Goal: Communication & Community: Share content

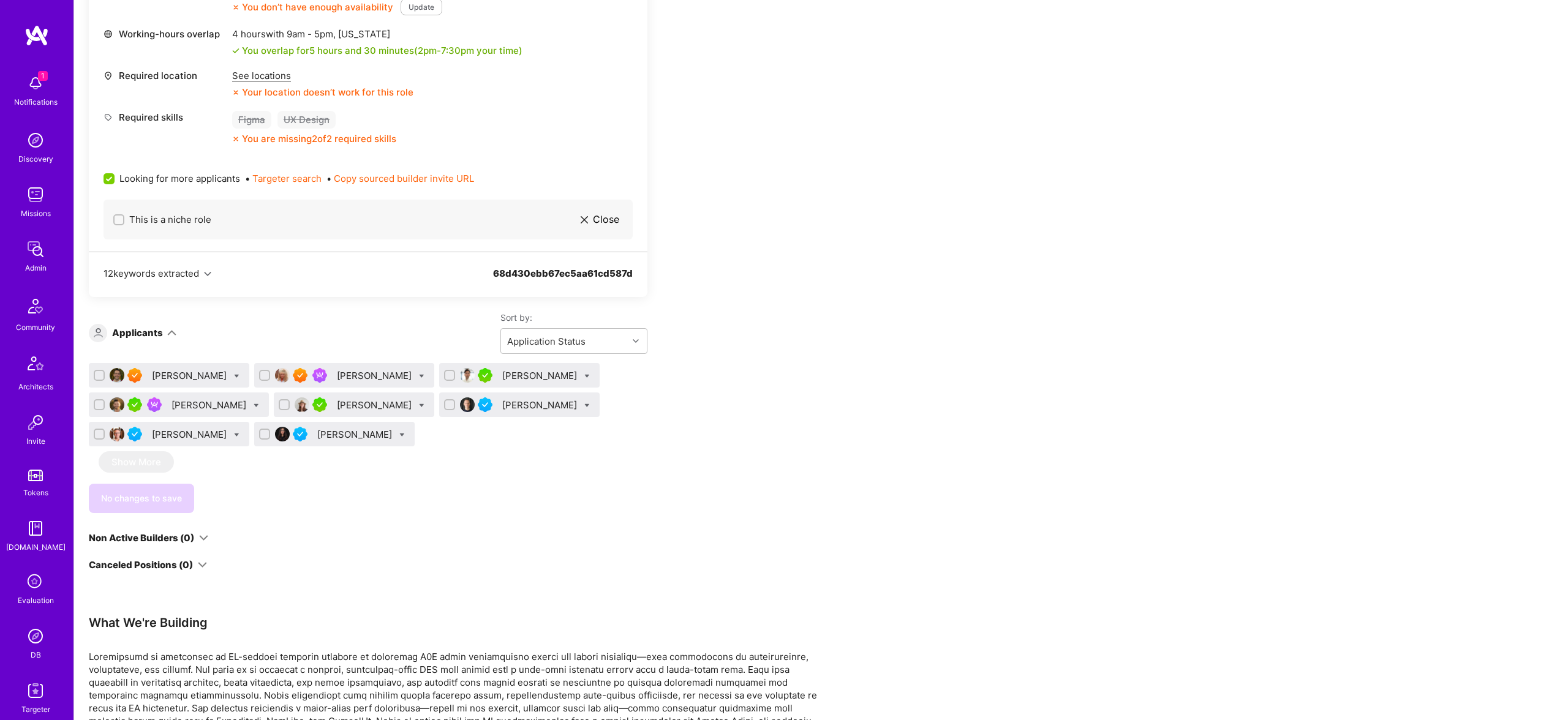
scroll to position [1439, 0]
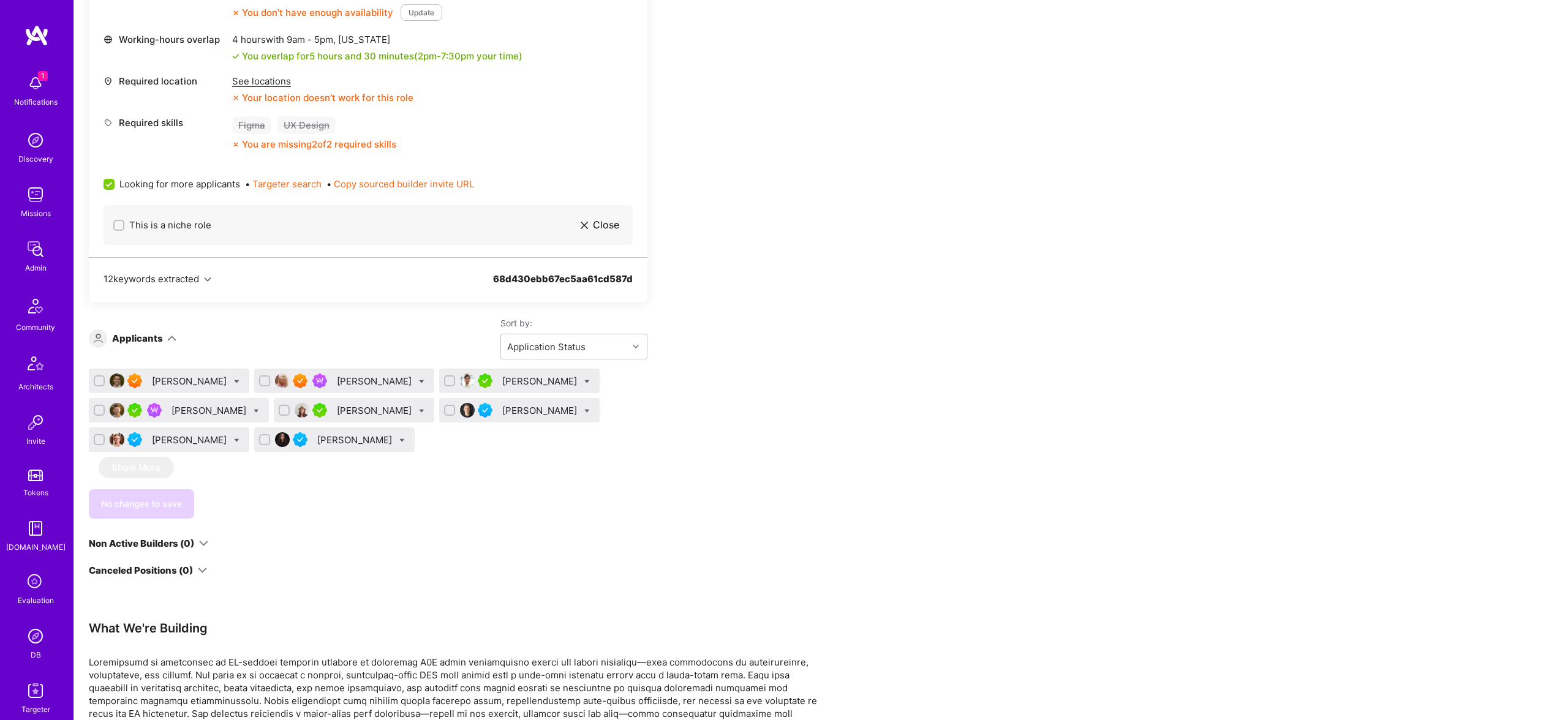
click at [198, 412] on div "[PERSON_NAME]" at bounding box center [210, 410] width 77 height 13
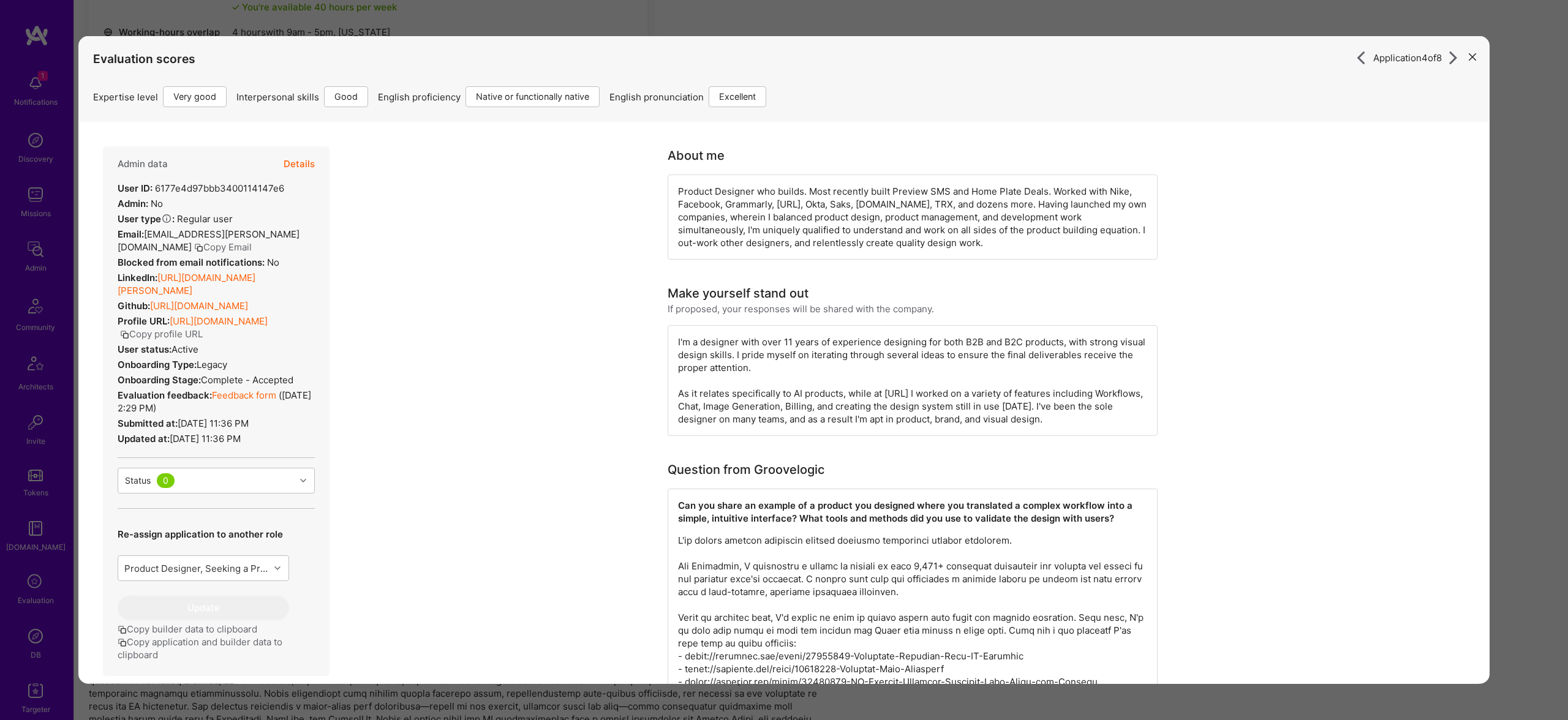
scroll to position [1435, 0]
click at [299, 165] on button "Details" at bounding box center [300, 164] width 31 height 36
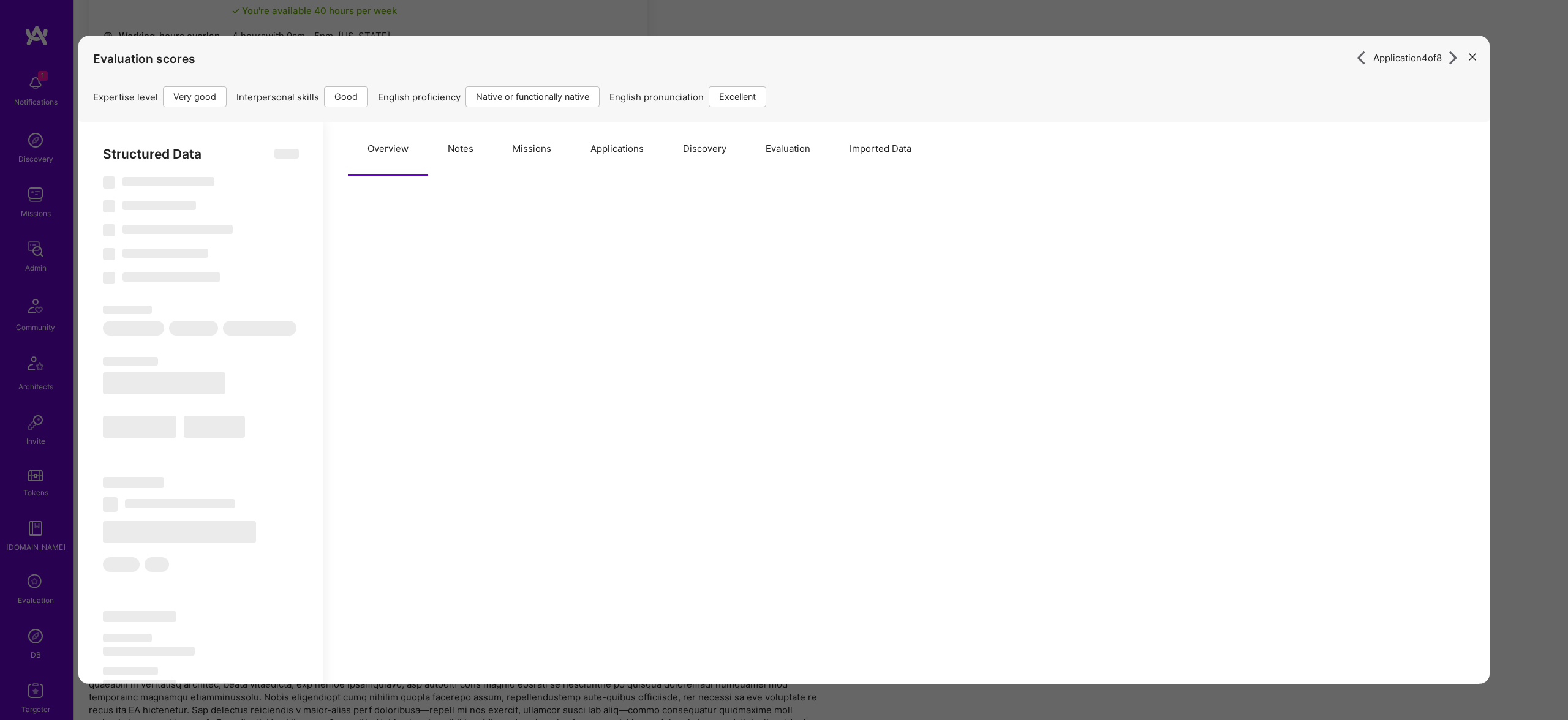
click at [470, 155] on button "Notes" at bounding box center [460, 148] width 65 height 54
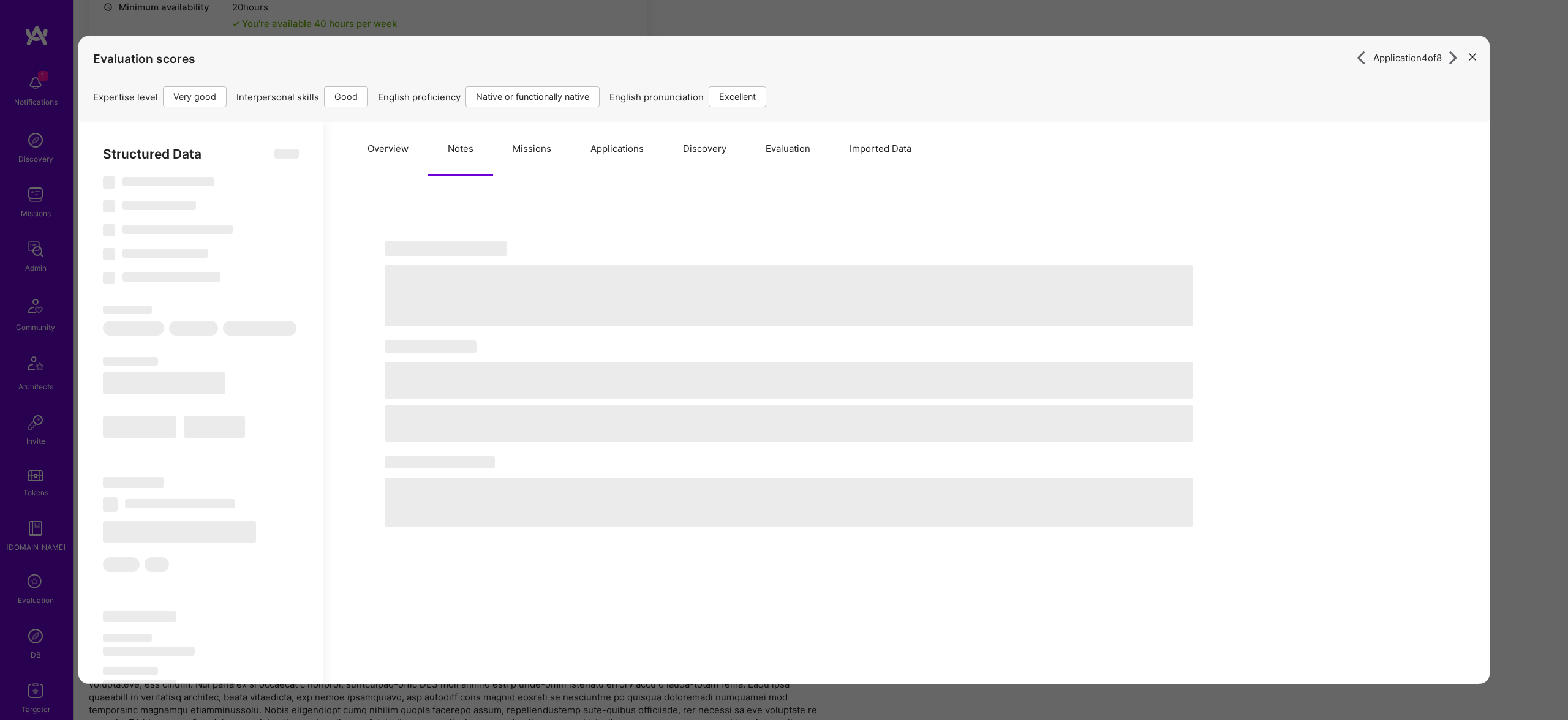
select select "Right Now"
select select "5"
select select "4"
select select "7"
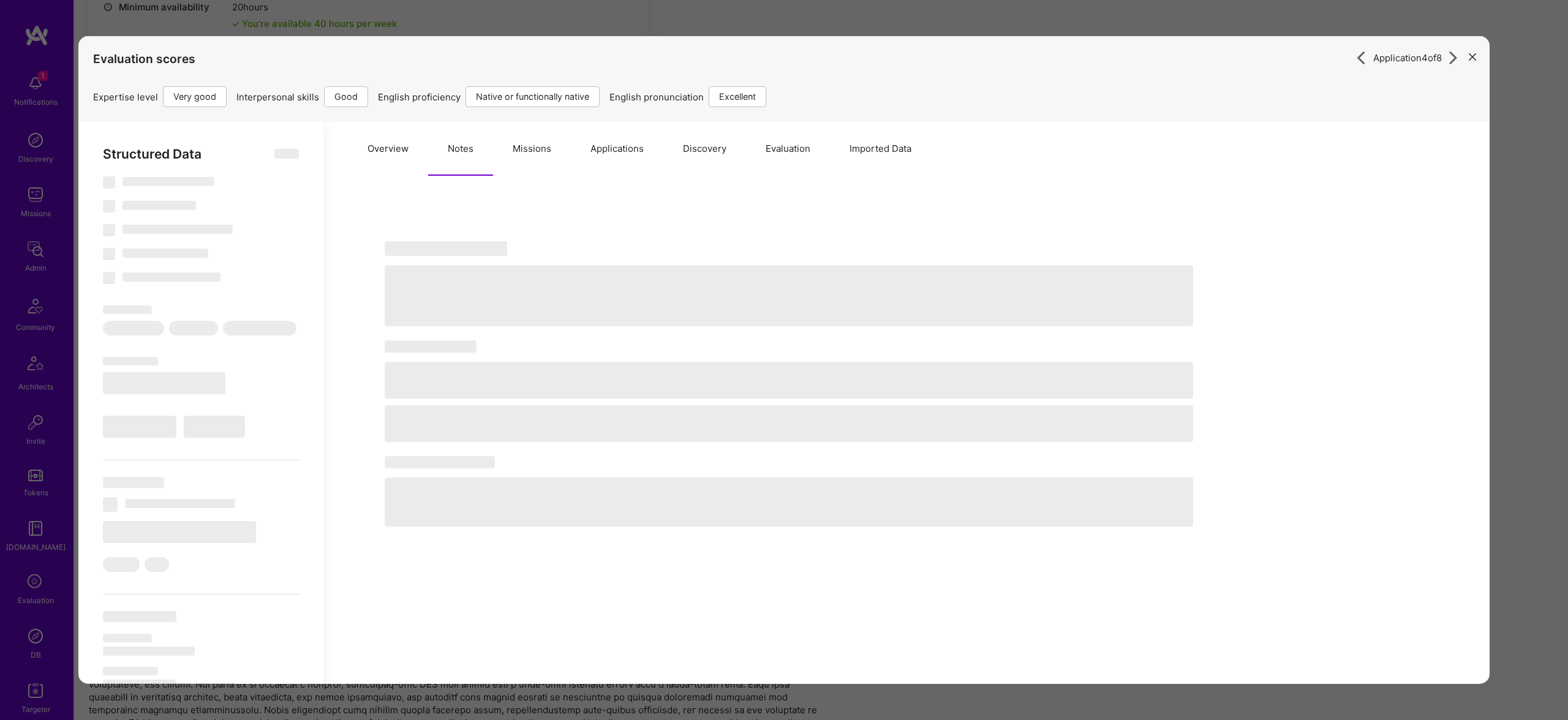
select select "US"
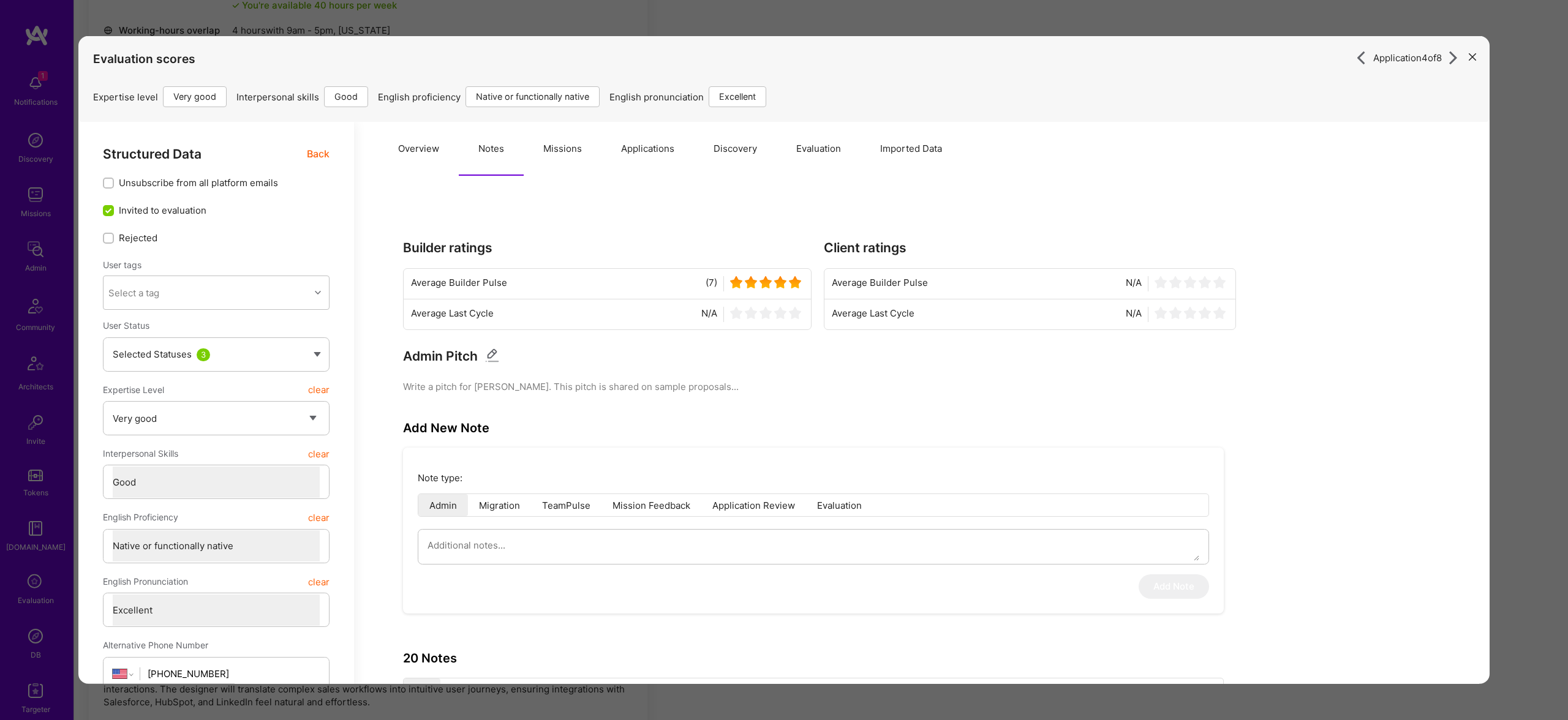
scroll to position [0, 0]
click at [555, 147] on button "Missions" at bounding box center [563, 148] width 78 height 54
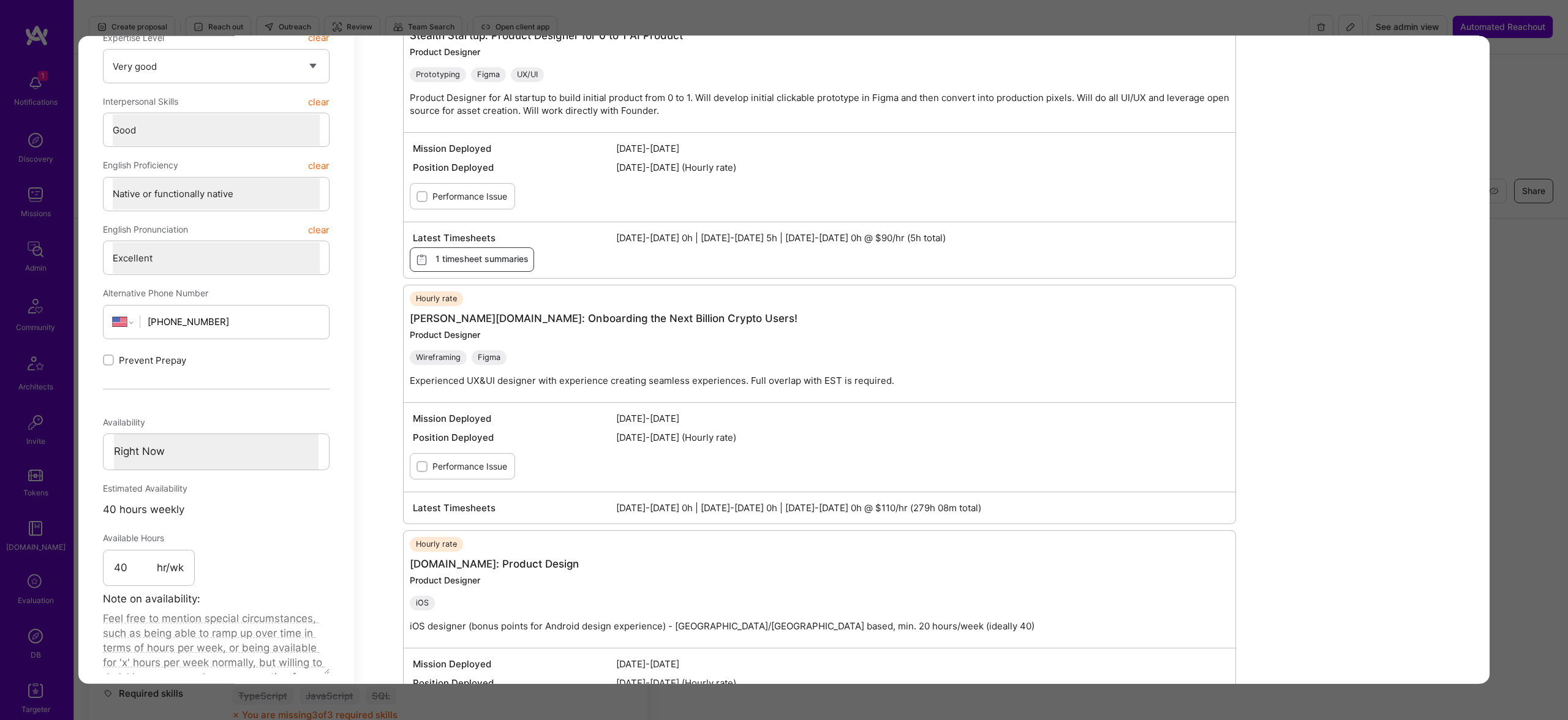
scroll to position [645, 0]
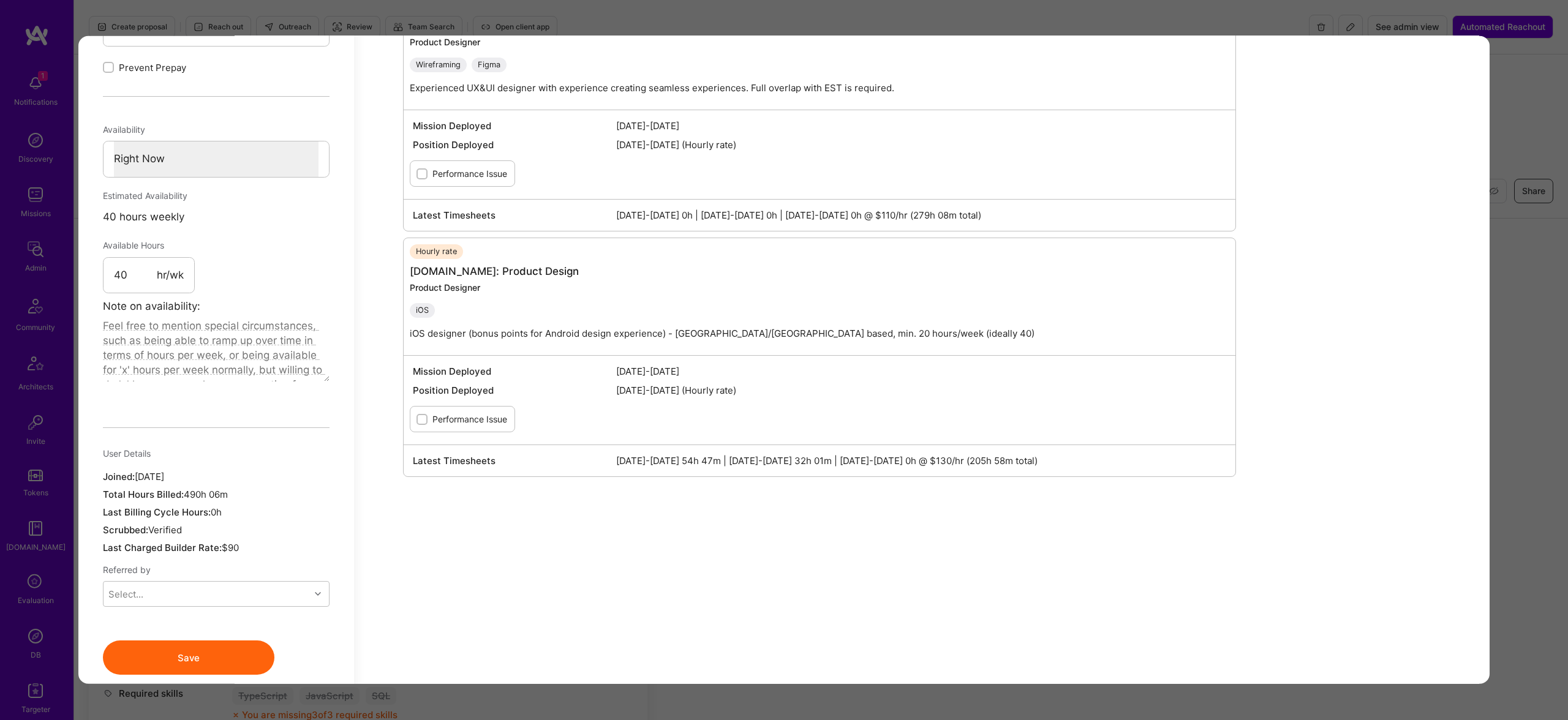
click at [635, 27] on div "Application 4 of 8 Evaluation scores Expertise level Very good Interpersonal sk…" at bounding box center [784, 360] width 1568 height 720
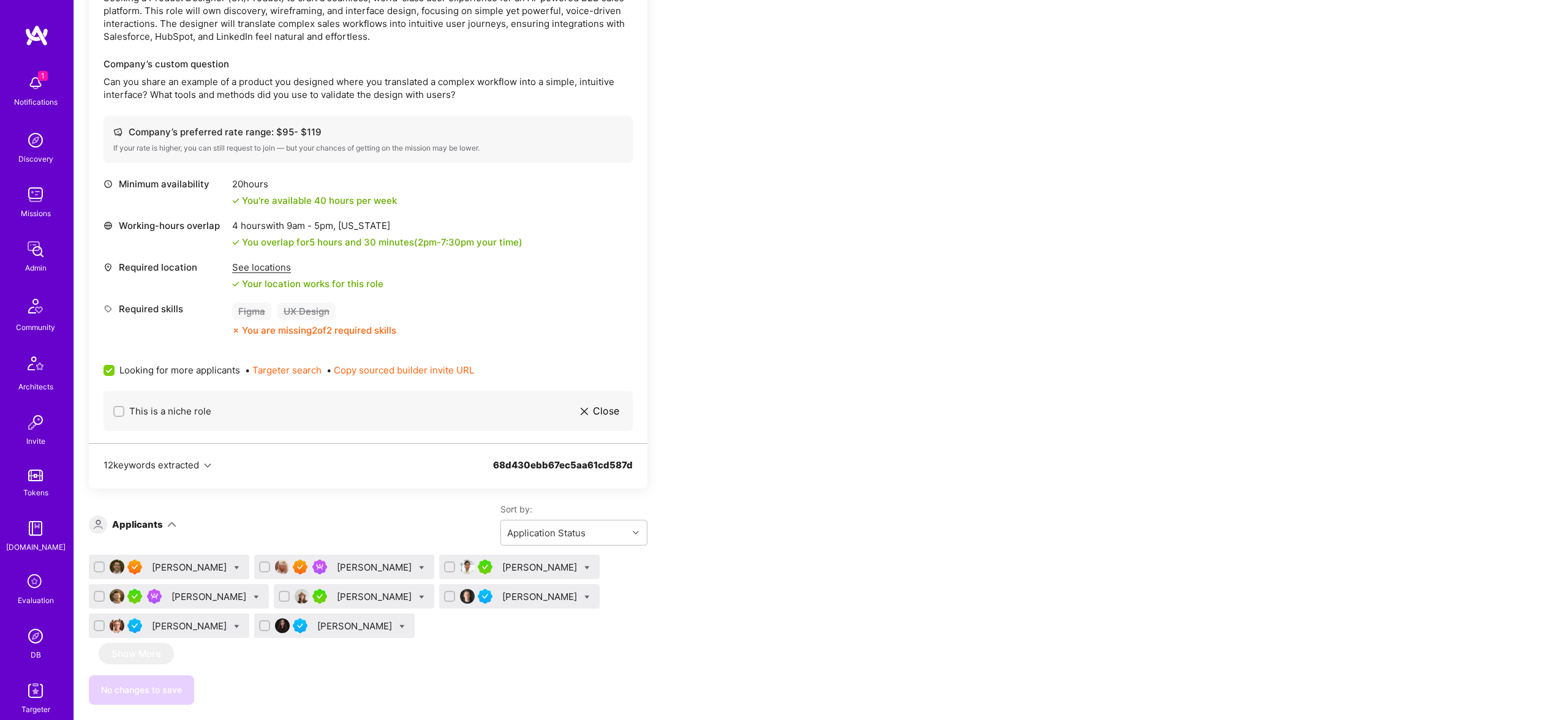
scroll to position [1244, 0]
click at [355, 594] on div "Dovrat Ostroff" at bounding box center [375, 598] width 77 height 13
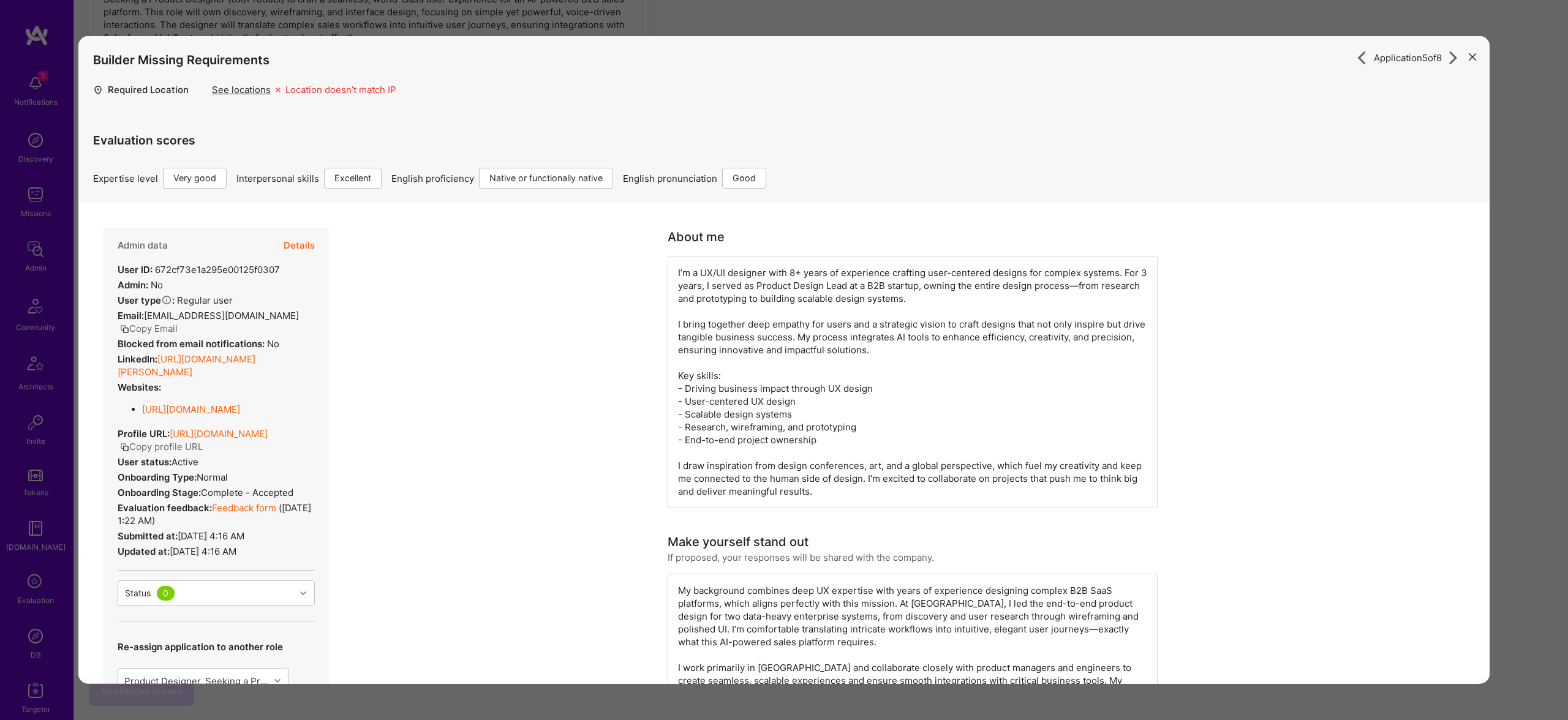
click at [301, 241] on button "Details" at bounding box center [300, 245] width 31 height 36
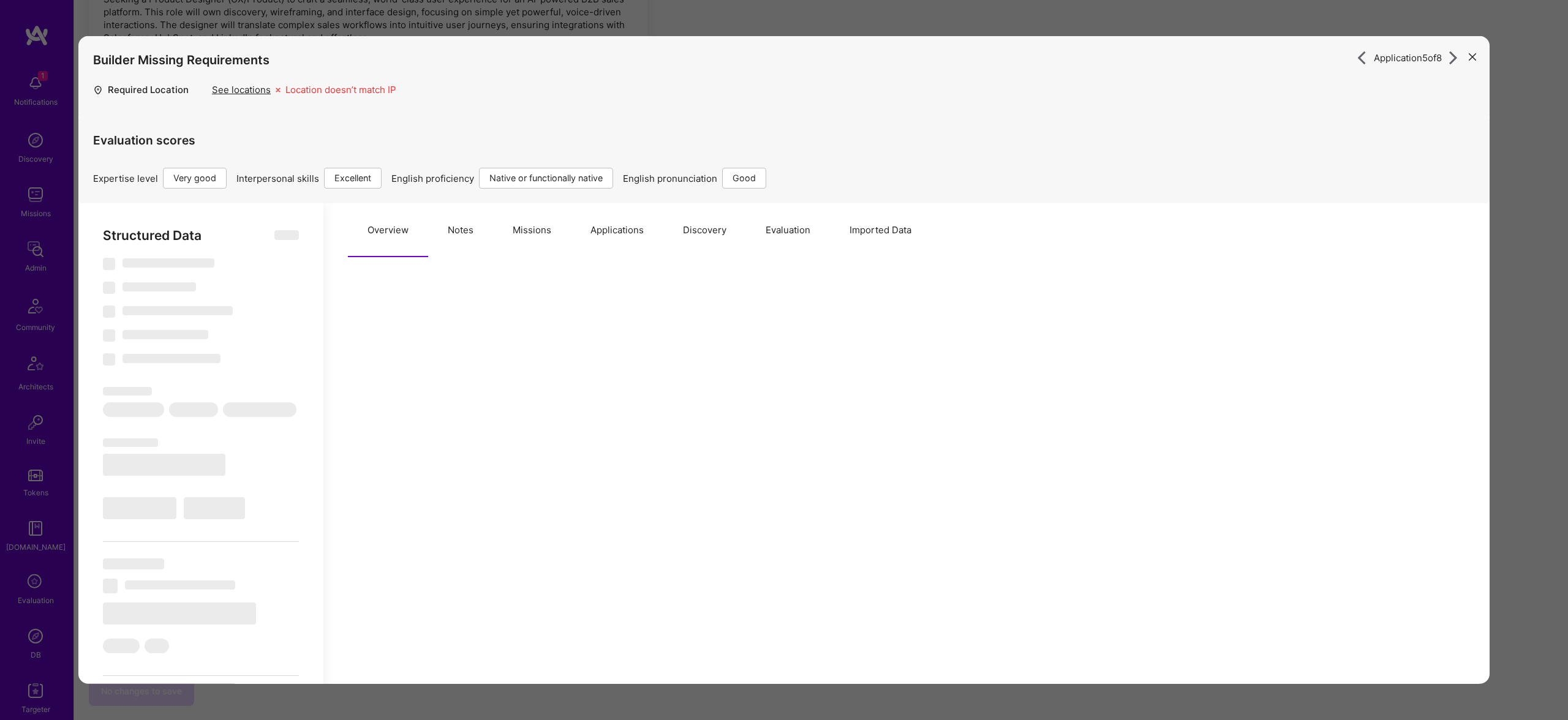
drag, startPoint x: 514, startPoint y: 239, endPoint x: 524, endPoint y: 238, distance: 10.0
click at [514, 239] on button "Missions" at bounding box center [532, 230] width 78 height 54
click at [524, 238] on button "Missions" at bounding box center [532, 230] width 78 height 54
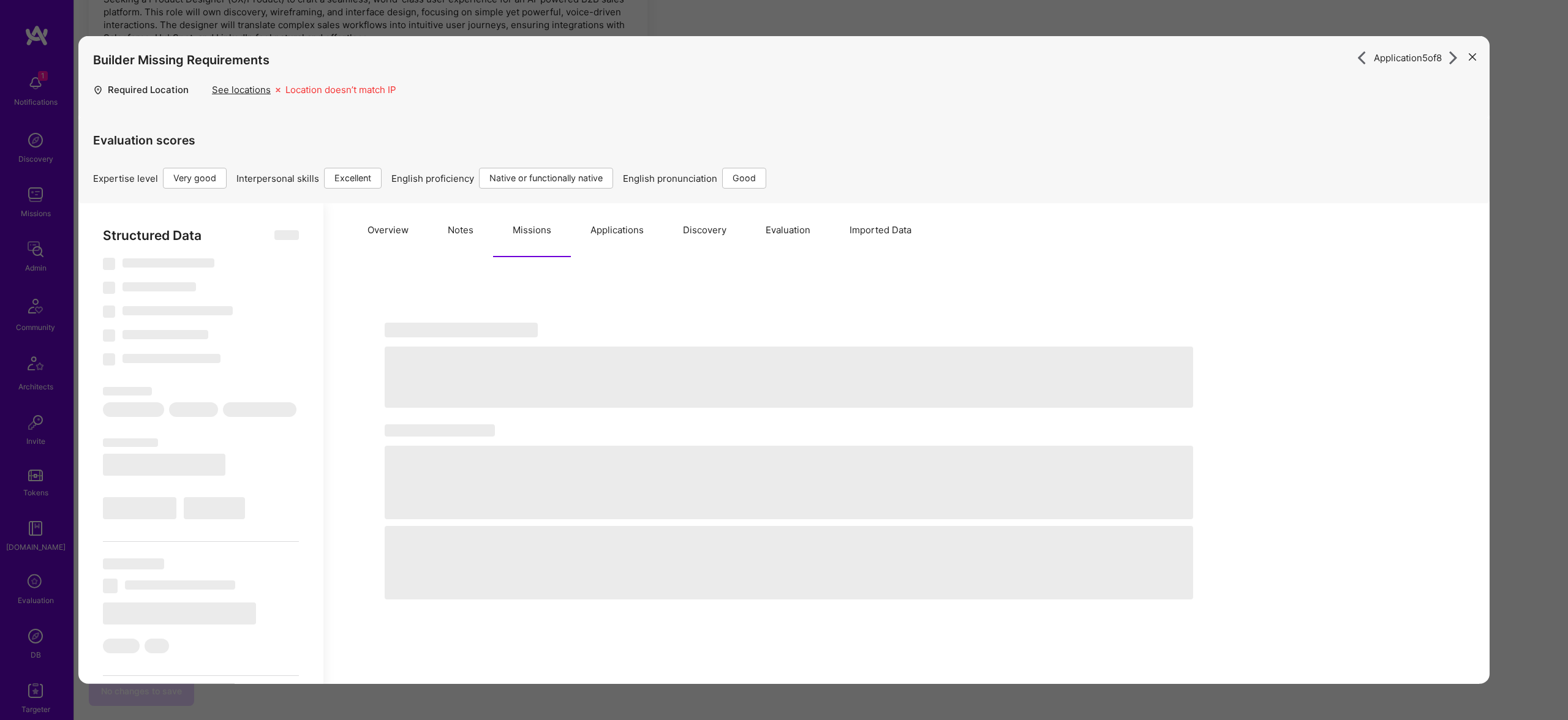
type textarea "x"
select select "Right Now"
select select "5"
select select "7"
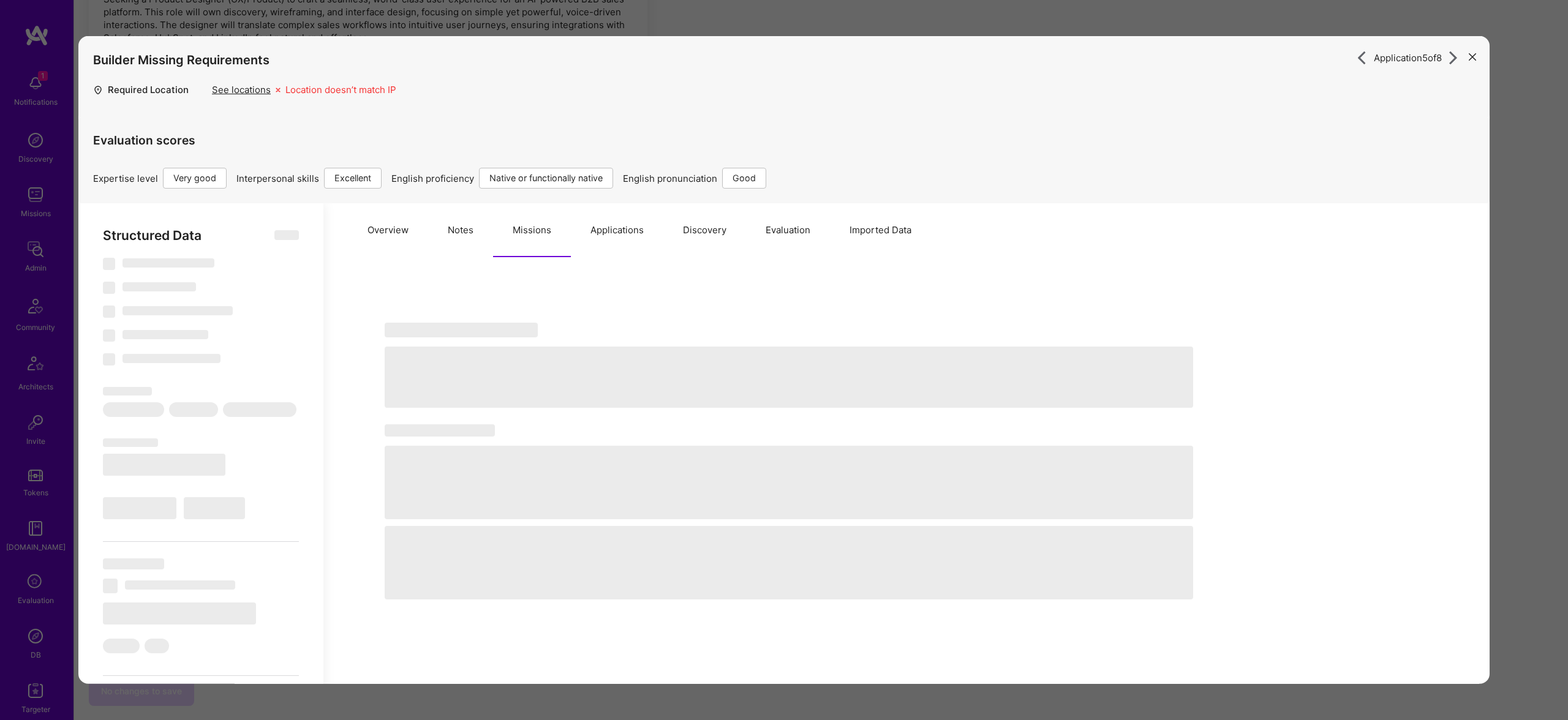
select select "6"
select select "US"
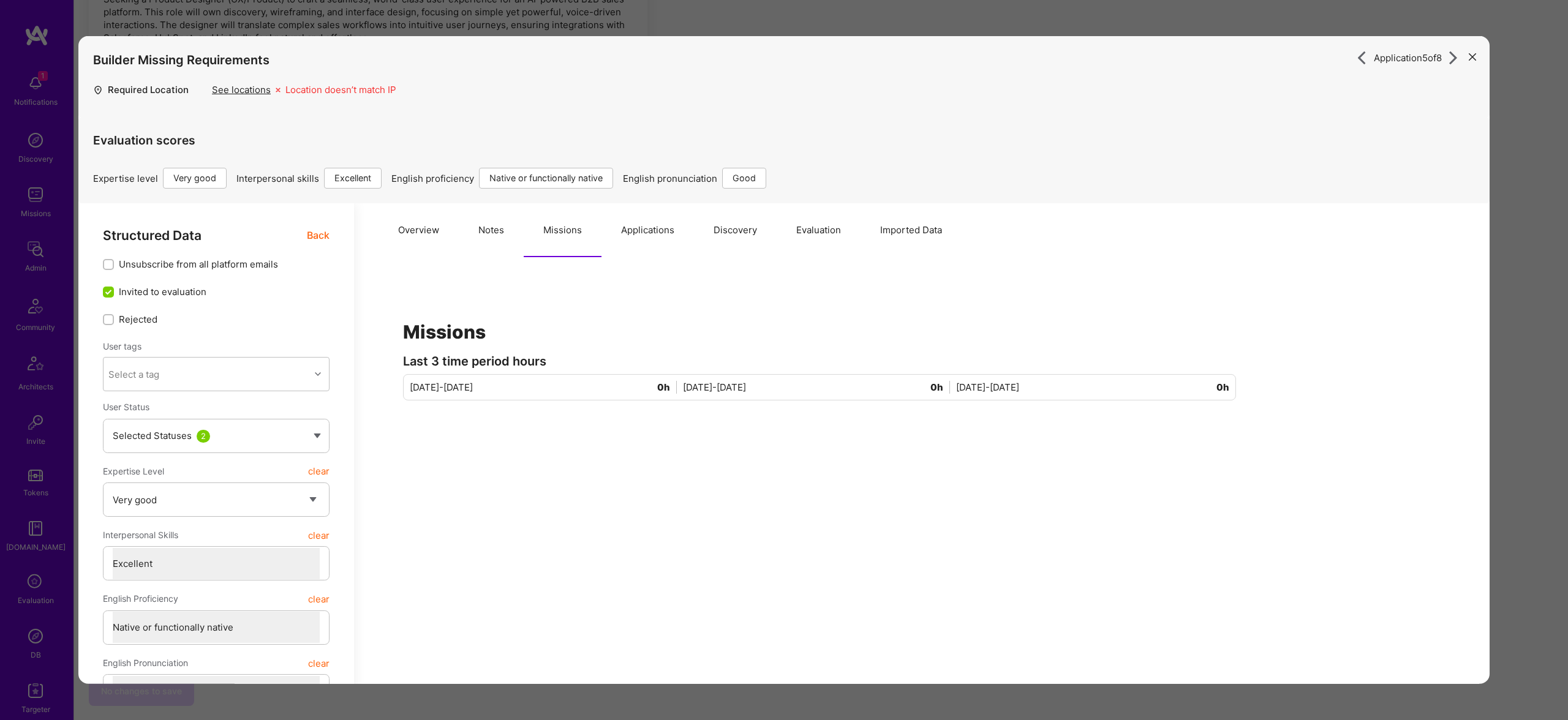
click at [475, 218] on button "Notes" at bounding box center [491, 230] width 65 height 54
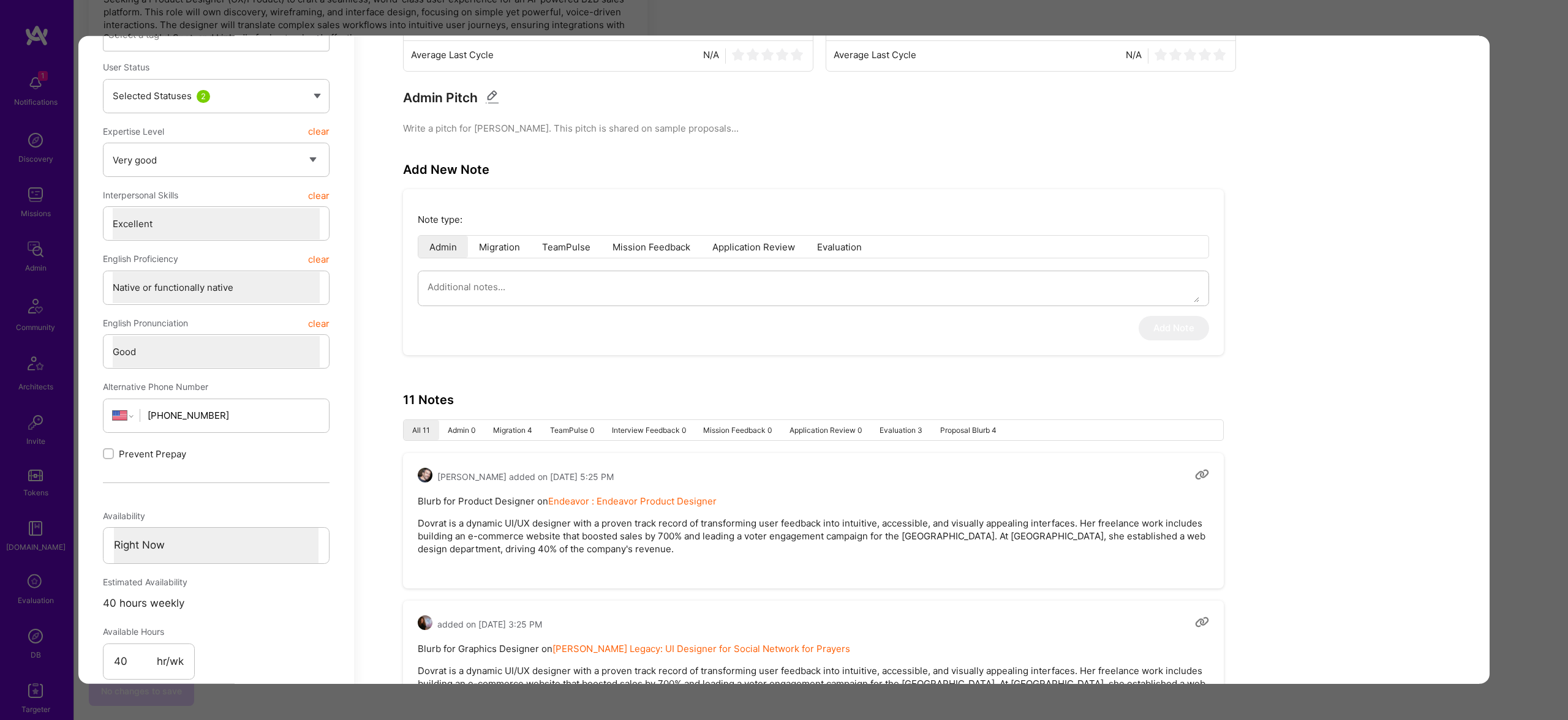
scroll to position [332, 0]
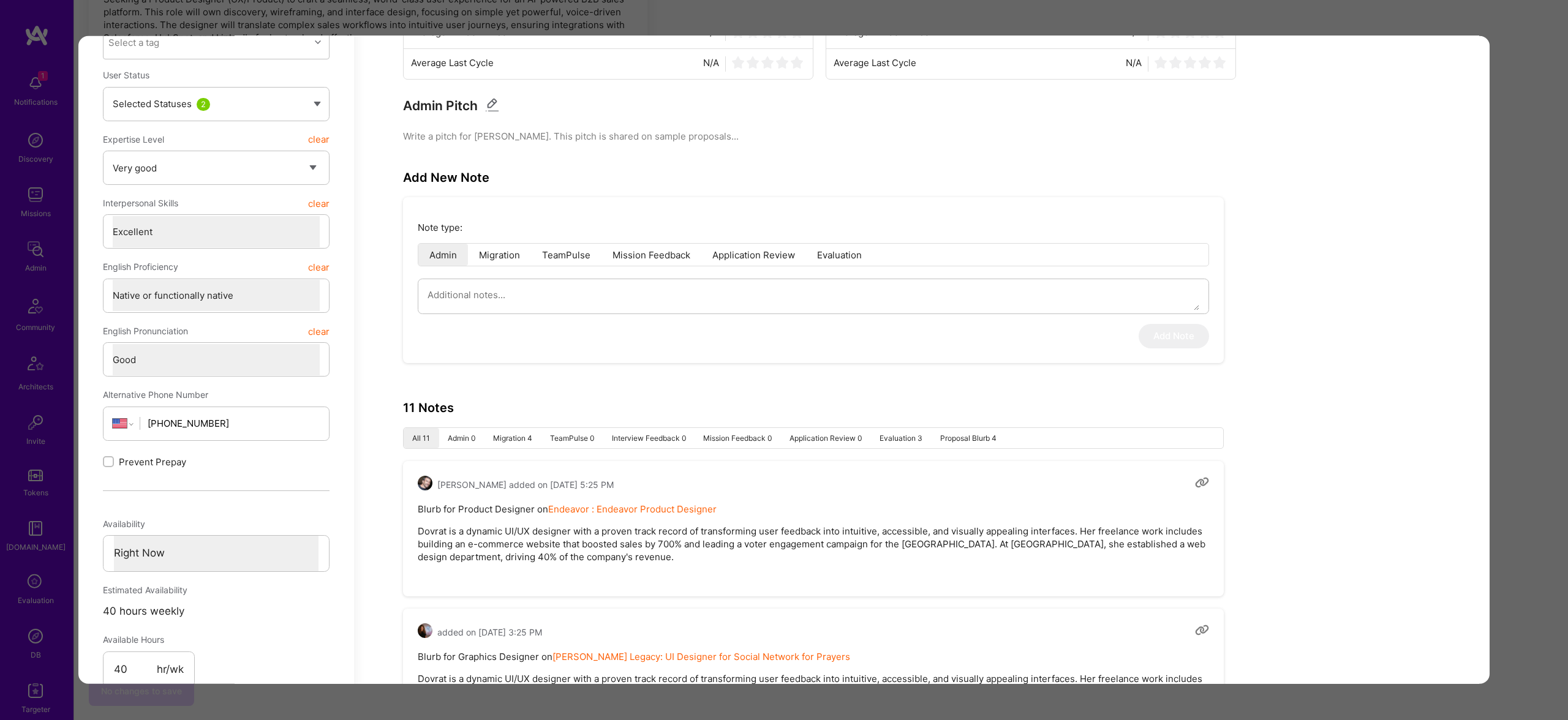
click at [669, 27] on div "Application 5 of 8 Builder Missing Requirements Required Location See locations…" at bounding box center [784, 360] width 1568 height 720
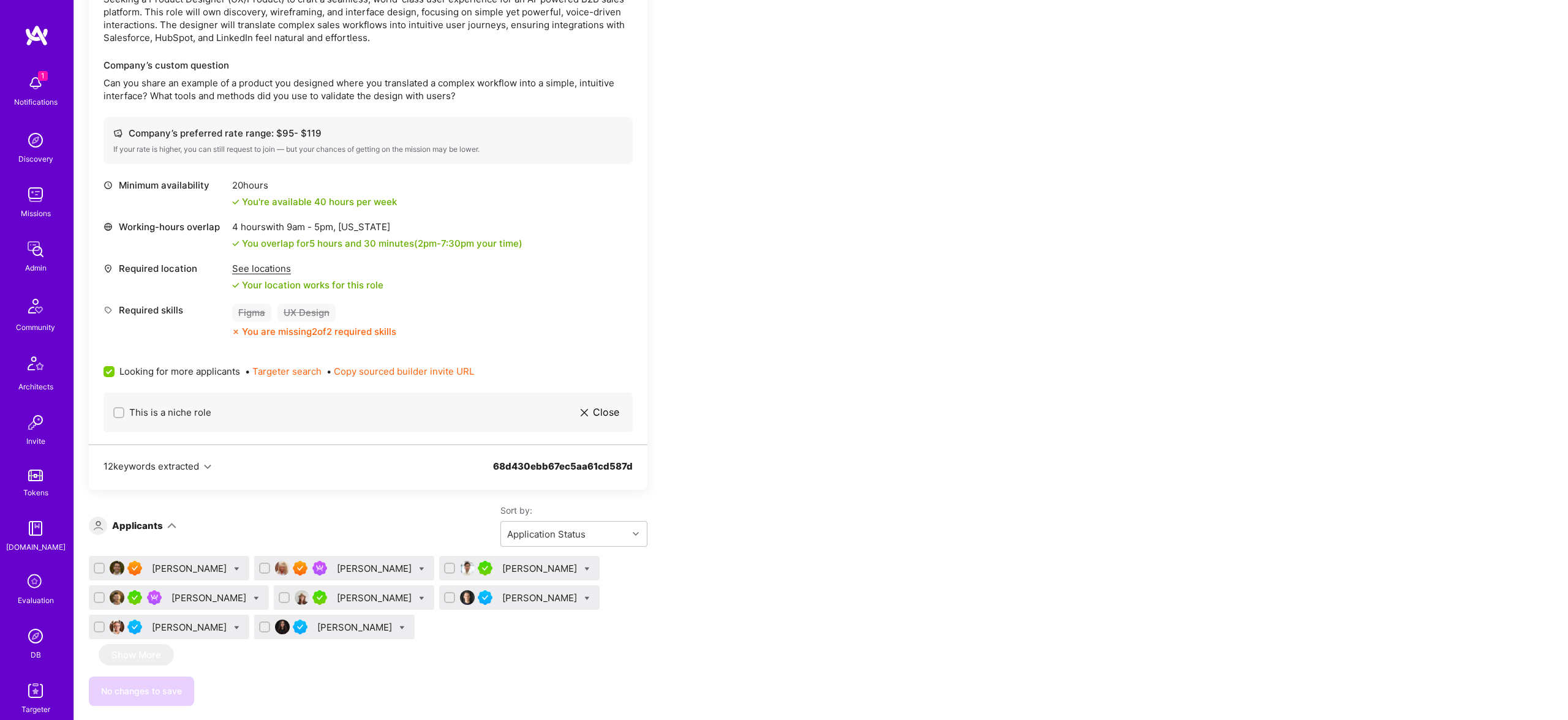
scroll to position [1463, 0]
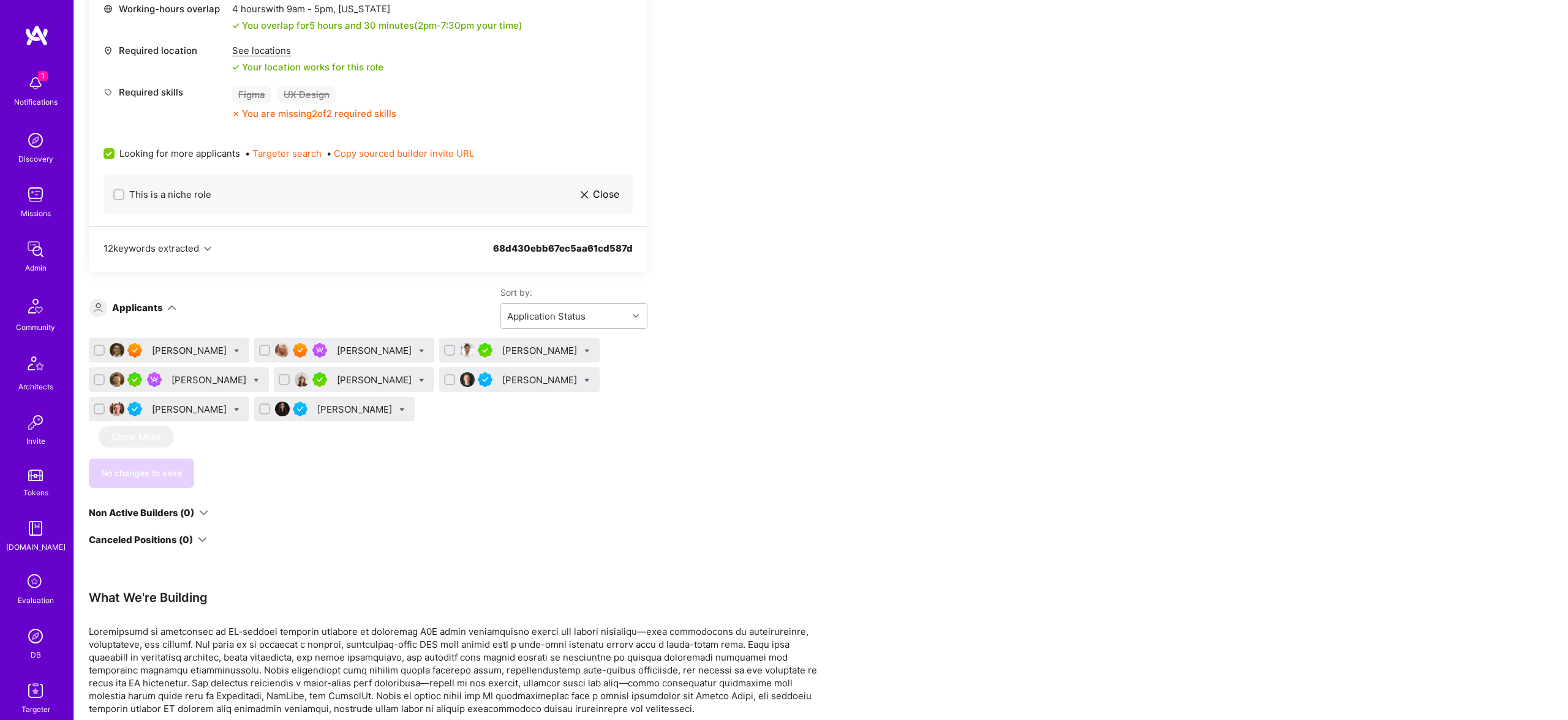
click at [516, 378] on div "Christopher Martini" at bounding box center [540, 379] width 77 height 13
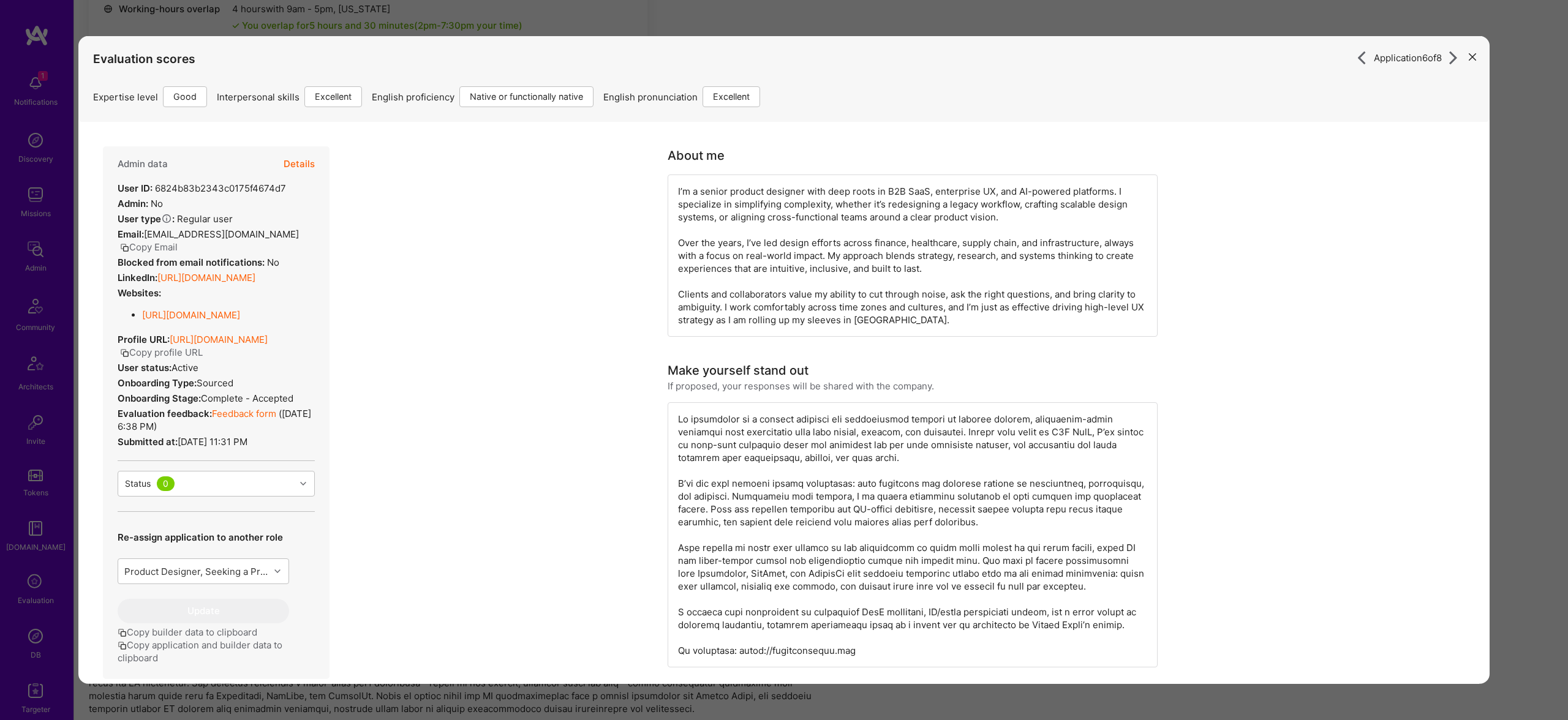
drag, startPoint x: 306, startPoint y: 161, endPoint x: 461, endPoint y: 206, distance: 161.4
click at [307, 160] on button "Details" at bounding box center [300, 164] width 31 height 36
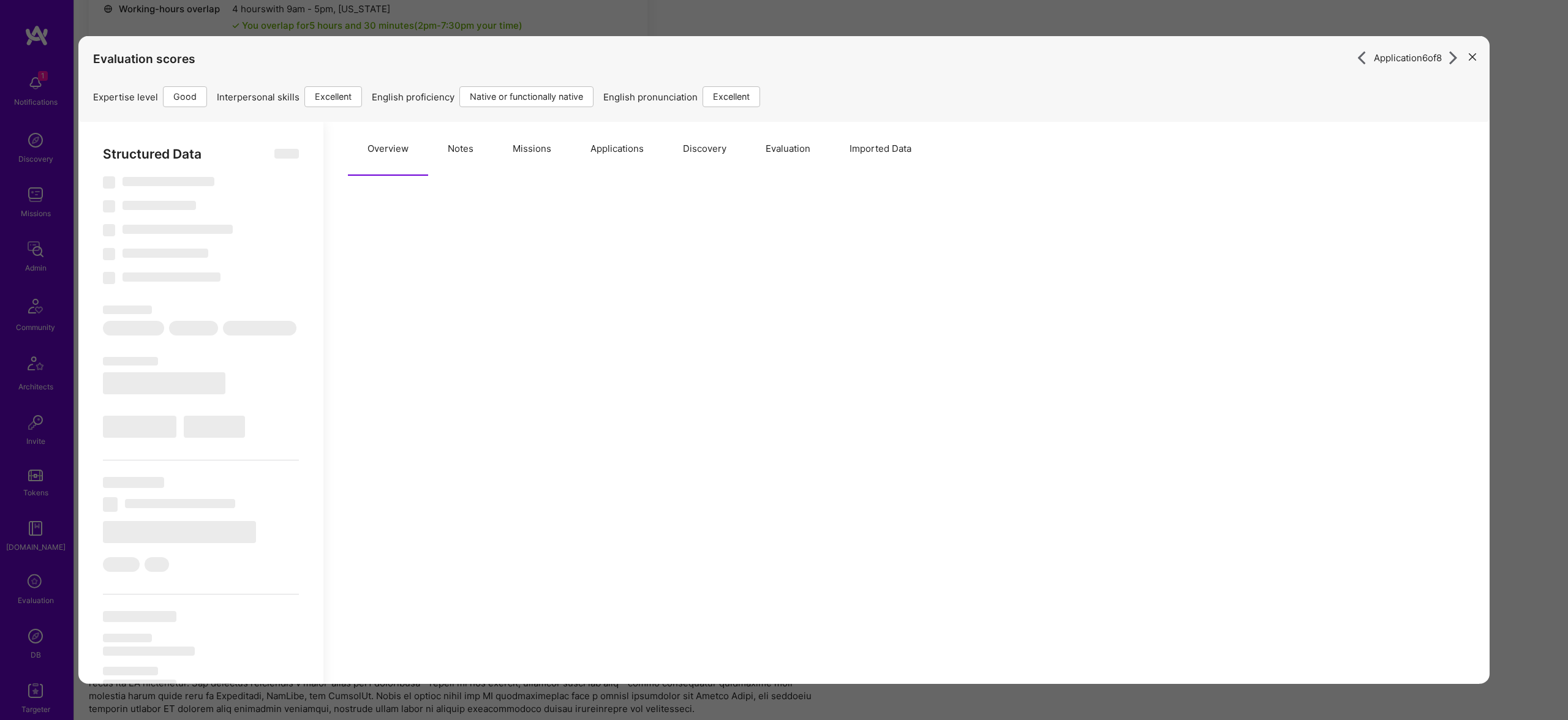
type textarea "x"
select select "Right Now"
select select "4"
select select "7"
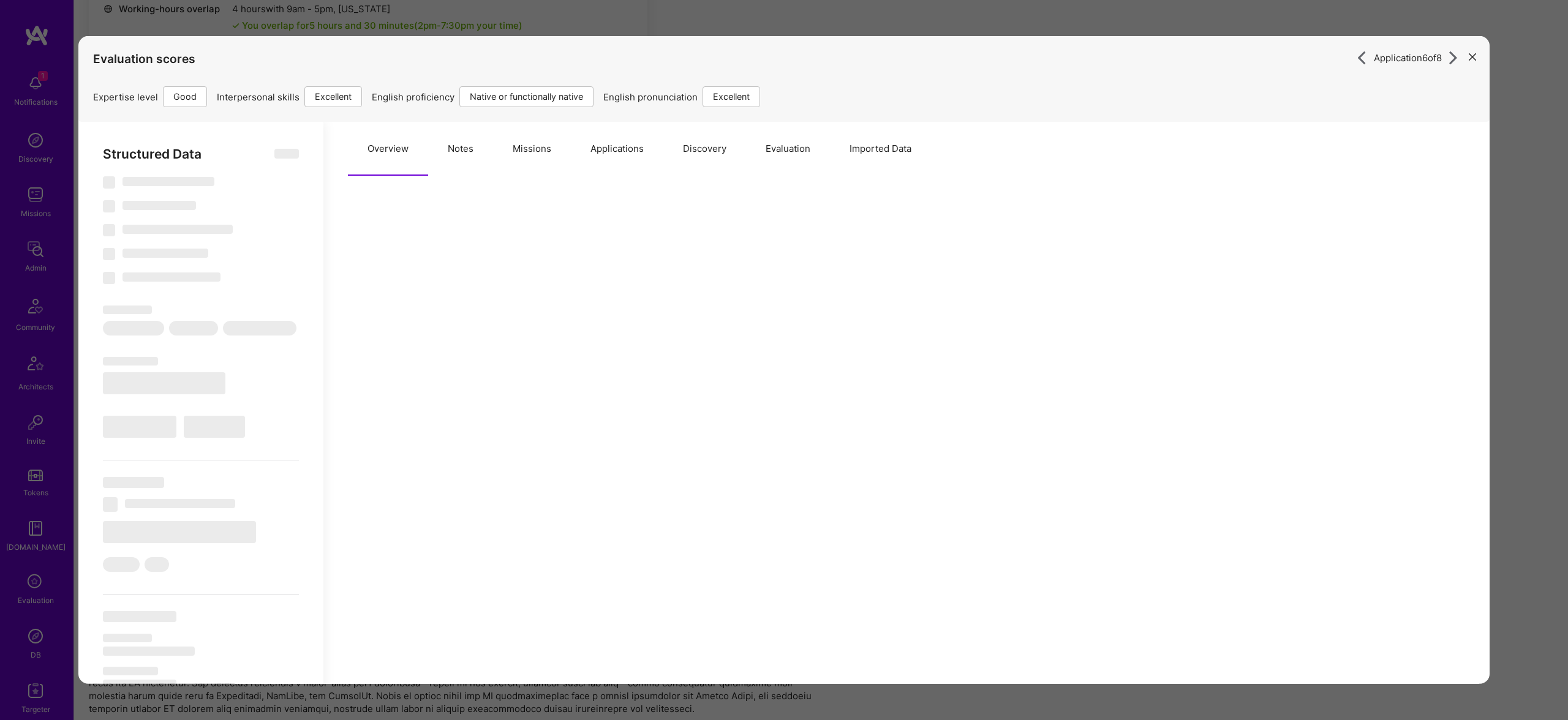
select select "7"
select select "US"
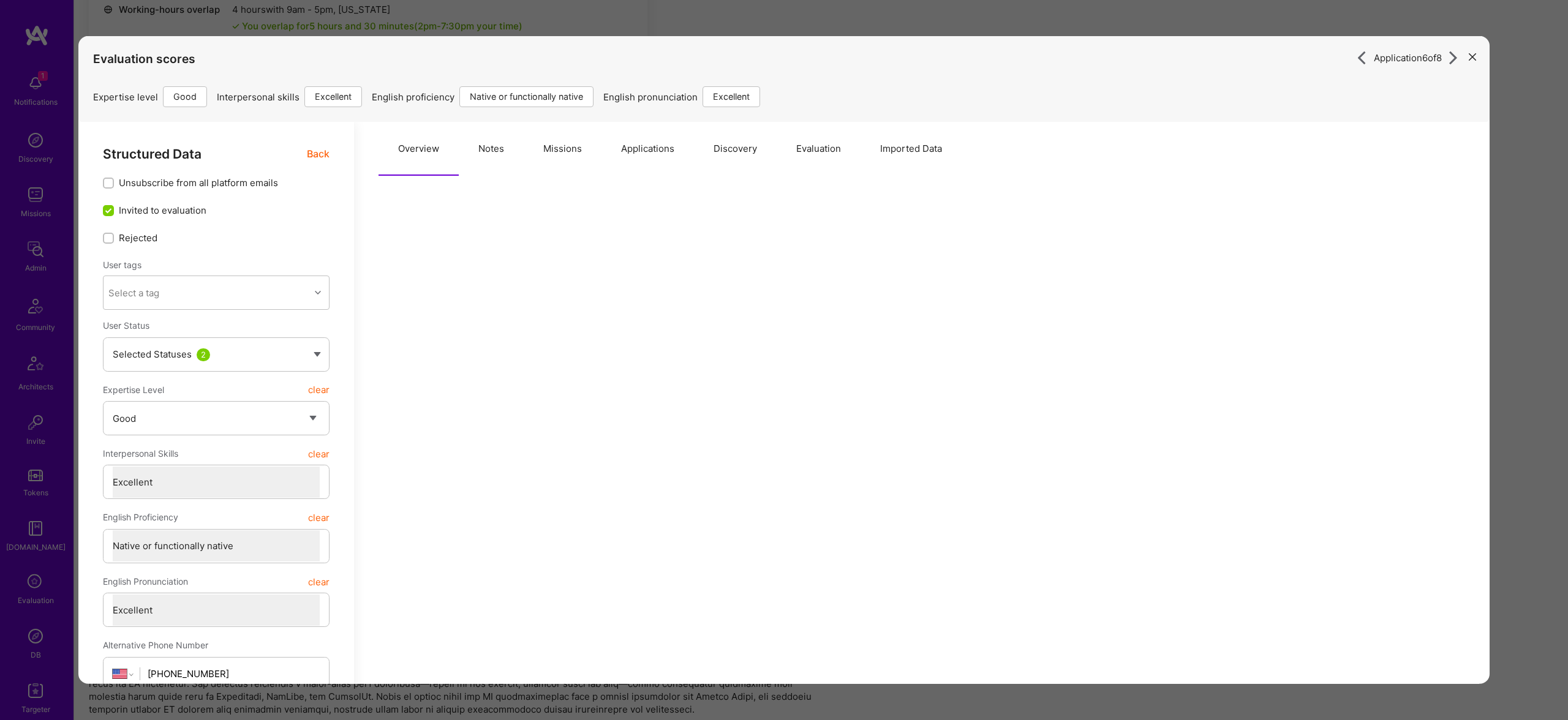
scroll to position [1464, 0]
click at [499, 146] on button "Notes" at bounding box center [491, 148] width 65 height 54
type textarea "x"
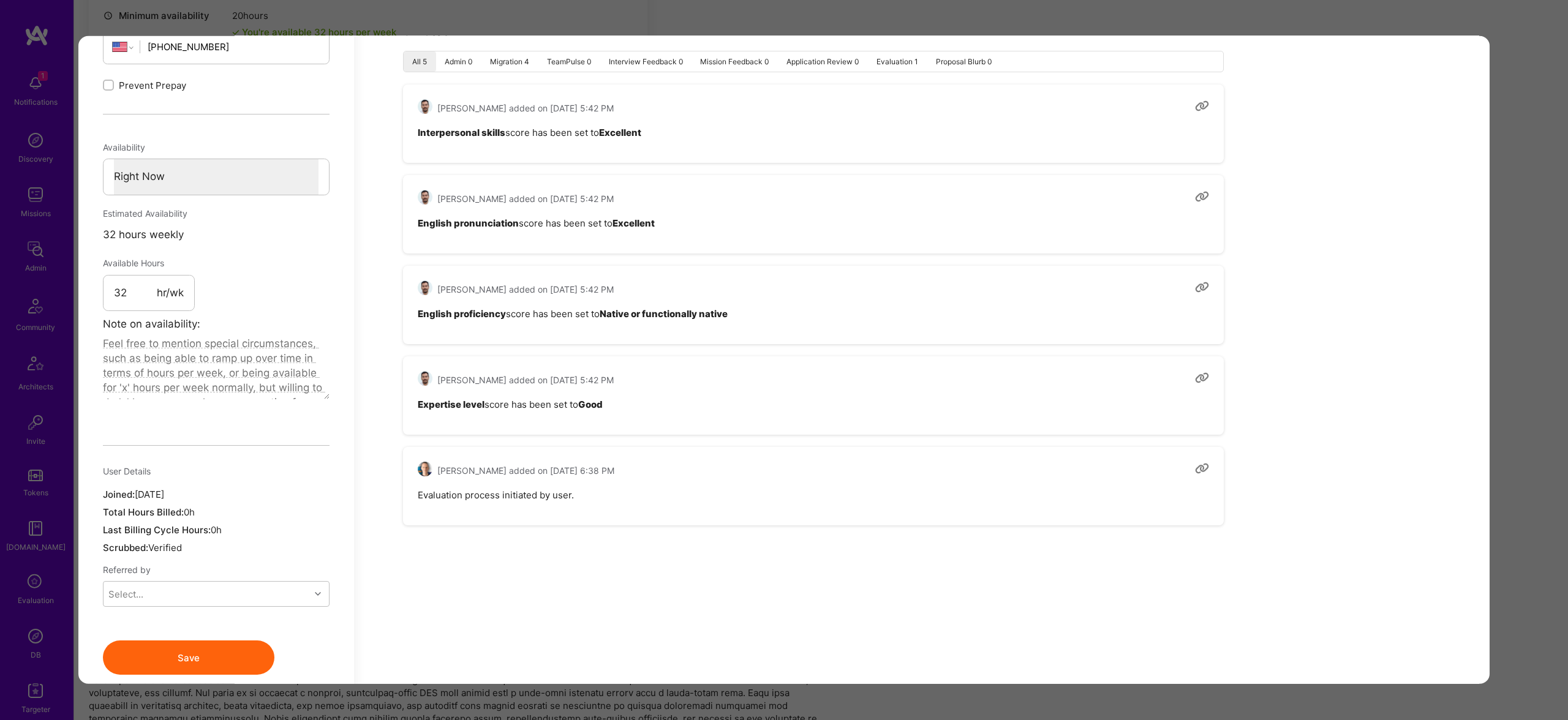
scroll to position [1415, 0]
click at [609, 9] on div "Application 6 of 8 Evaluation scores Expertise level Good Interpersonal skills …" at bounding box center [784, 360] width 1568 height 720
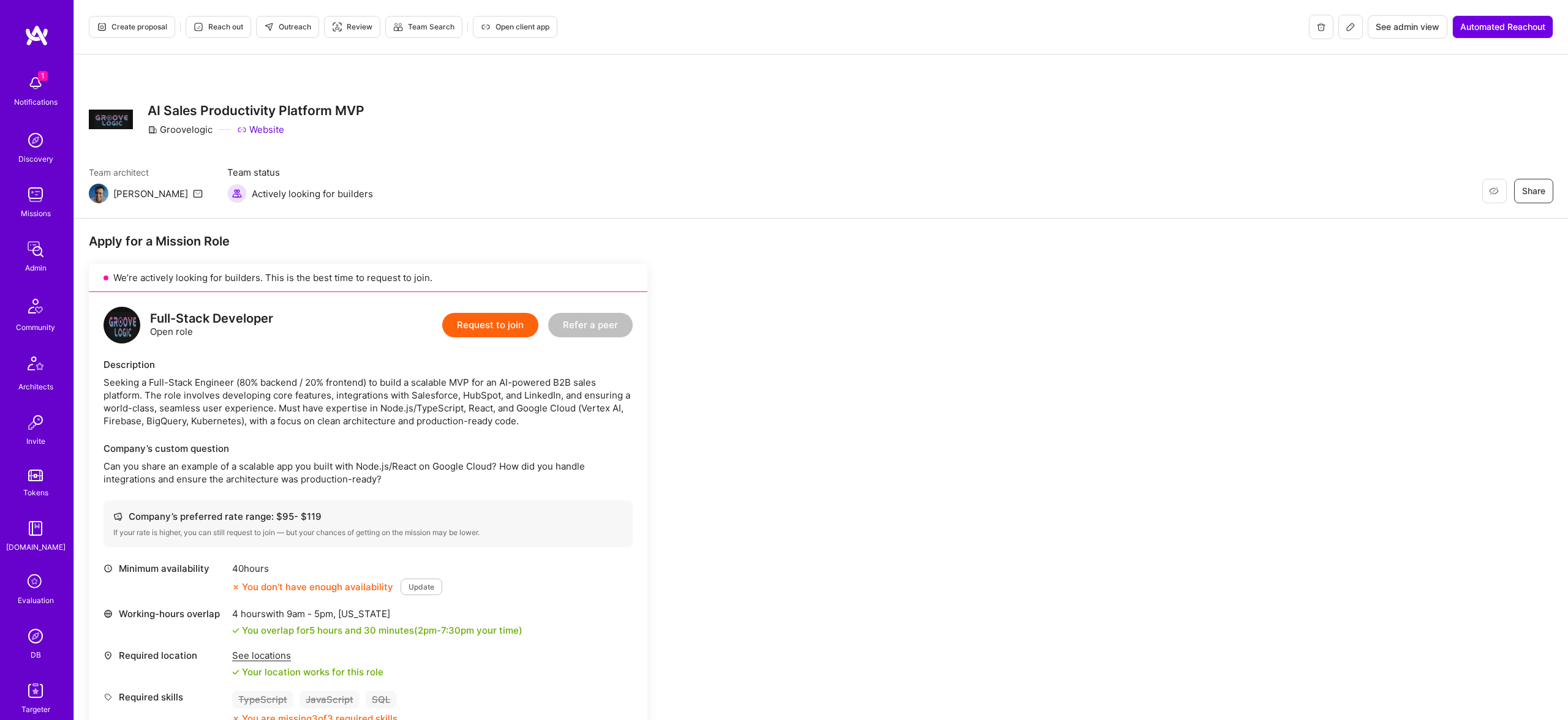
click at [132, 33] on button "Create proposal" at bounding box center [132, 27] width 86 height 22
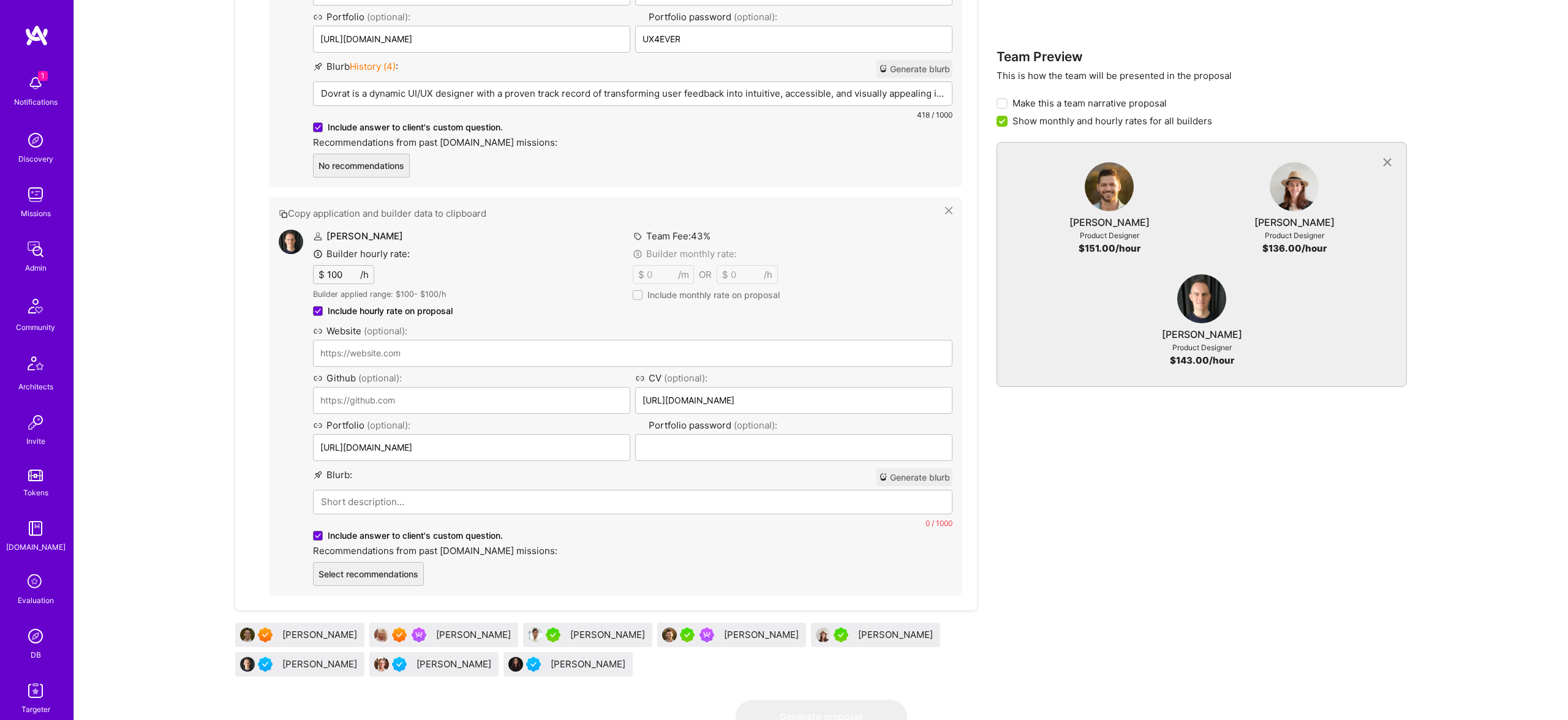
scroll to position [1543, 0]
click at [446, 503] on p at bounding box center [633, 504] width 624 height 13
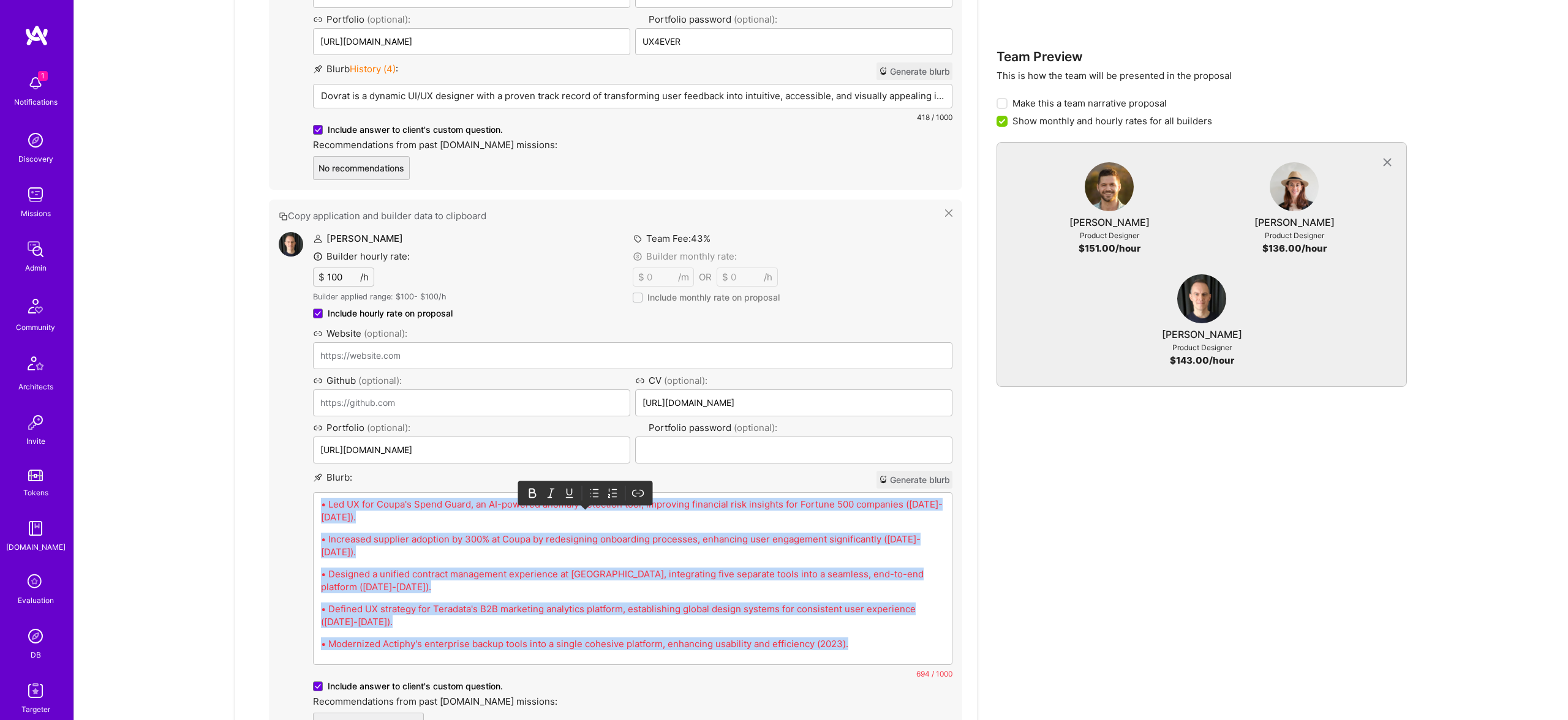
click at [596, 488] on icon at bounding box center [595, 494] width 12 height 12
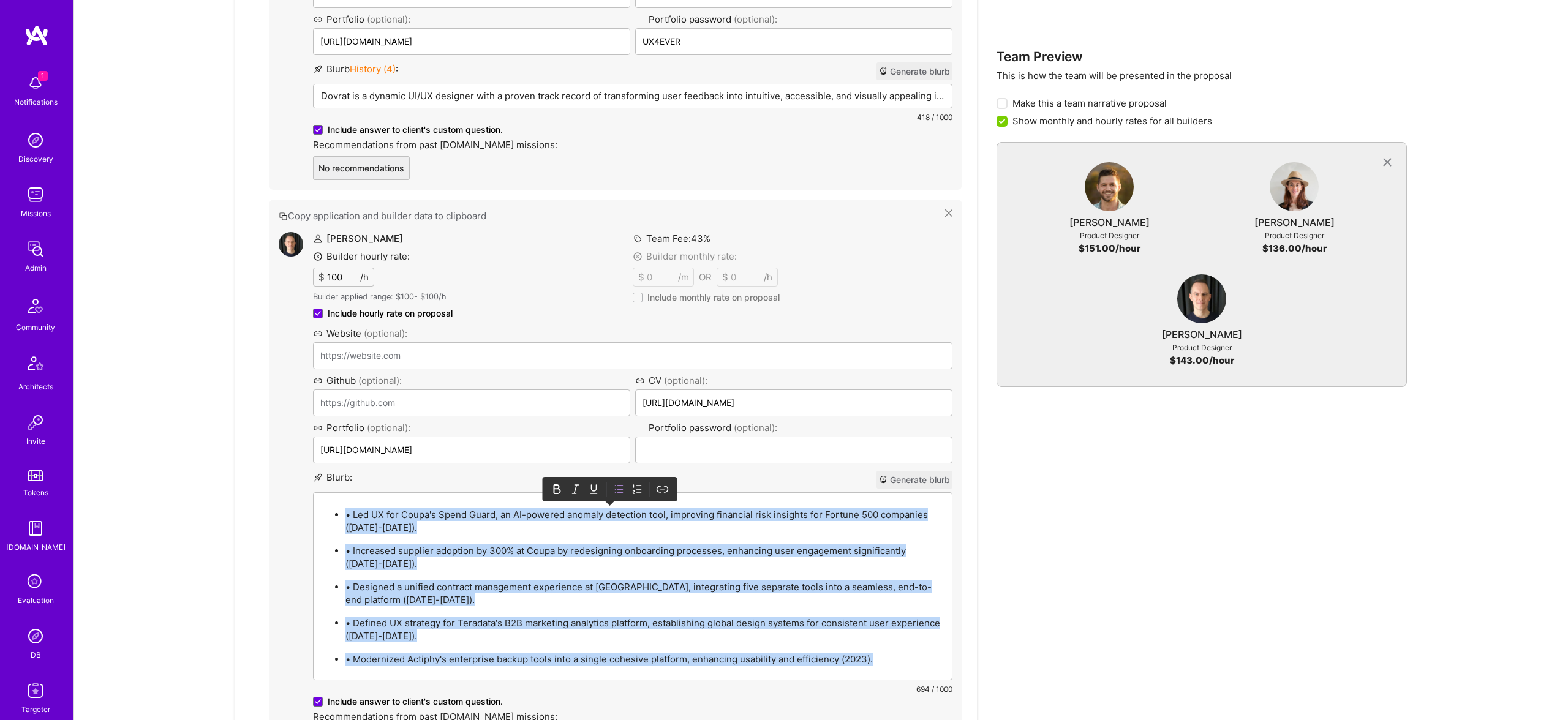
click at [362, 511] on p "• Led UX for Coupa's Spend Guard, an AI-powered anomaly detection tool, improvi…" at bounding box center [645, 521] width 599 height 26
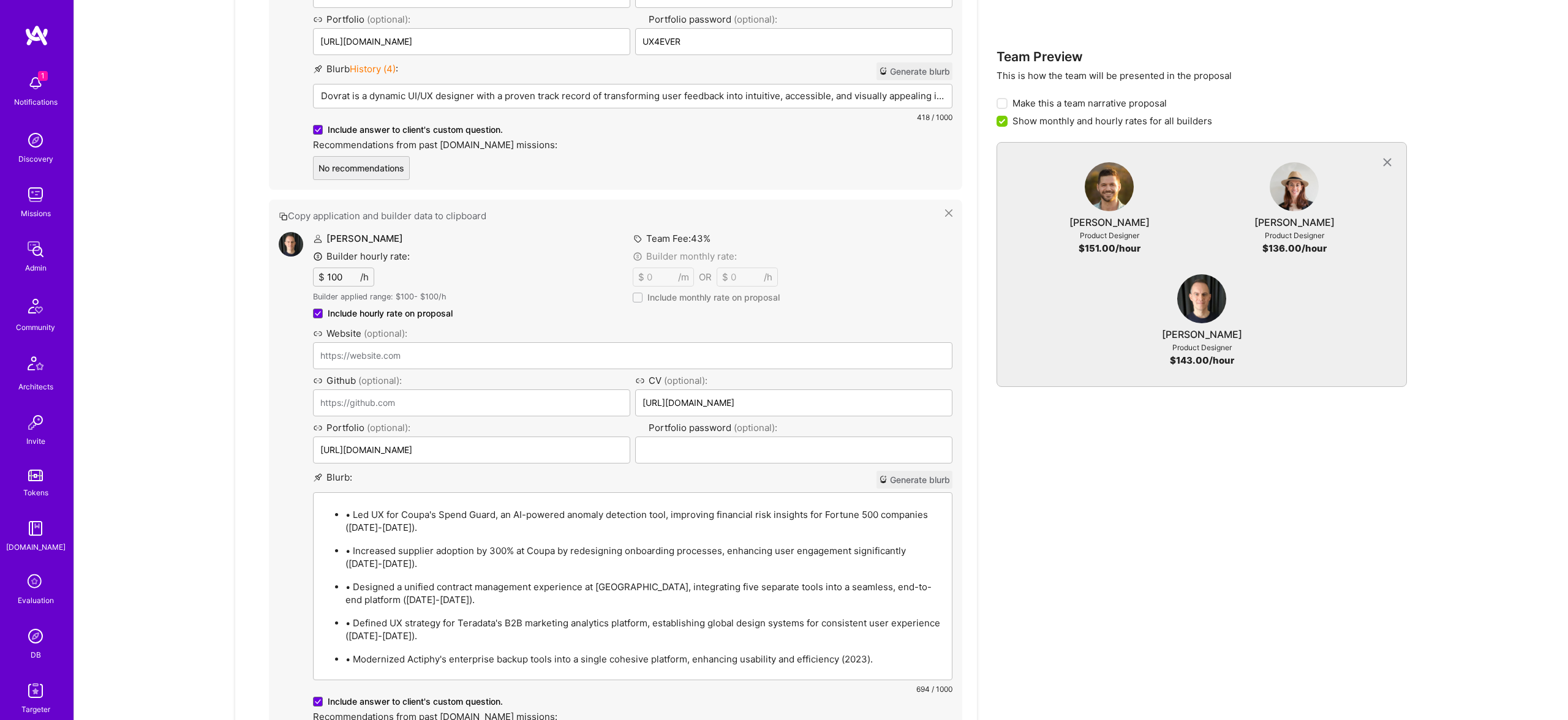
click at [355, 514] on p "• Led UX for Coupa's Spend Guard, an AI-powered anomaly detection tool, improvi…" at bounding box center [645, 521] width 599 height 26
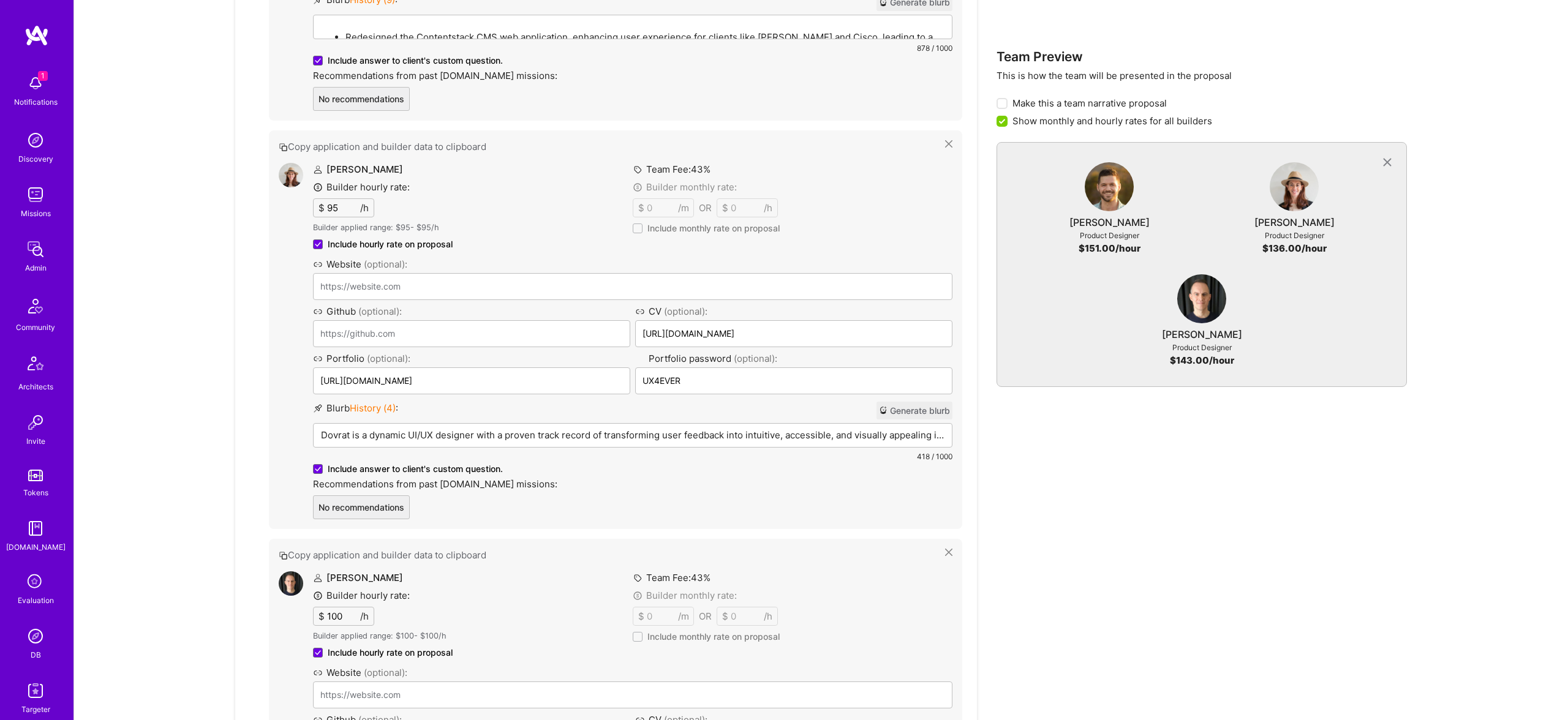
scroll to position [1075, 0]
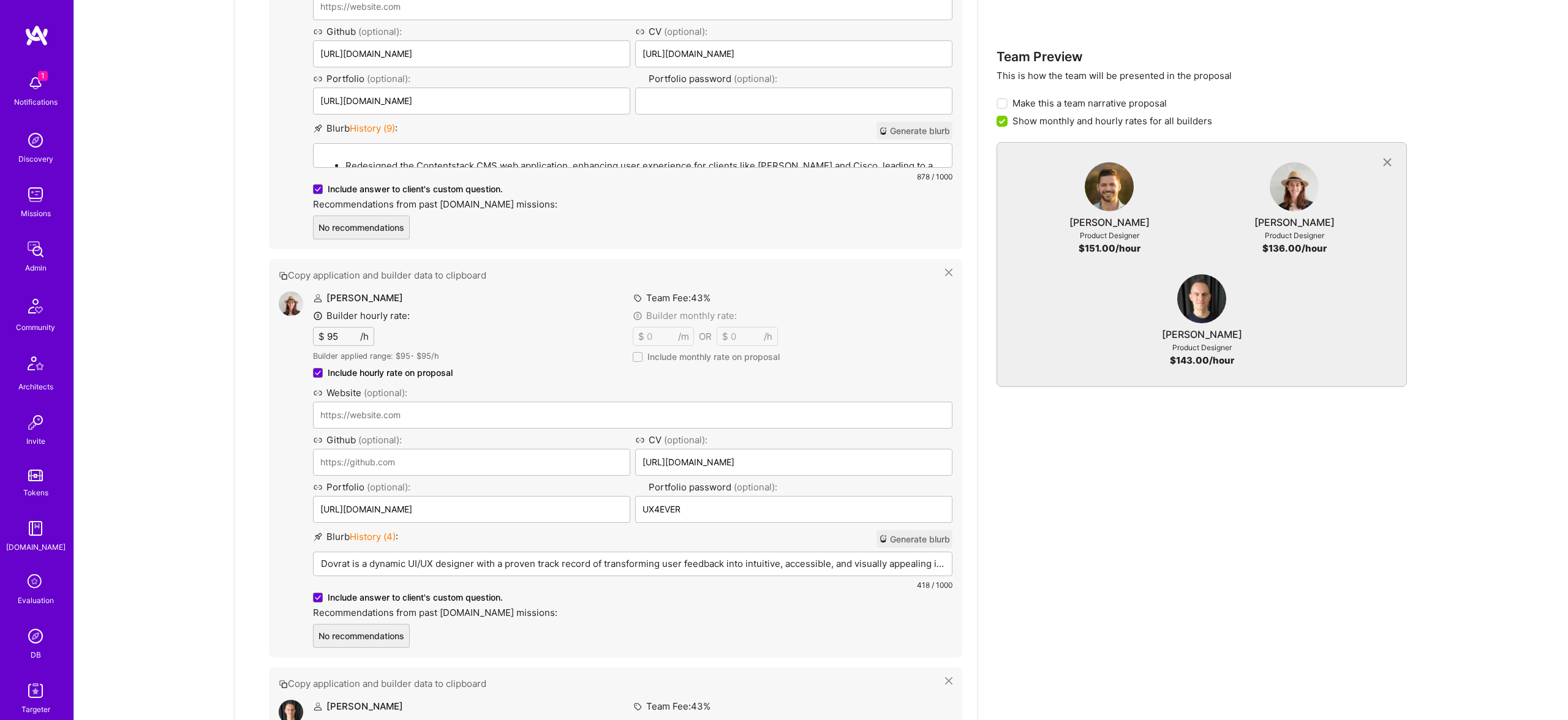
click at [501, 566] on p "Dovrat is a dynamic UI/UX designer with a proven track record of transforming u…" at bounding box center [633, 563] width 624 height 13
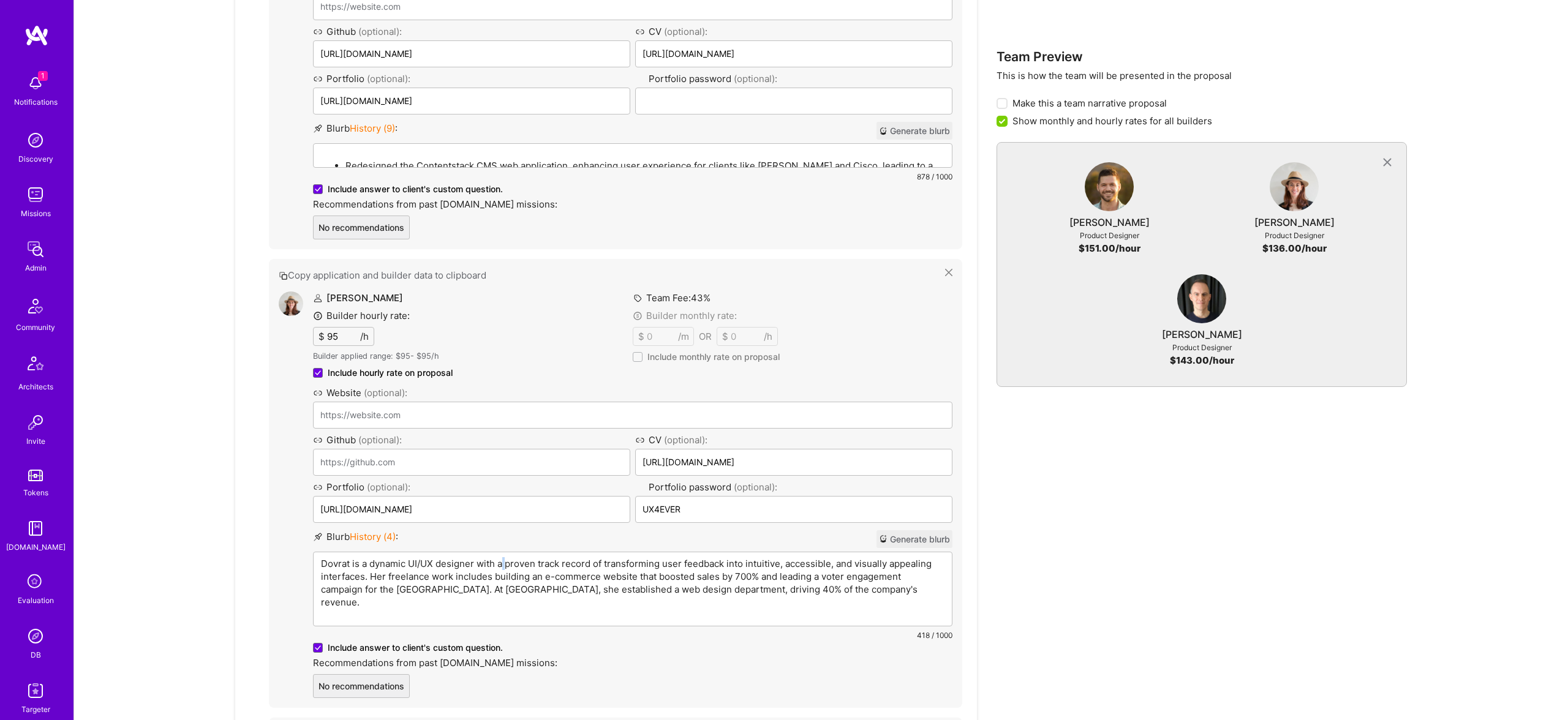
click at [501, 566] on p "Dovrat is a dynamic UI/UX designer with a proven track record of transforming u…" at bounding box center [633, 583] width 624 height 51
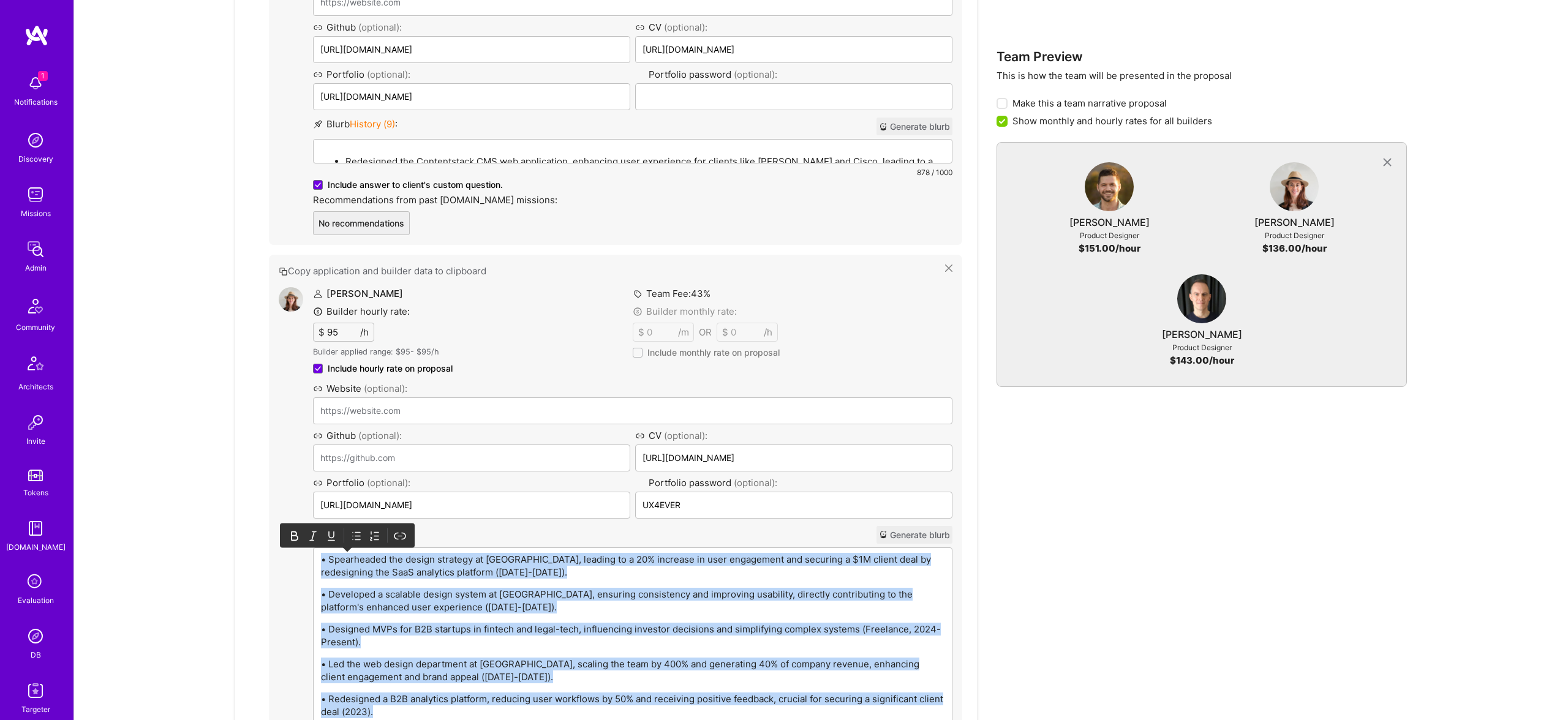
click at [358, 537] on icon at bounding box center [356, 536] width 12 height 12
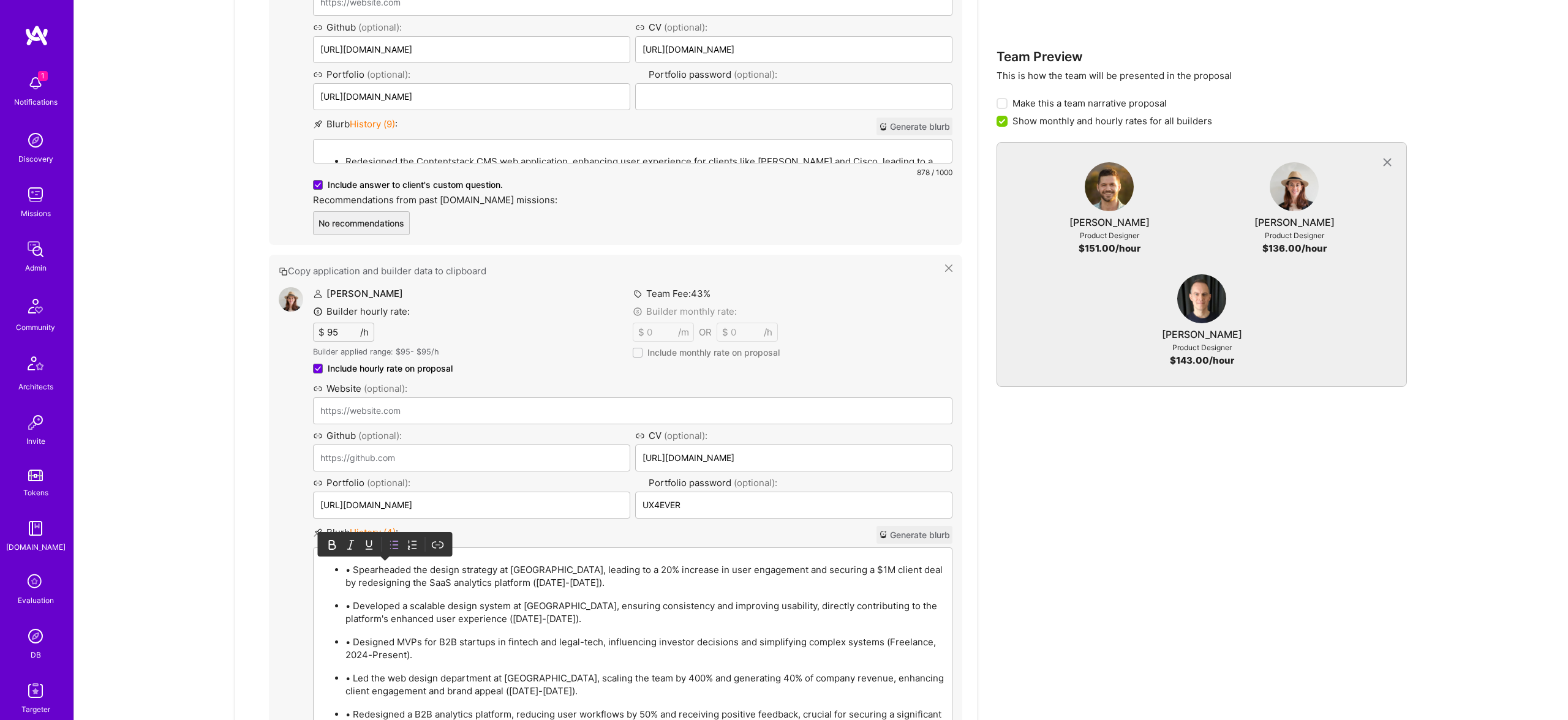
scroll to position [1096, 0]
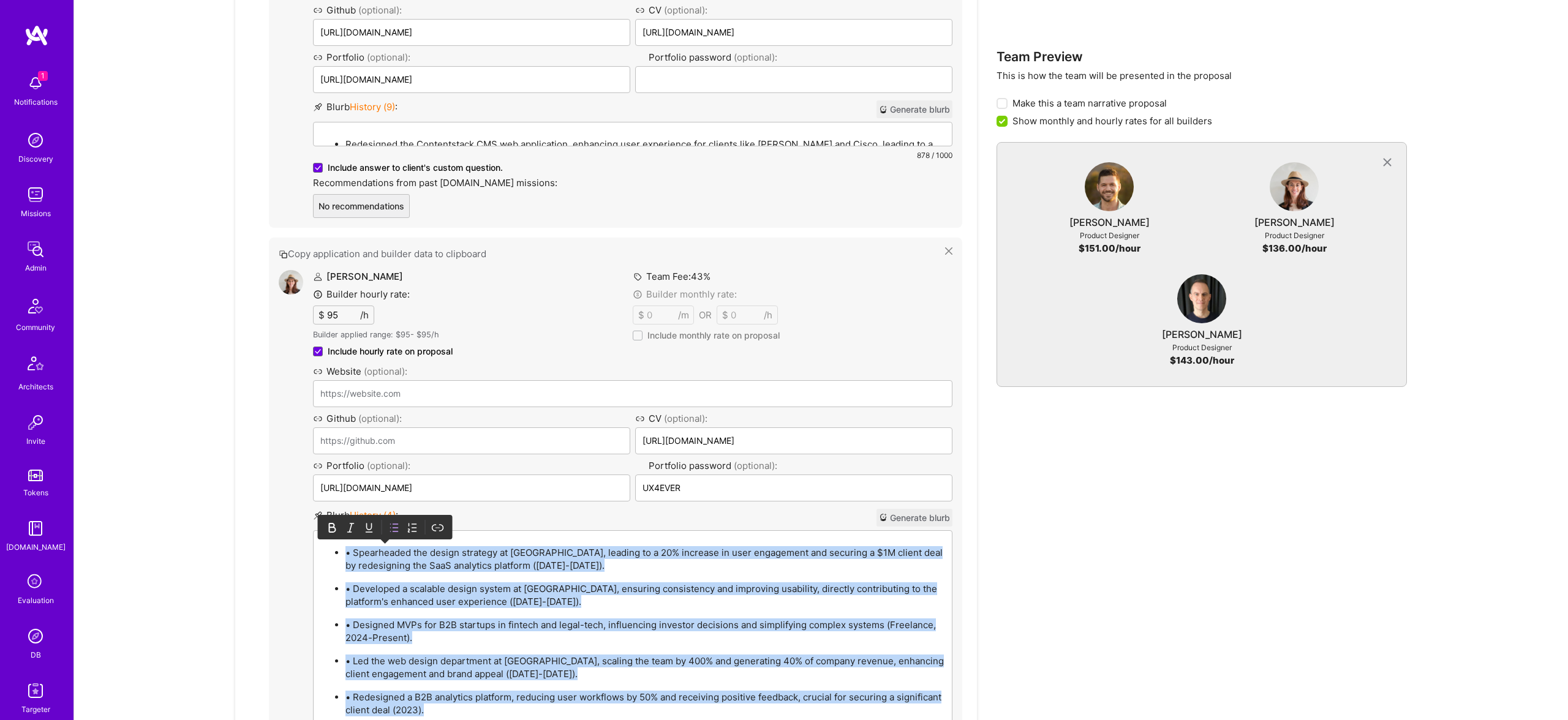
click at [356, 552] on p "• Spearheaded the design strategy at Revuze, leading to a 20% increase in user …" at bounding box center [645, 559] width 599 height 26
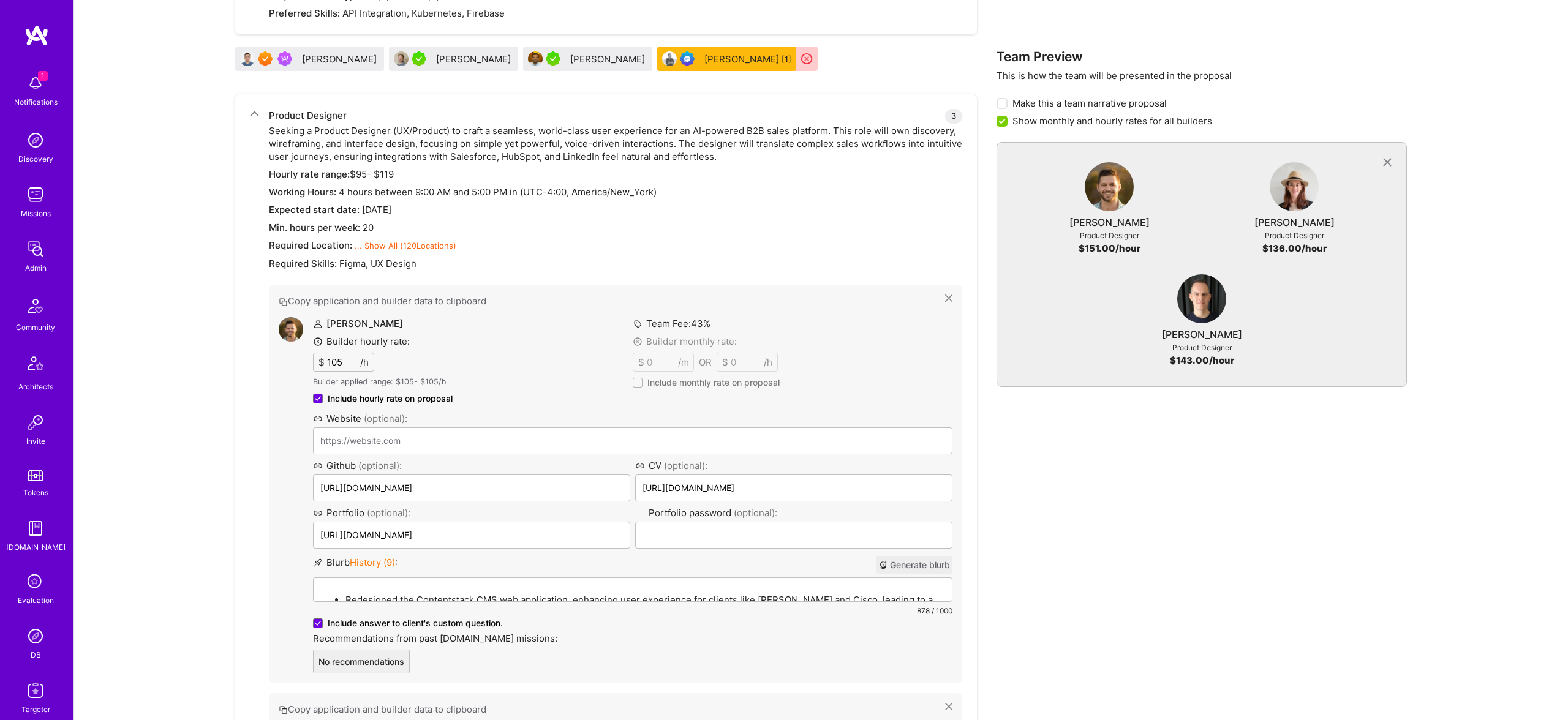
scroll to position [636, 0]
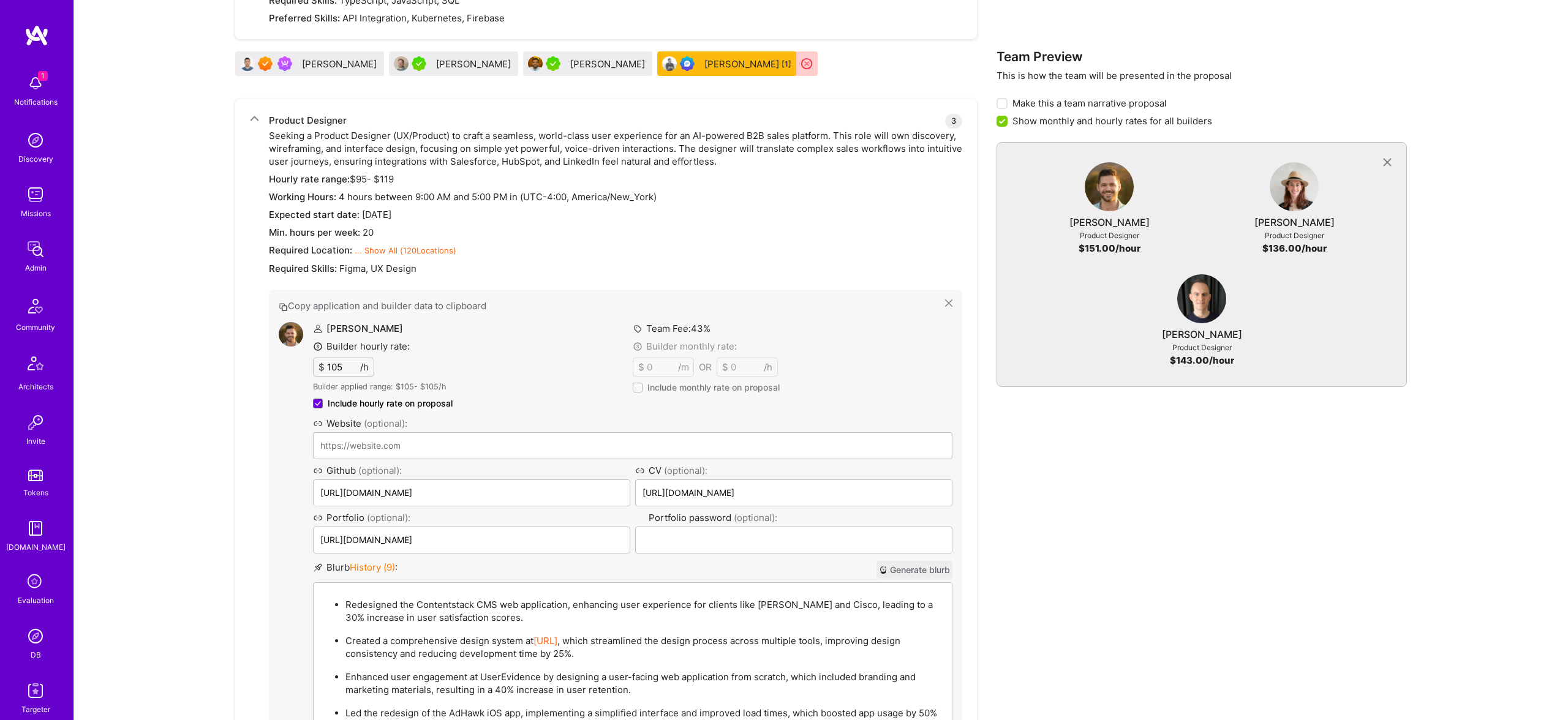
click at [468, 590] on div "Redesigned the Contentstack CMS web application, enhancing user experience for …" at bounding box center [633, 683] width 638 height 200
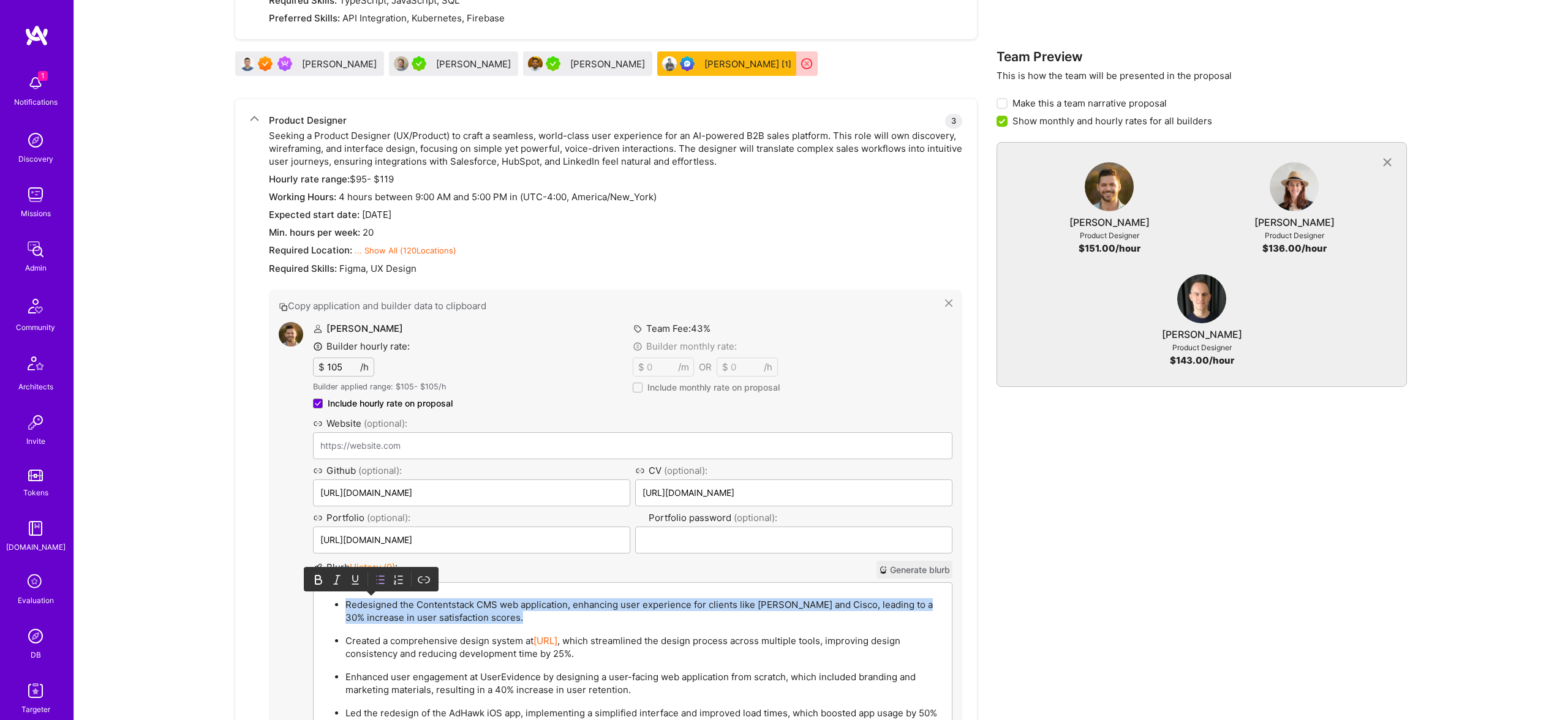
click at [468, 590] on div "Redesigned the Contentstack CMS web application, enhancing user experience for …" at bounding box center [633, 683] width 638 height 200
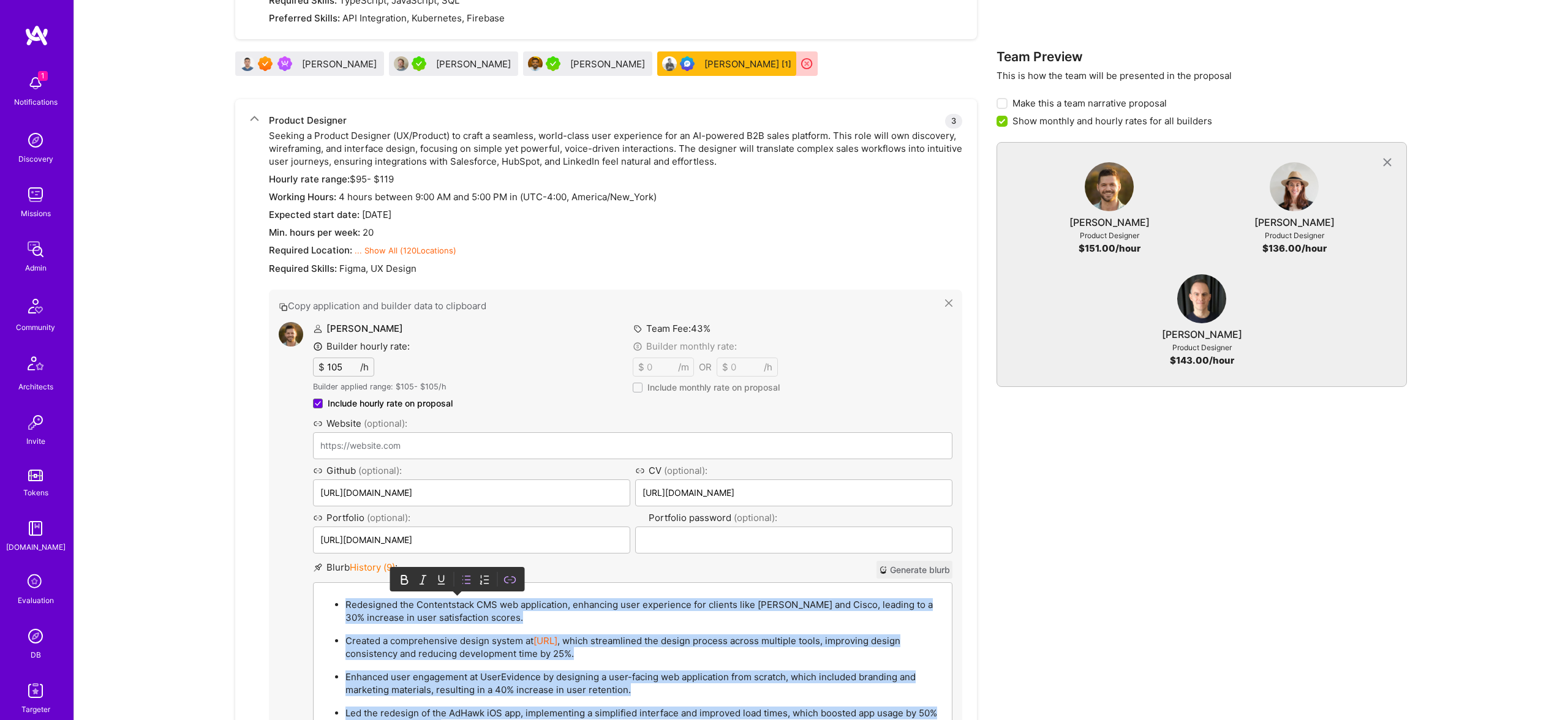
paste div
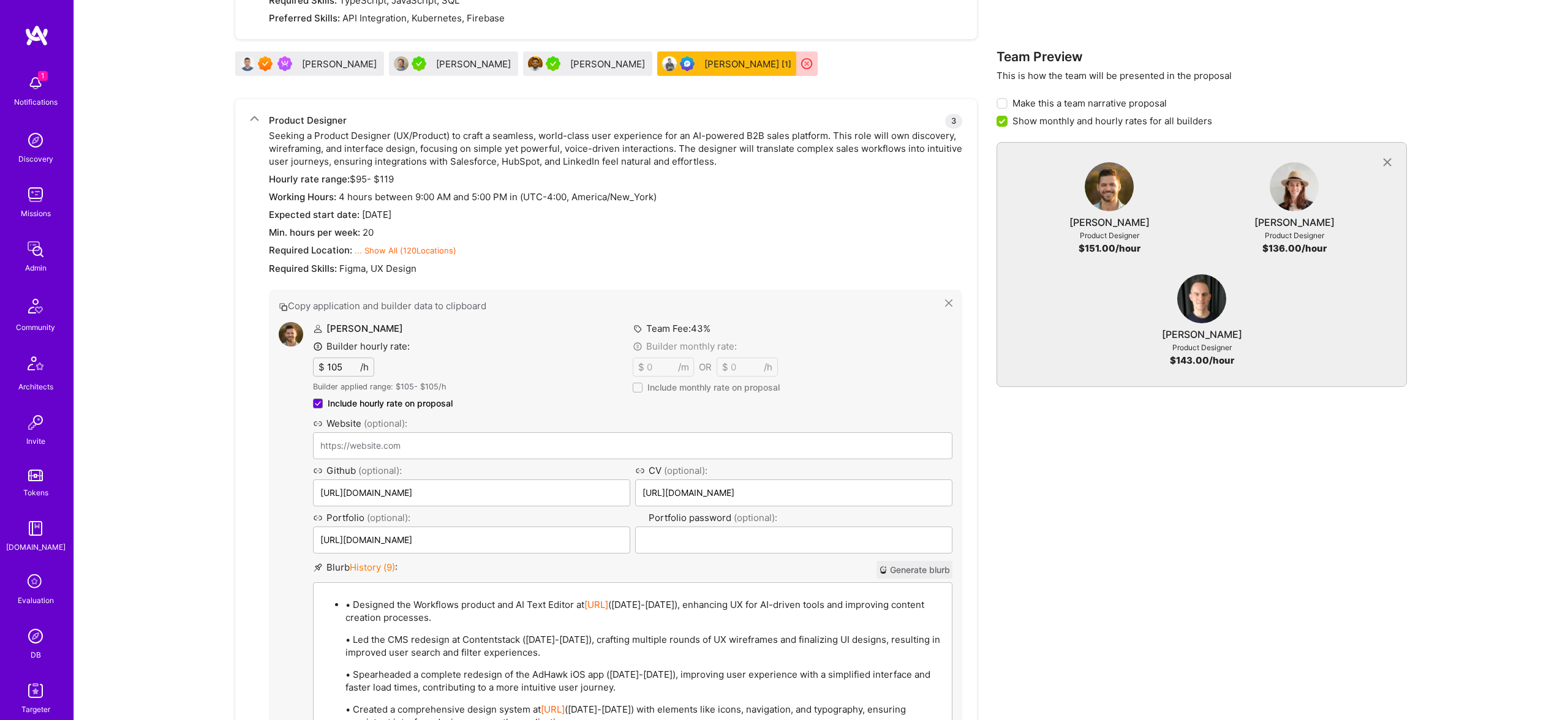
scroll to position [682, 0]
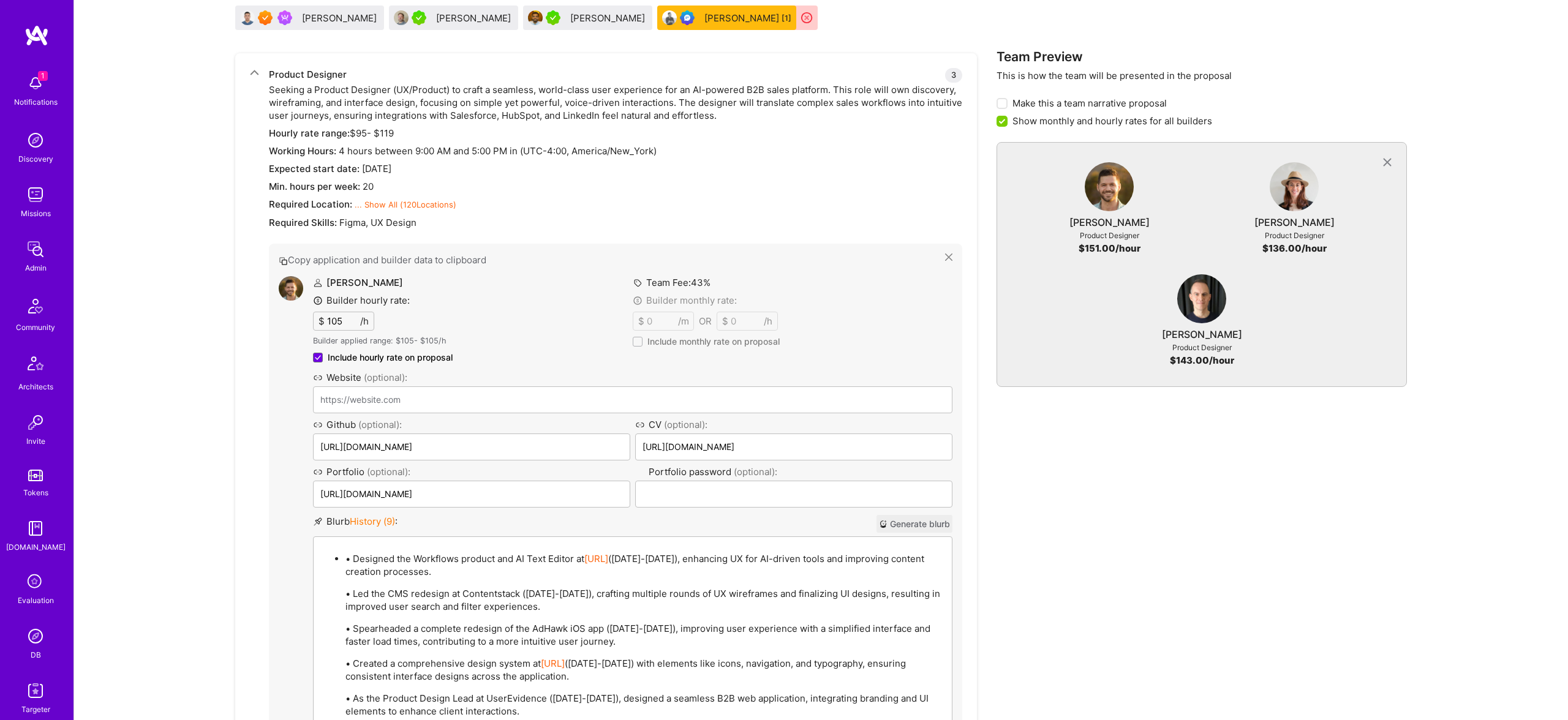
click at [355, 551] on li "• Designed the Workflows product and AI Text Editor at Copy.ai (2022-2023), enh…" at bounding box center [645, 635] width 599 height 167
click at [354, 559] on p "• Designed the Workflows product and AI Text Editor at Copy.ai (2022-2023), enh…" at bounding box center [645, 565] width 599 height 26
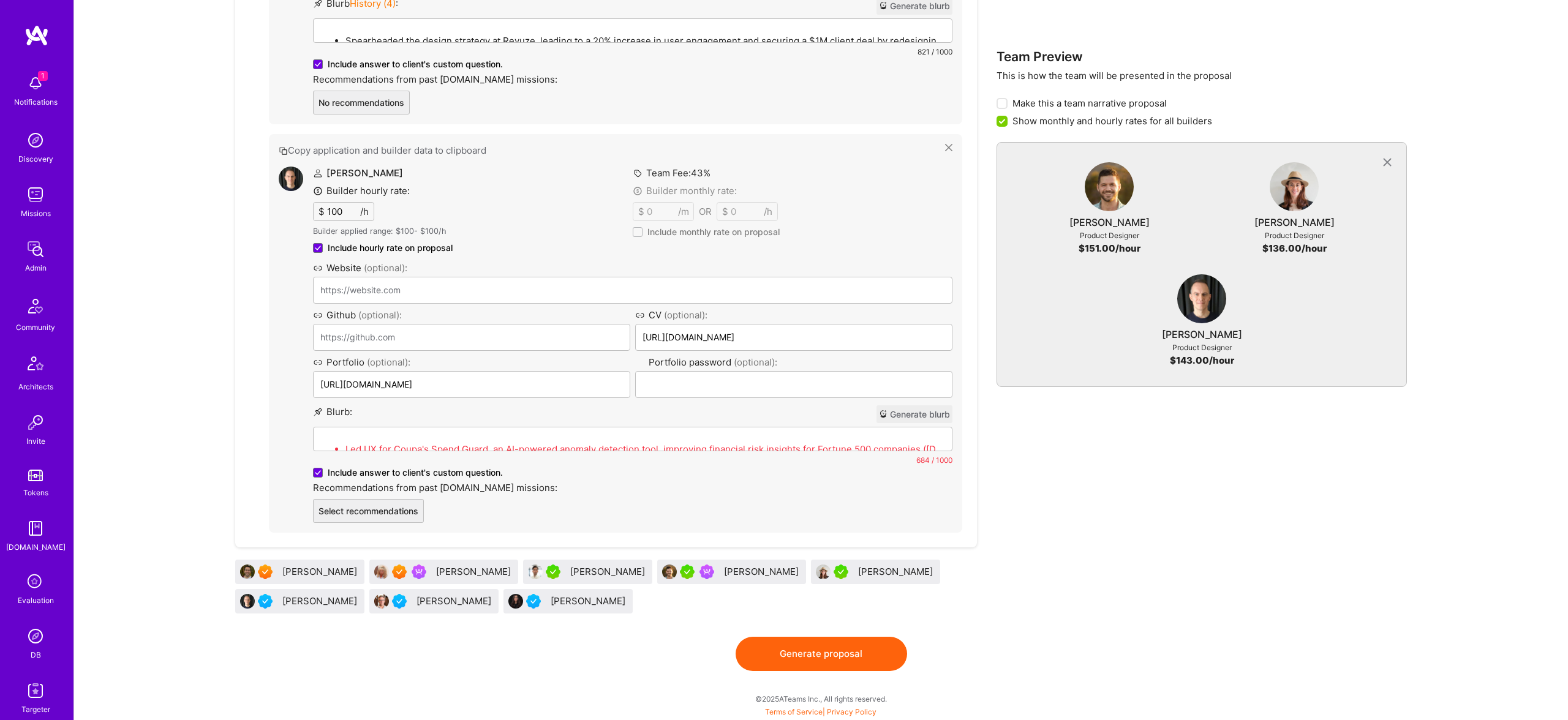
scroll to position [0, 0]
drag, startPoint x: 763, startPoint y: 647, endPoint x: 780, endPoint y: 645, distance: 17.1
click at [772, 645] on button "Generate proposal" at bounding box center [821, 654] width 172 height 34
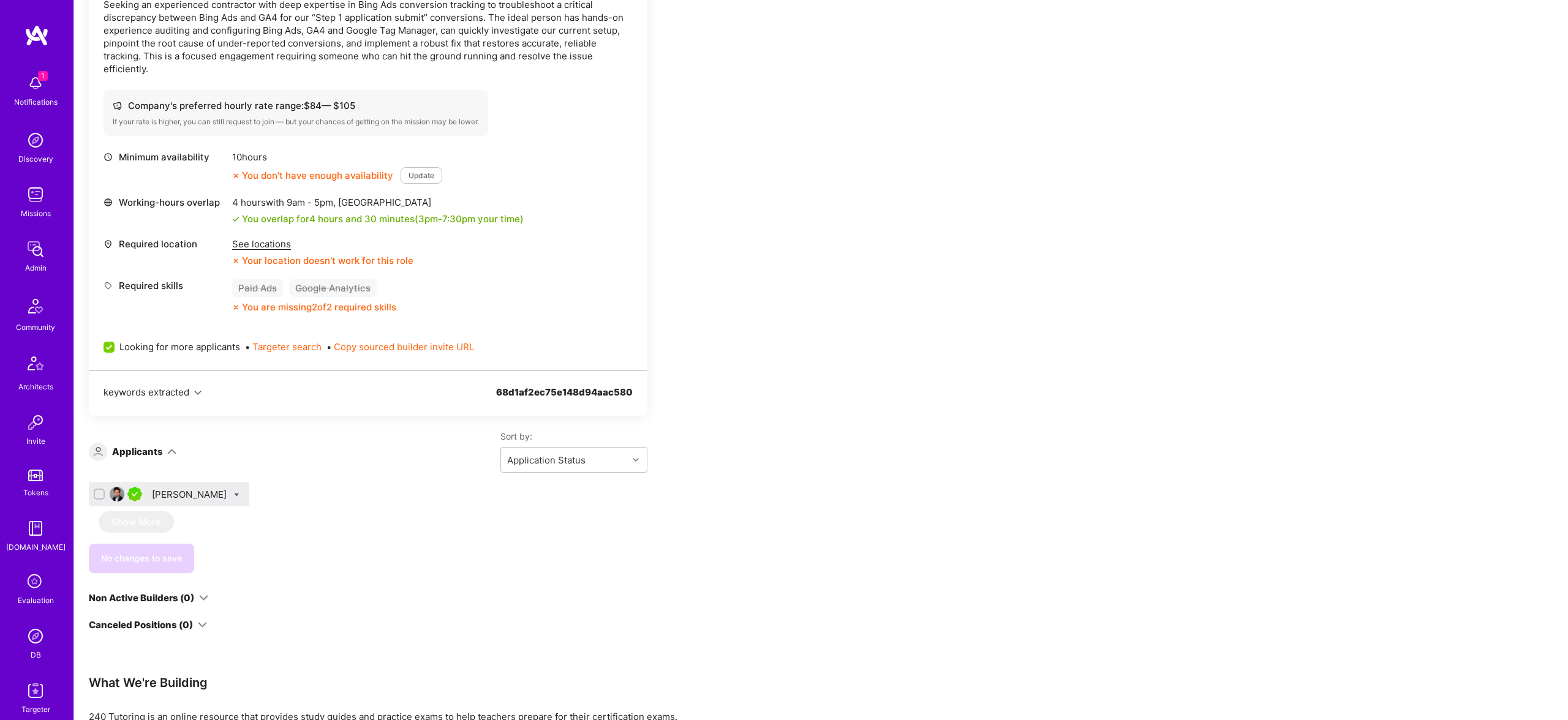
scroll to position [384, 0]
click at [186, 490] on div "[PERSON_NAME]" at bounding box center [190, 493] width 77 height 13
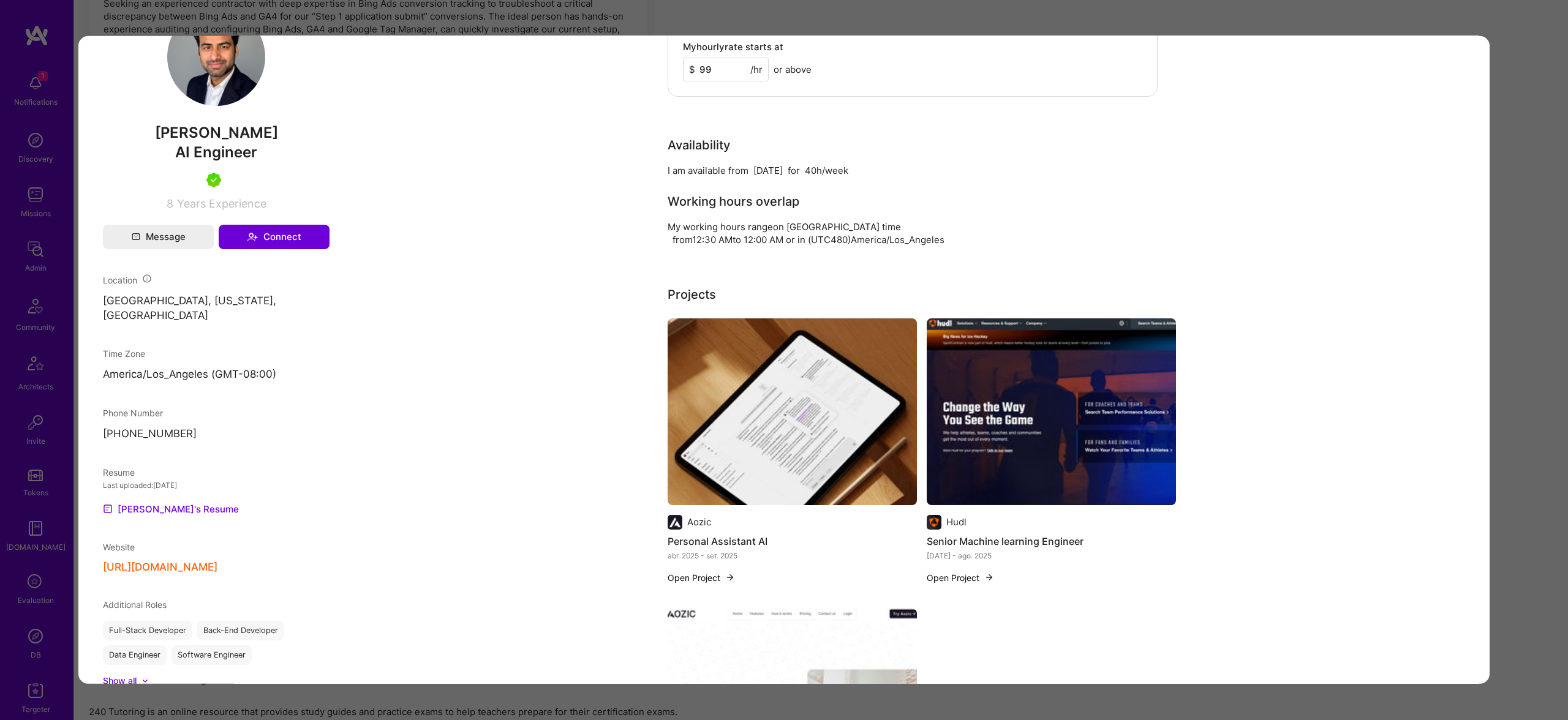
scroll to position [737, 0]
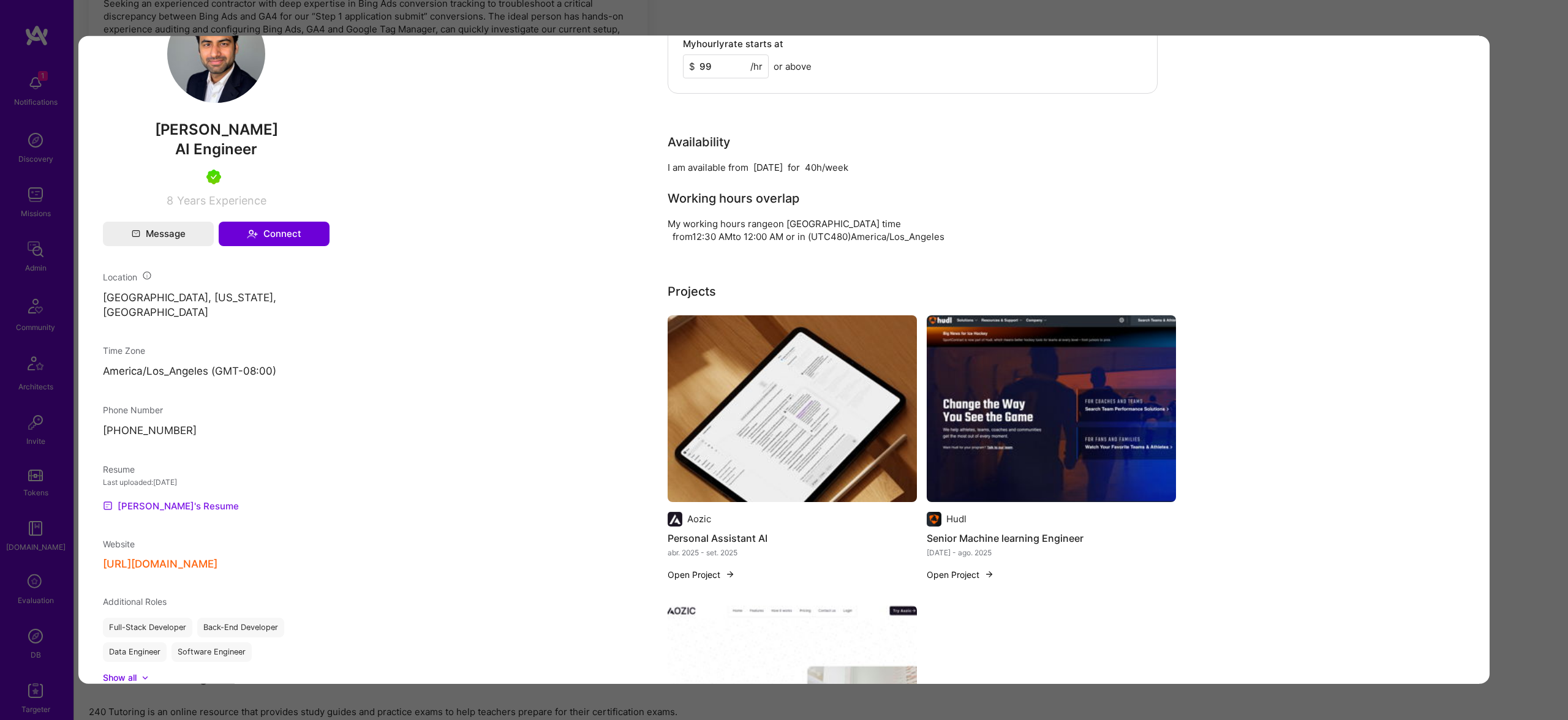
click at [135, 499] on link "[PERSON_NAME]'s Resume" at bounding box center [170, 505] width 136 height 14
click at [776, 349] on img "modal" at bounding box center [792, 408] width 250 height 187
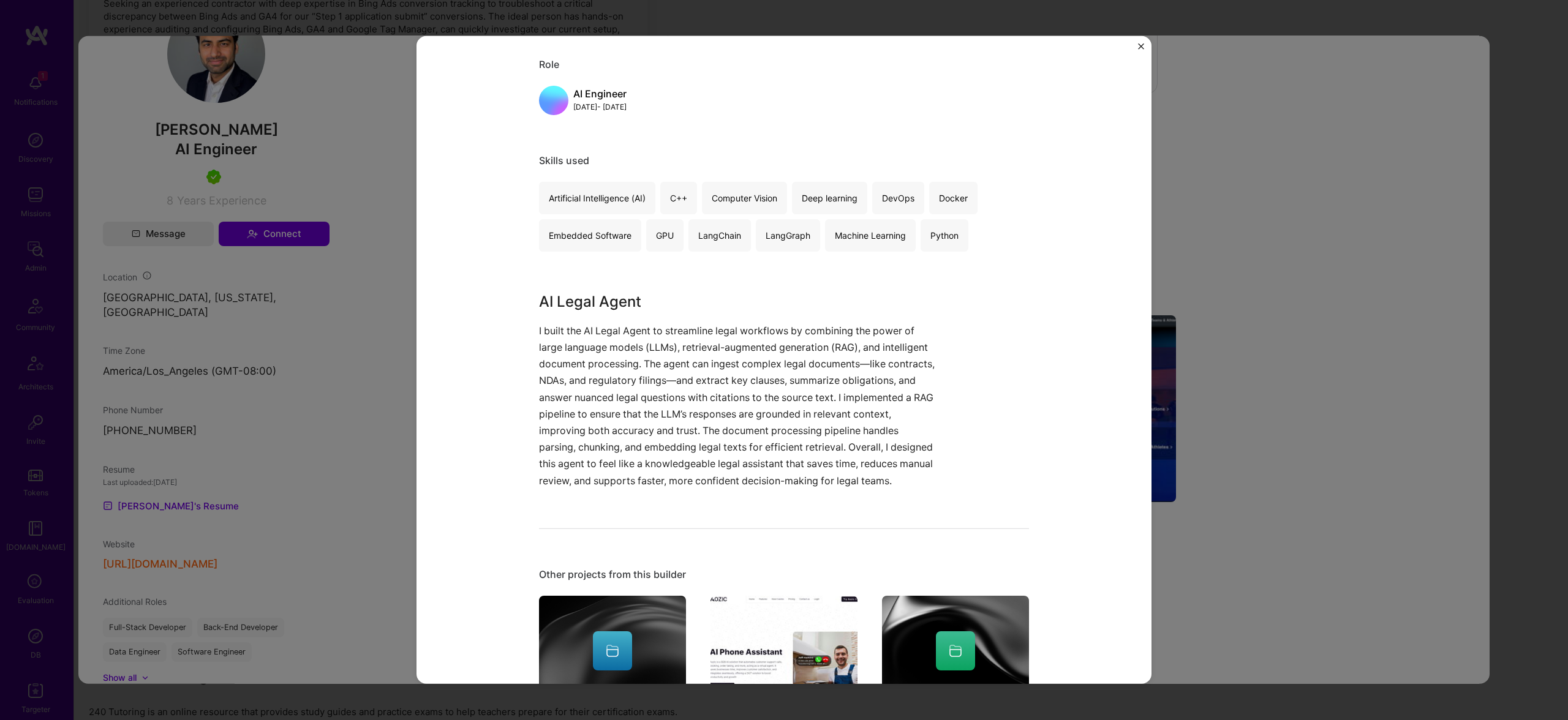
scroll to position [522, 0]
click at [1279, 359] on div "Personal Assistant AI Aozic Artifical Intelligence / Machine Learning, B2B Role…" at bounding box center [784, 360] width 1568 height 720
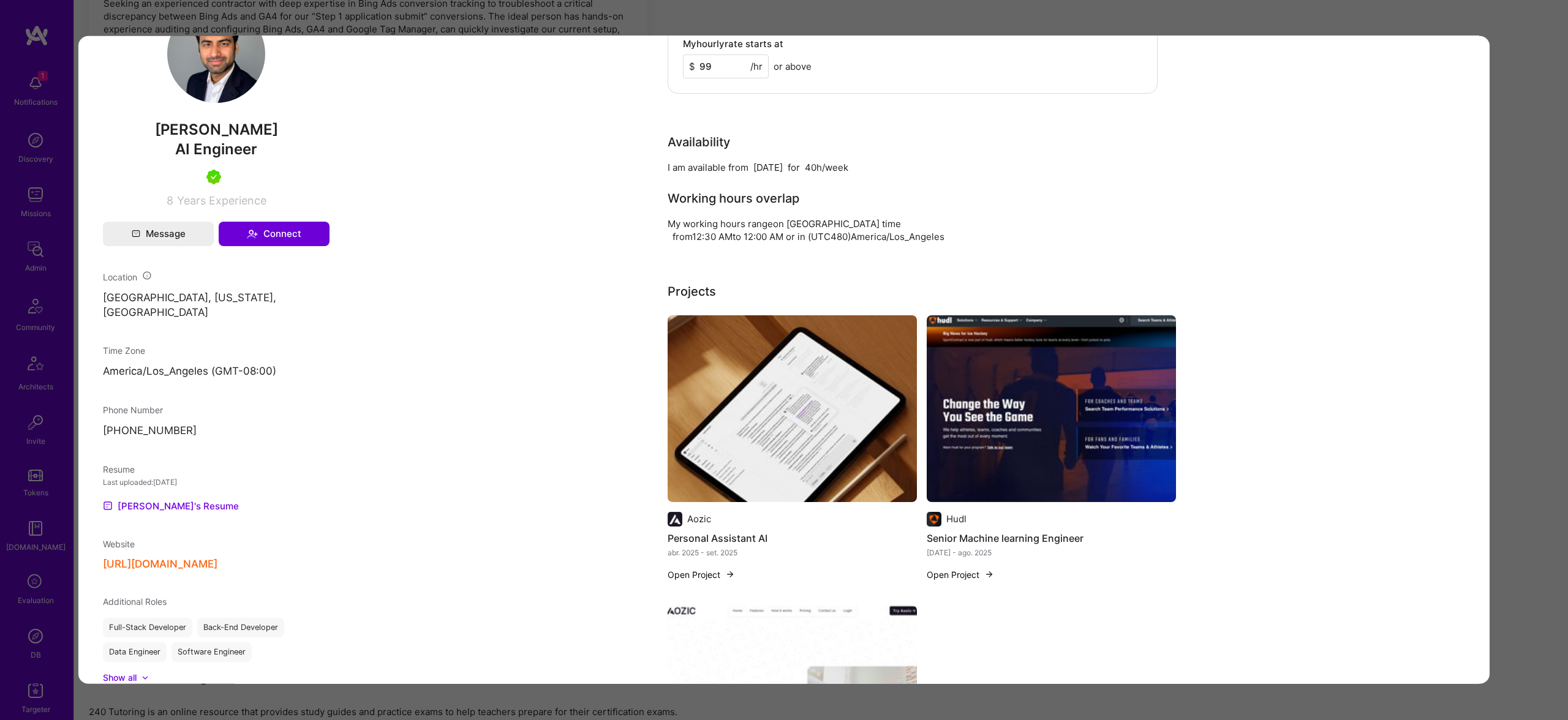
click at [1087, 363] on img "modal" at bounding box center [1051, 408] width 250 height 187
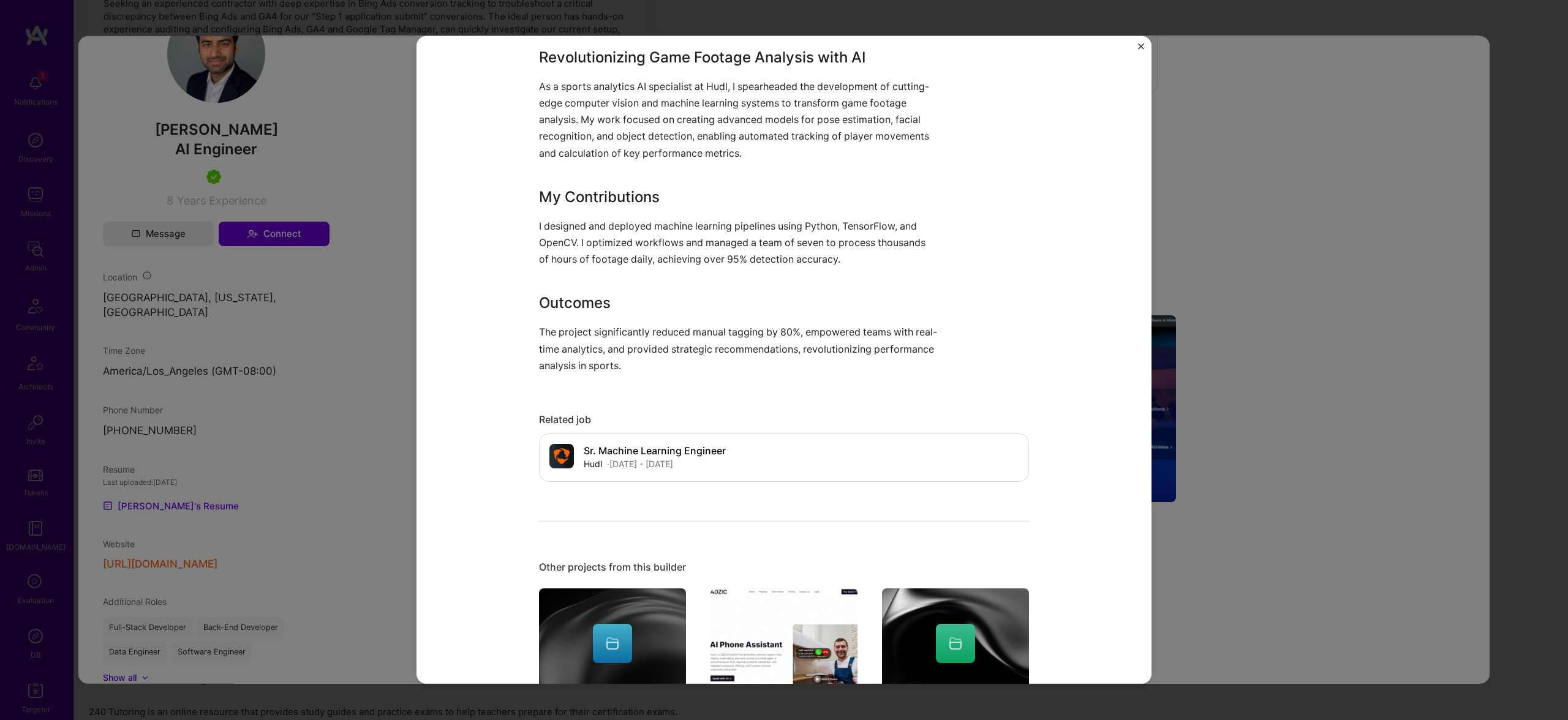
scroll to position [907, 0]
click at [1205, 328] on div "Senior Machine learning Engineer Hudl Artifical Intelligence / Machine Learning…" at bounding box center [784, 360] width 1568 height 720
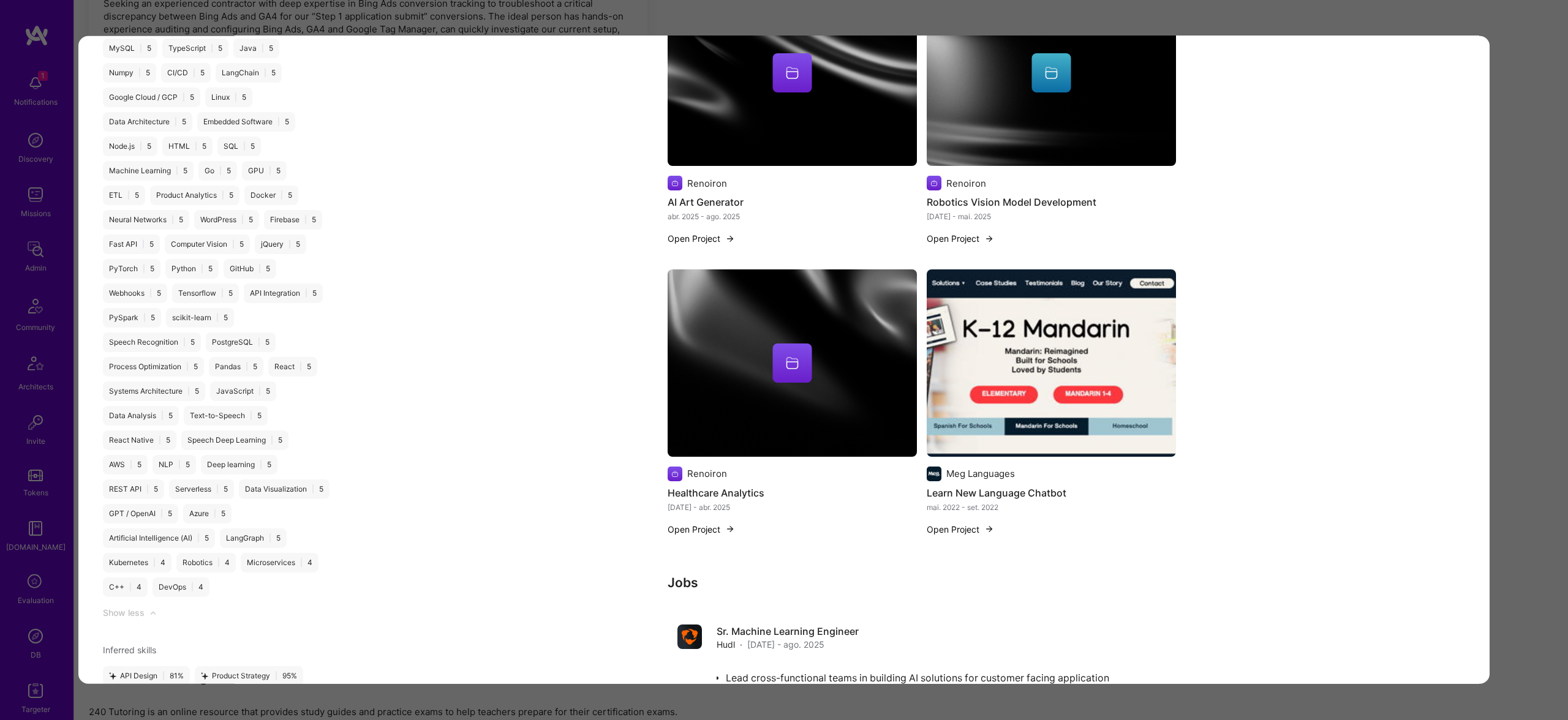
scroll to position [1735, 0]
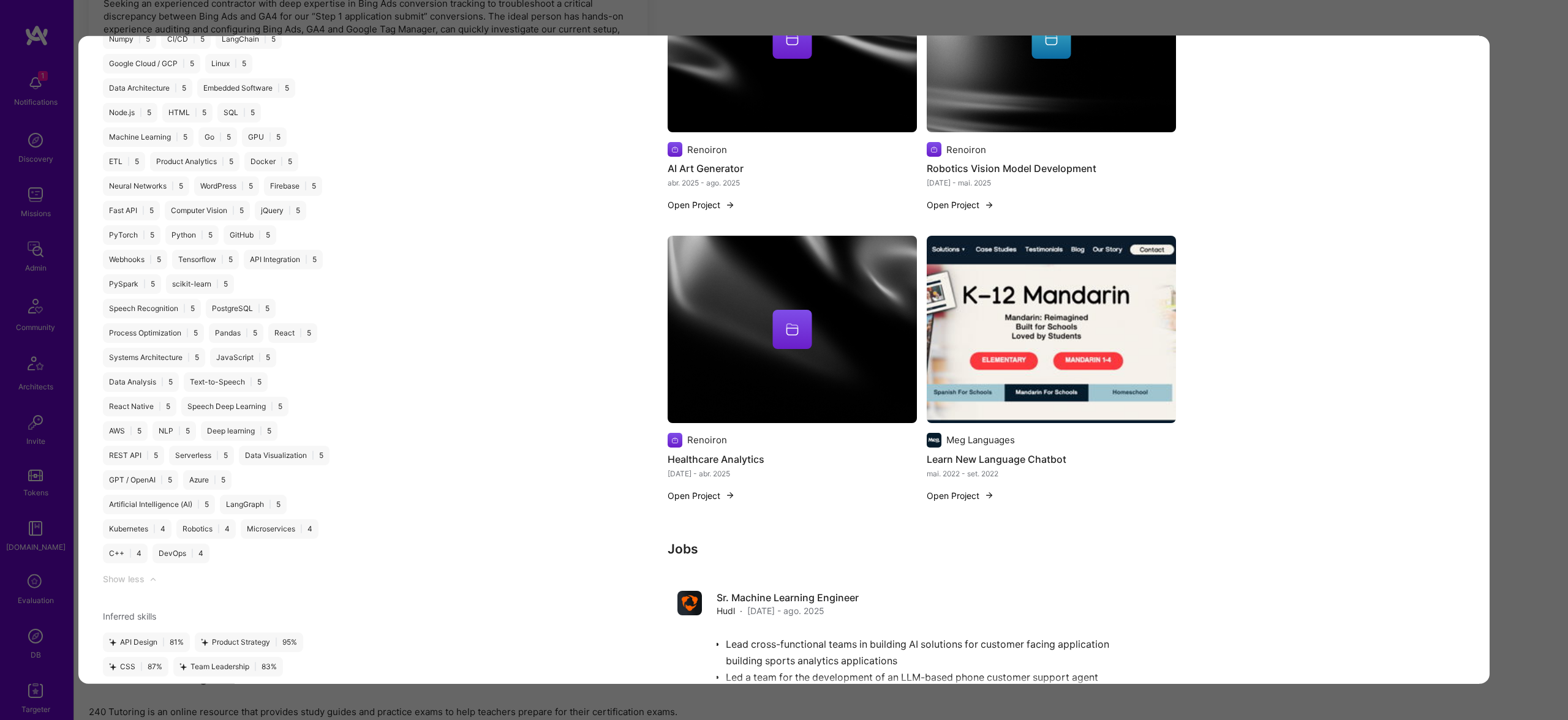
click at [717, 356] on img "modal" at bounding box center [792, 329] width 250 height 187
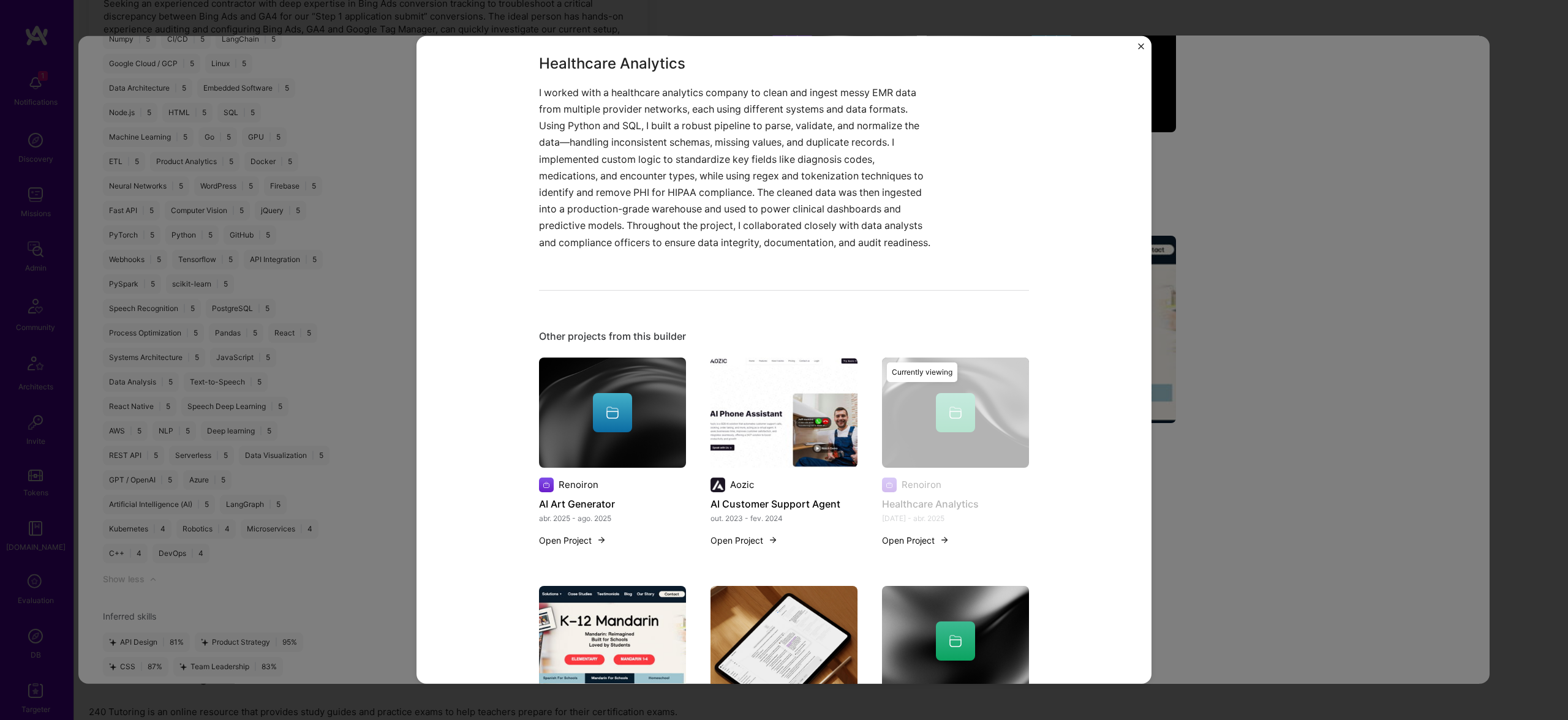
scroll to position [392, 0]
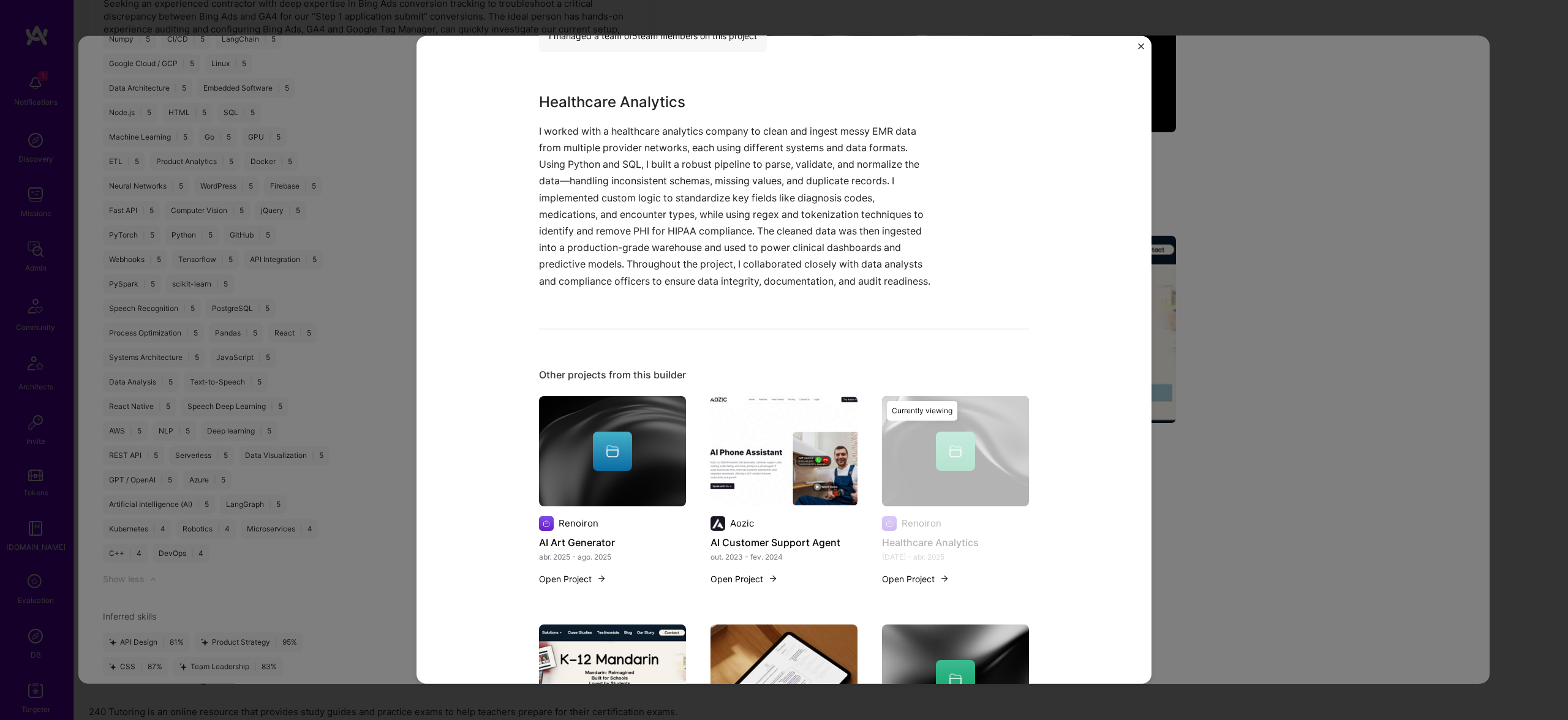
click at [1333, 262] on div "Healthcare Analytics Renoiron Artifical Intelligence / Machine Learning, Health…" at bounding box center [784, 360] width 1568 height 720
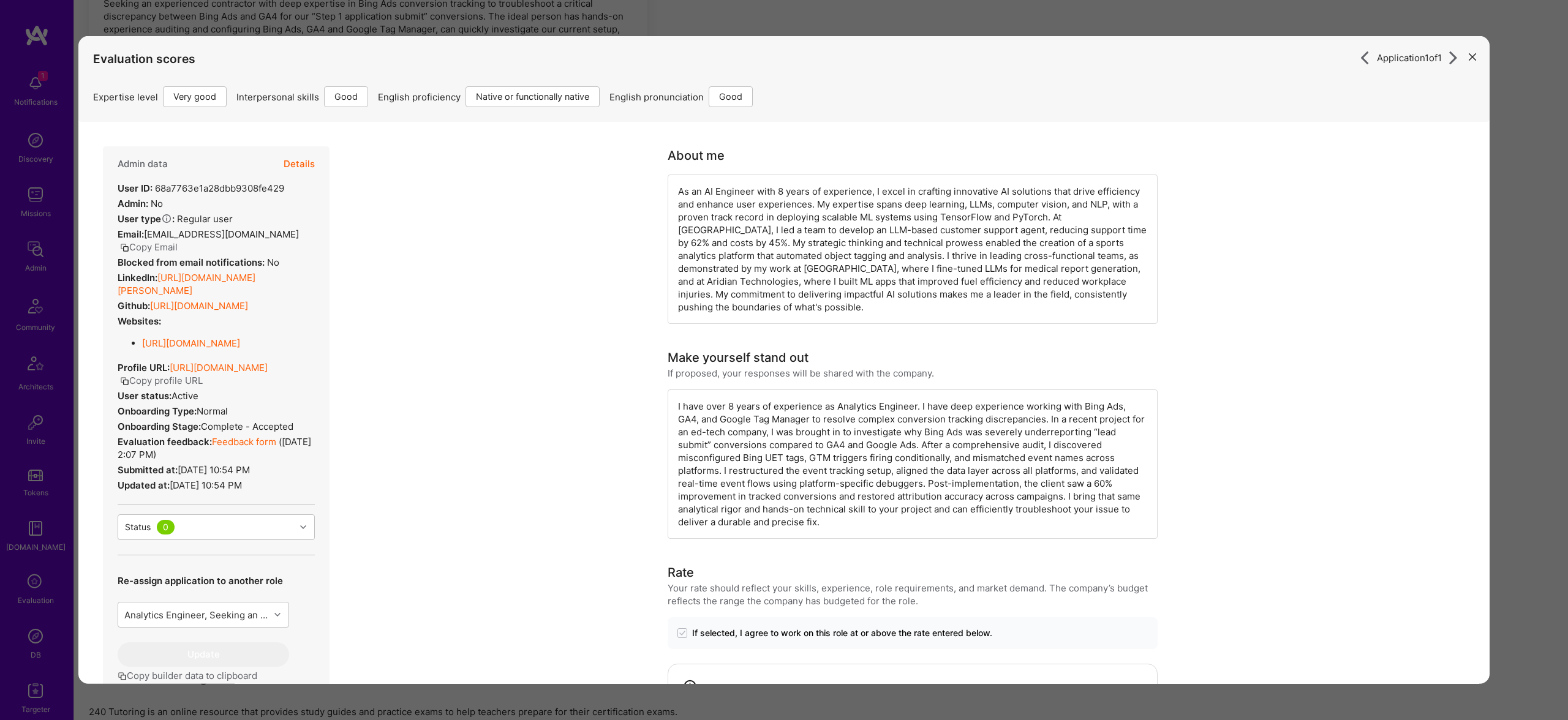
click at [238, 273] on link "[URL][DOMAIN_NAME][PERSON_NAME]" at bounding box center [187, 284] width 138 height 25
click at [1522, 254] on div "Application 1 of 1 Evaluation scores Expertise level Very good Interpersonal sk…" at bounding box center [784, 360] width 1568 height 720
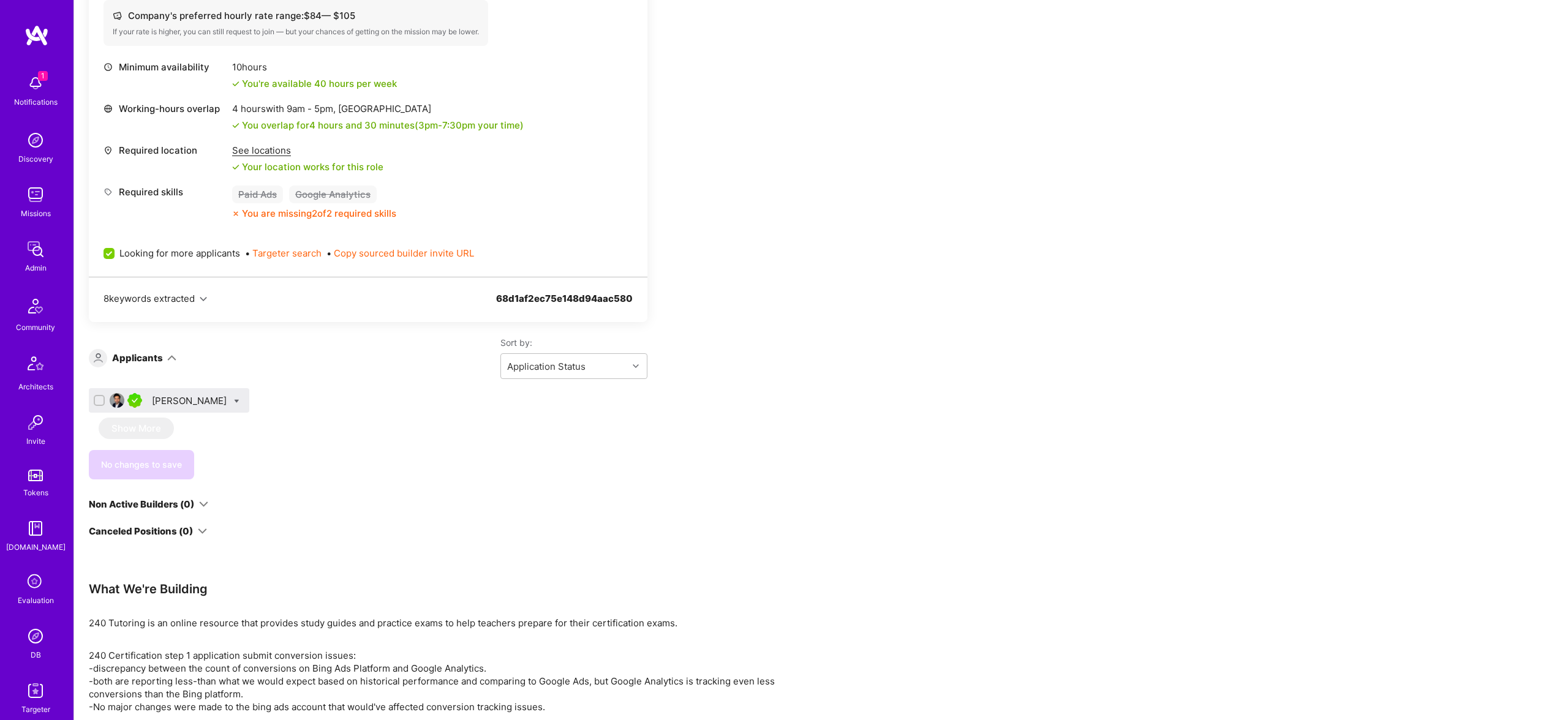
scroll to position [402, 0]
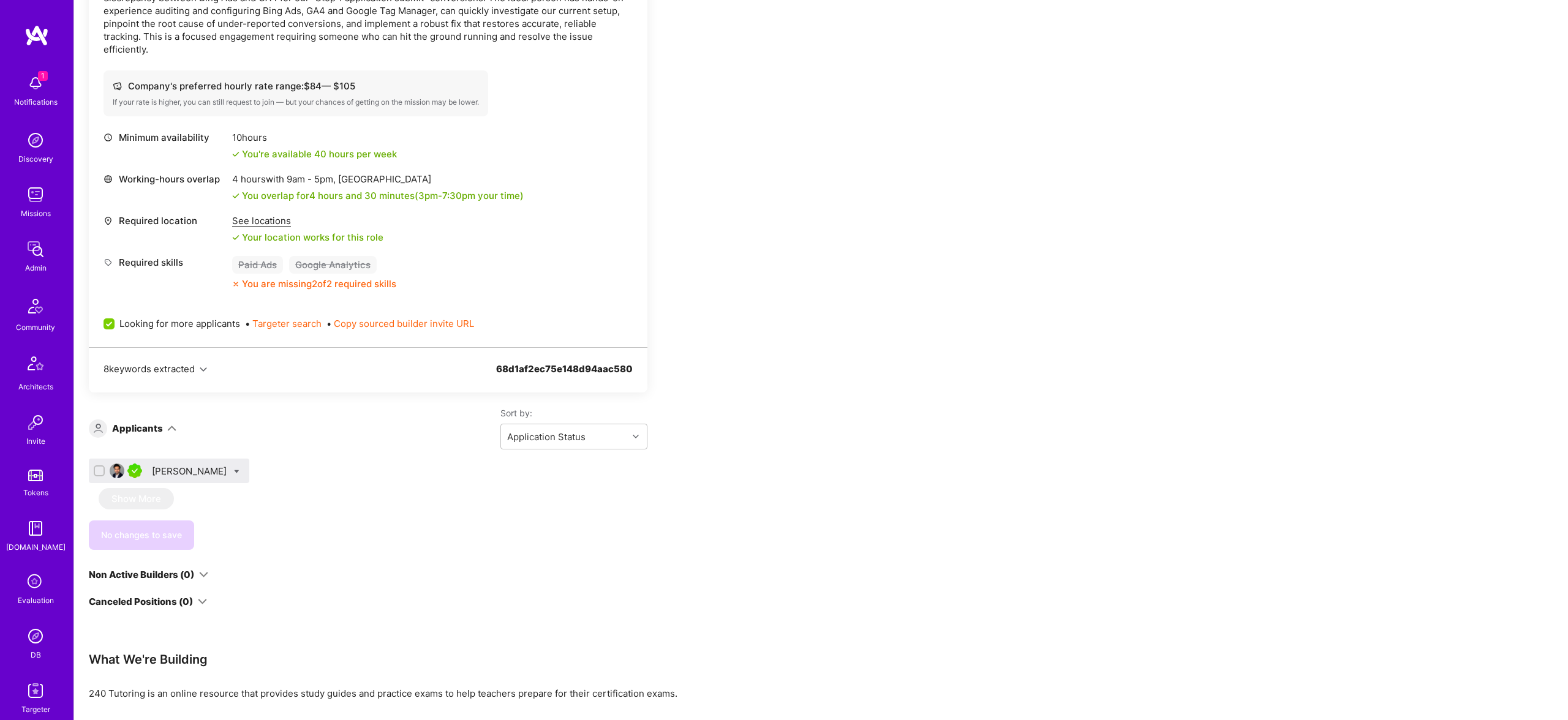
click at [234, 470] on icon at bounding box center [237, 472] width 5 height 5
checkbox input "true"
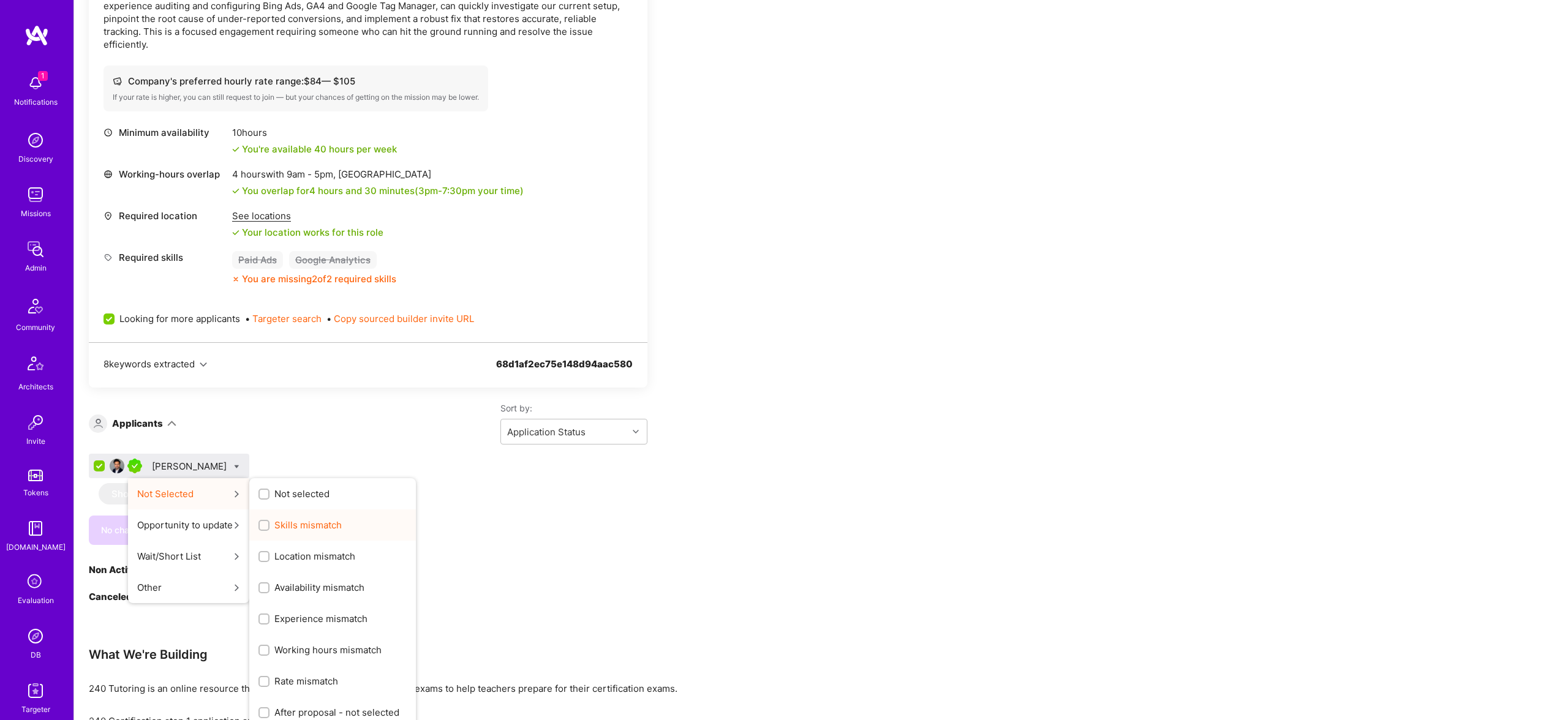
click at [287, 526] on span "Skills mismatch" at bounding box center [308, 525] width 68 height 13
click at [269, 526] on input "Skills mismatch" at bounding box center [265, 526] width 9 height 9
checkbox input "true"
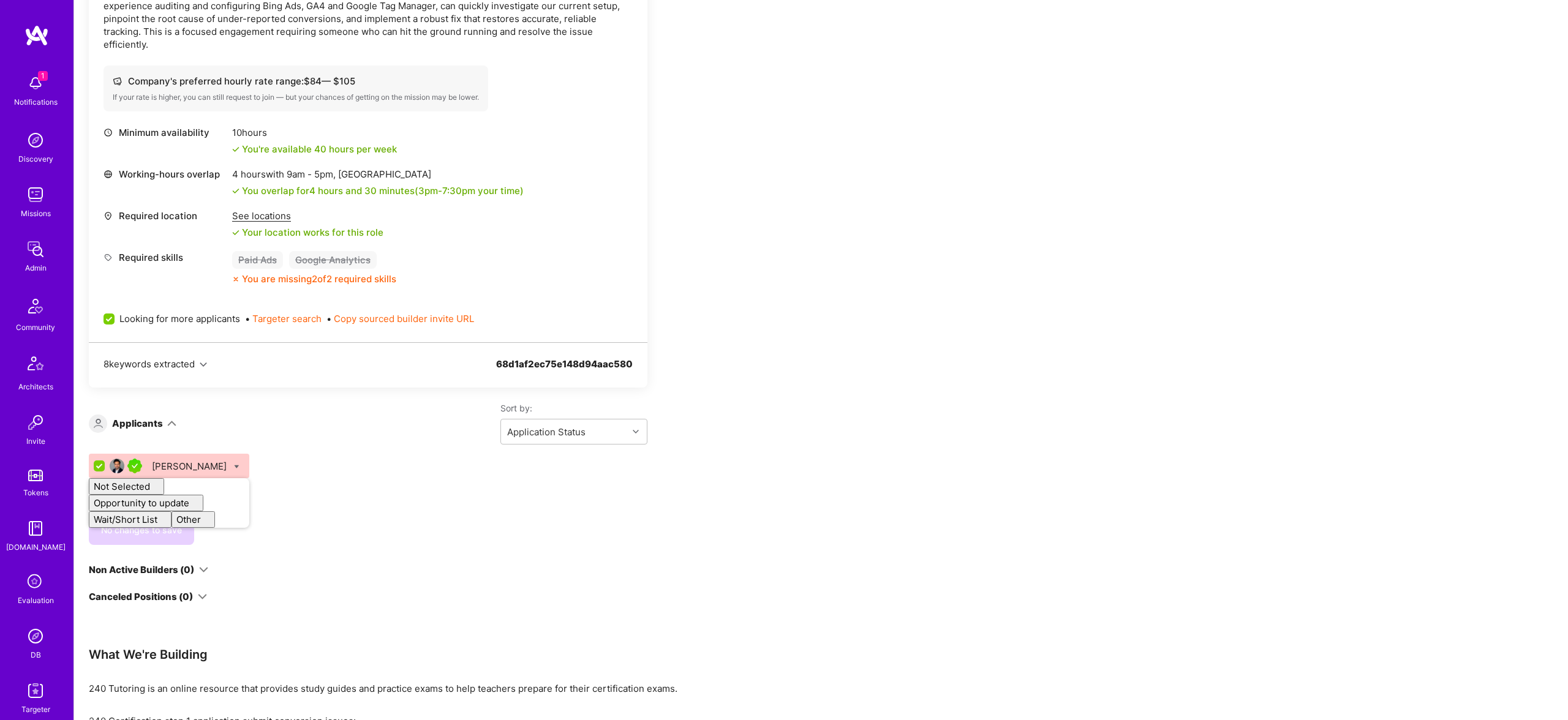
checkbox input "false"
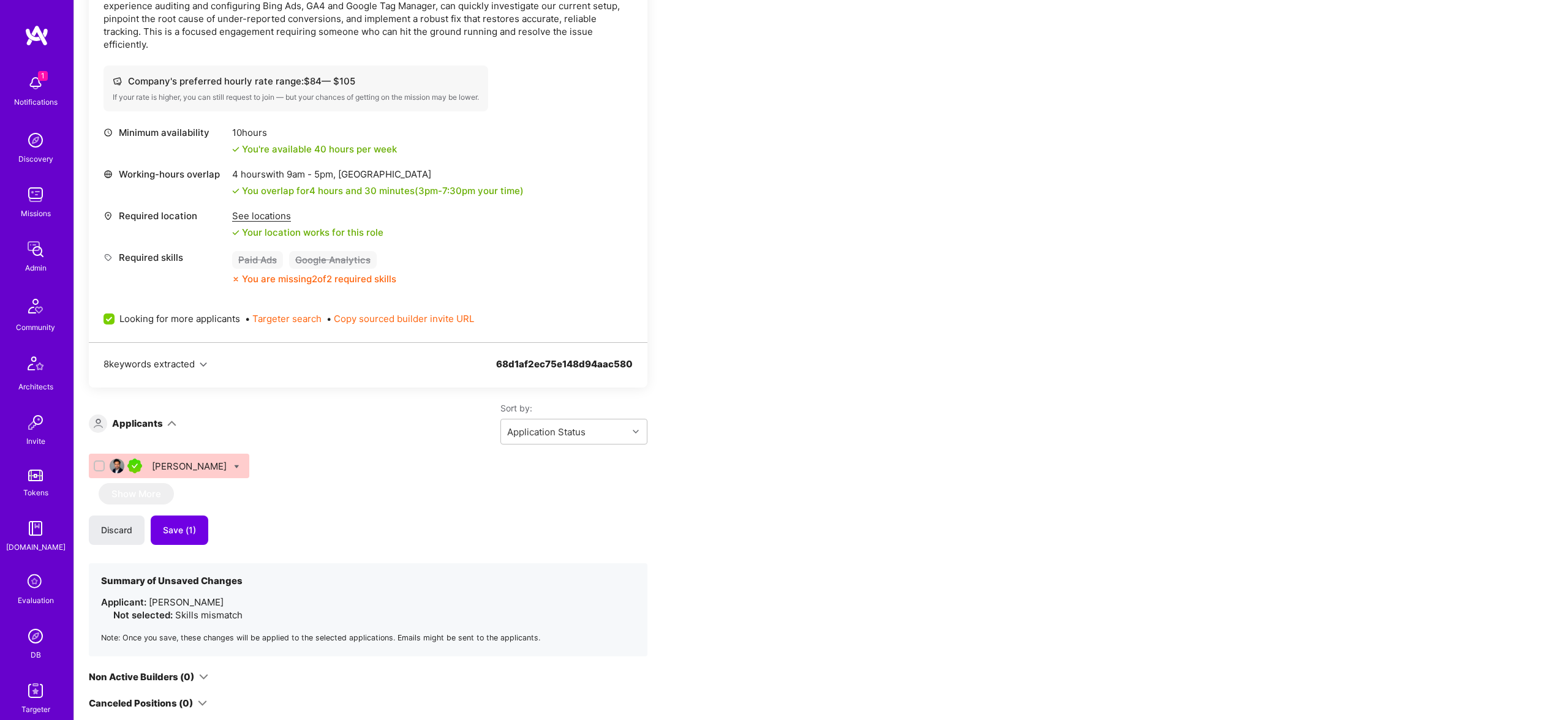
click at [373, 437] on div "Sort by: Application Status" at bounding box center [412, 423] width 471 height 42
click at [174, 539] on button "Save (1)" at bounding box center [179, 530] width 57 height 29
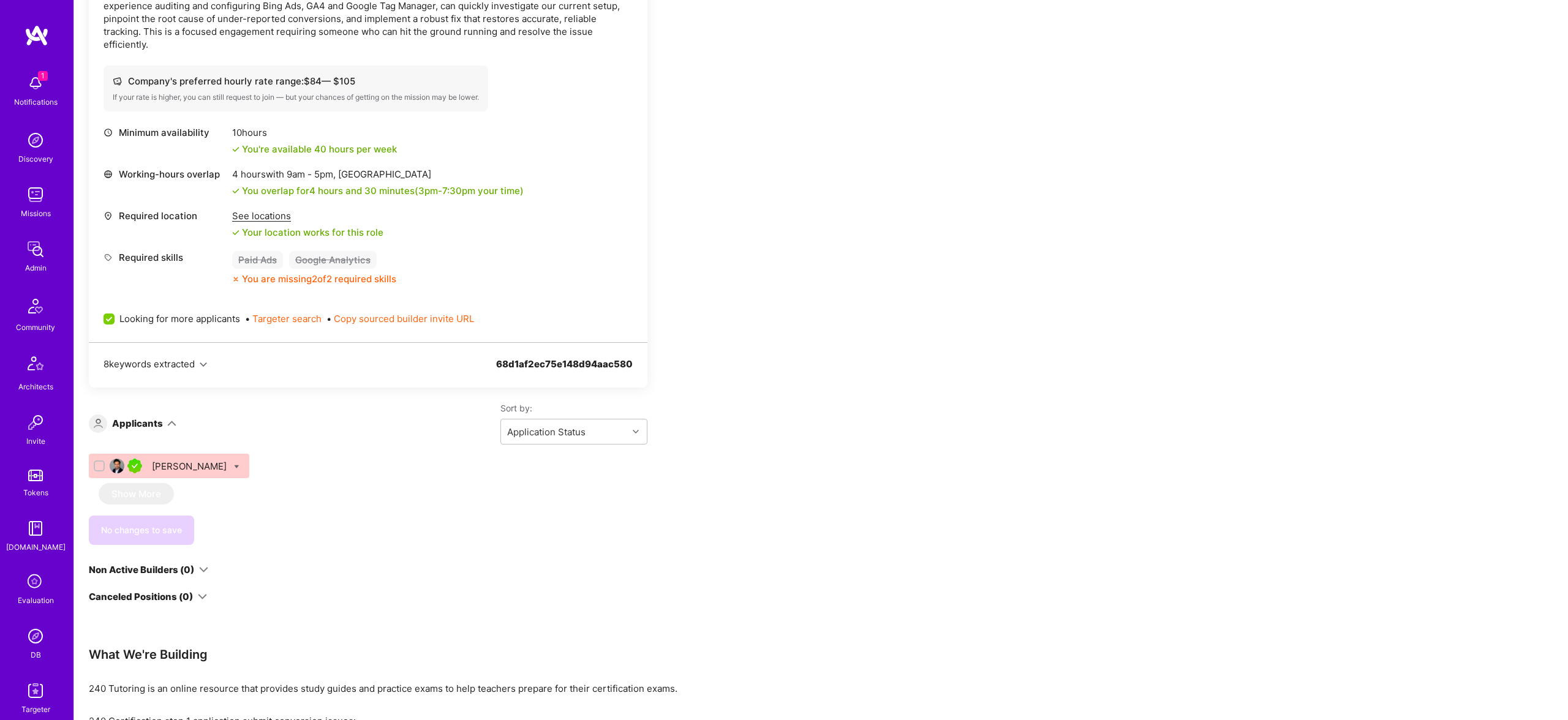
click at [35, 258] on img at bounding box center [36, 250] width 25 height 25
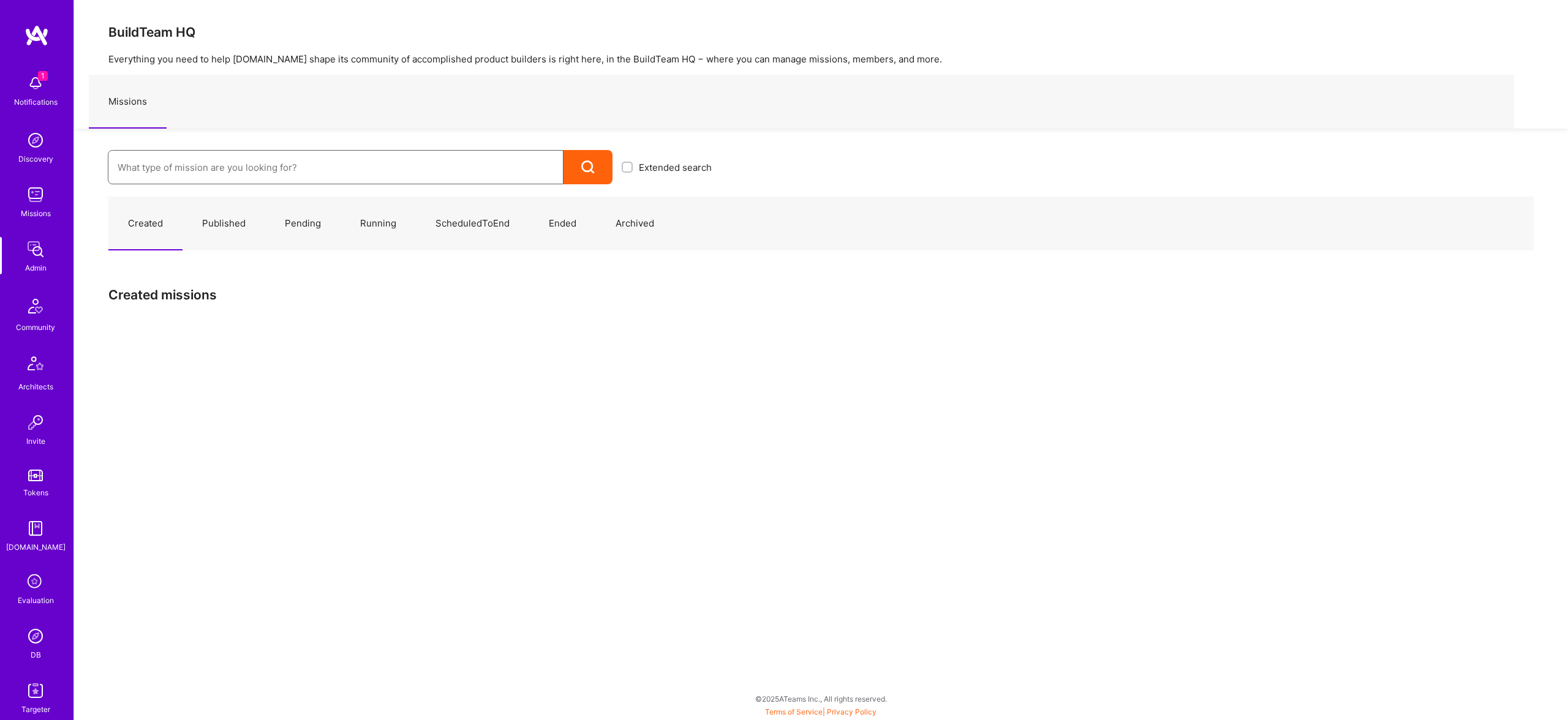
click at [334, 153] on input at bounding box center [336, 168] width 436 height 31
paste input "AnyTeam"
type input "AnyTeam"
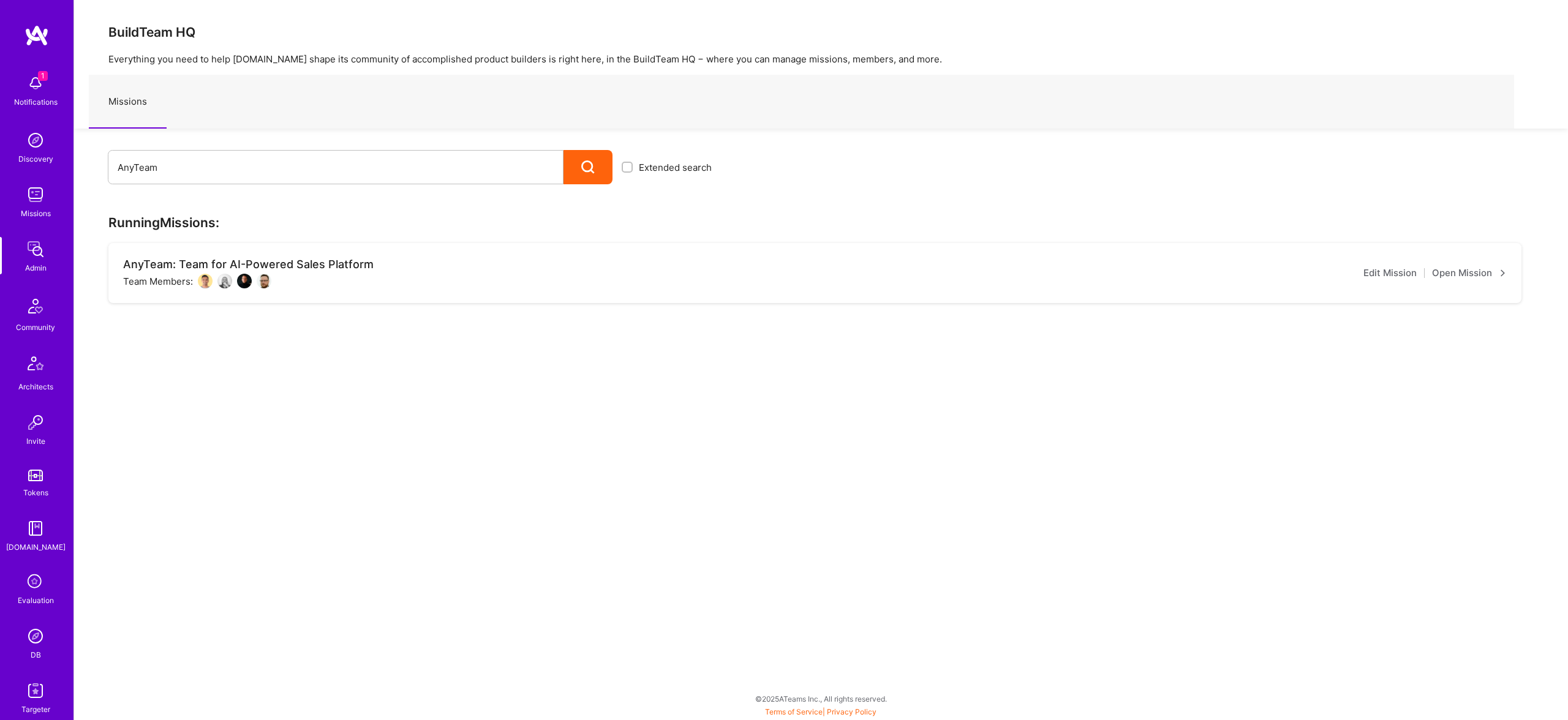
drag, startPoint x: 1503, startPoint y: 269, endPoint x: 1487, endPoint y: 268, distance: 16.0
click at [1488, 268] on div "AnyTeam: Team for AI-Powered Sales Platform Team Members: Edit Mission Open Mis…" at bounding box center [815, 274] width 1413 height 60
click at [1487, 269] on link "Open Mission" at bounding box center [1469, 273] width 75 height 14
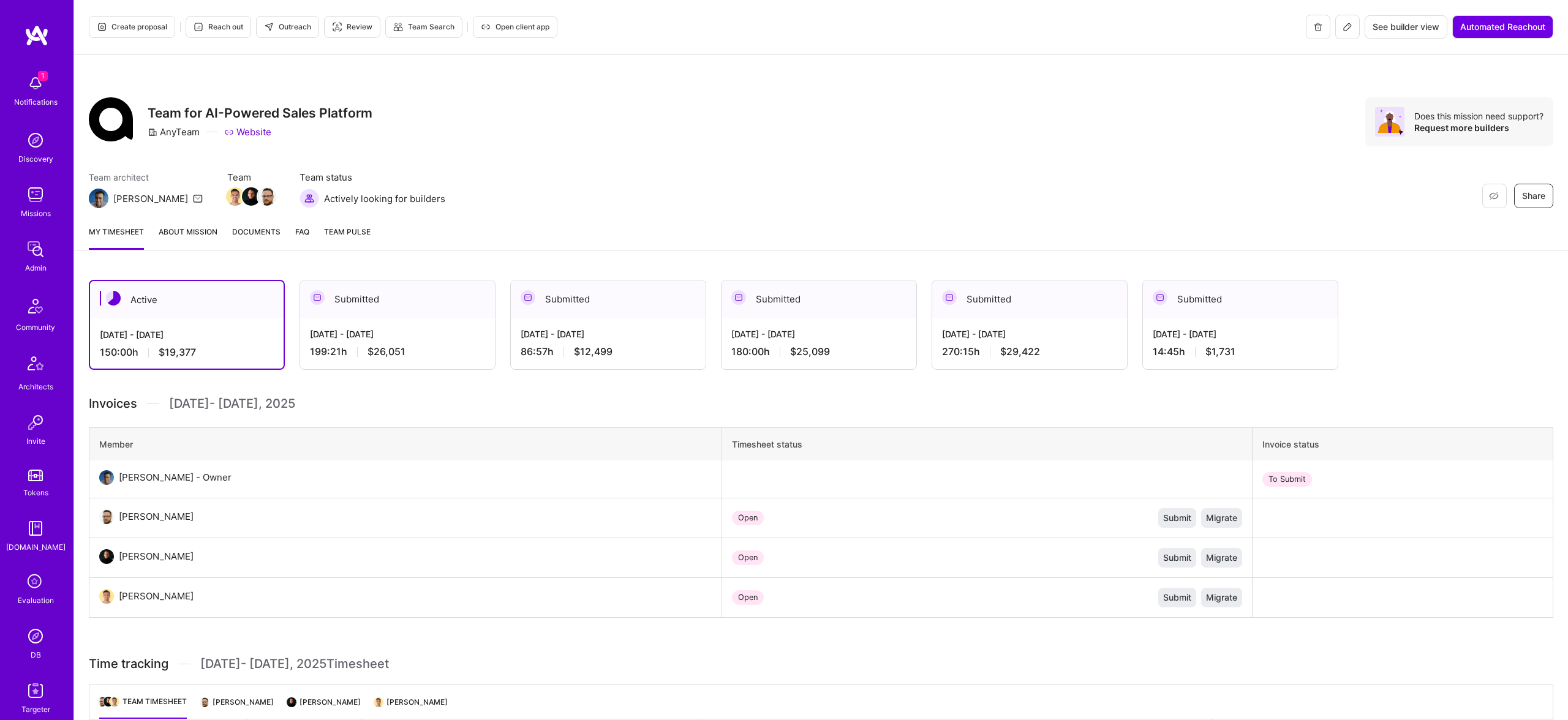
click at [190, 237] on link "About Mission" at bounding box center [188, 238] width 59 height 25
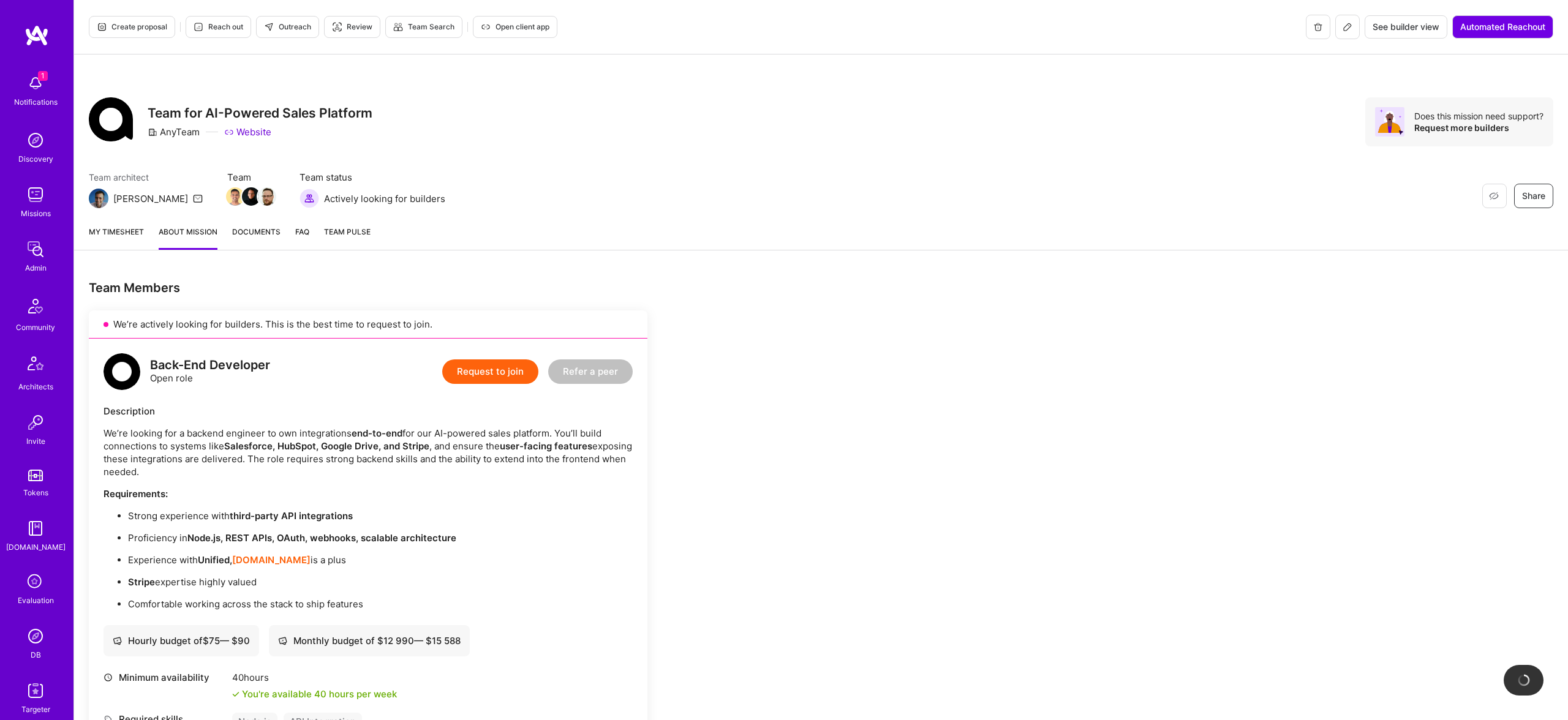
click at [295, 101] on div "Team for AI-Powered Sales Platform AnyTeam Website" at bounding box center [260, 122] width 225 height 49
click at [303, 105] on h3 "Team for AI-Powered Sales Platform" at bounding box center [260, 113] width 225 height 15
click at [304, 105] on h3 "Team for AI-Powered Sales Platform" at bounding box center [260, 113] width 225 height 15
copy h3 "Team for AI-Powered Sales Platform"
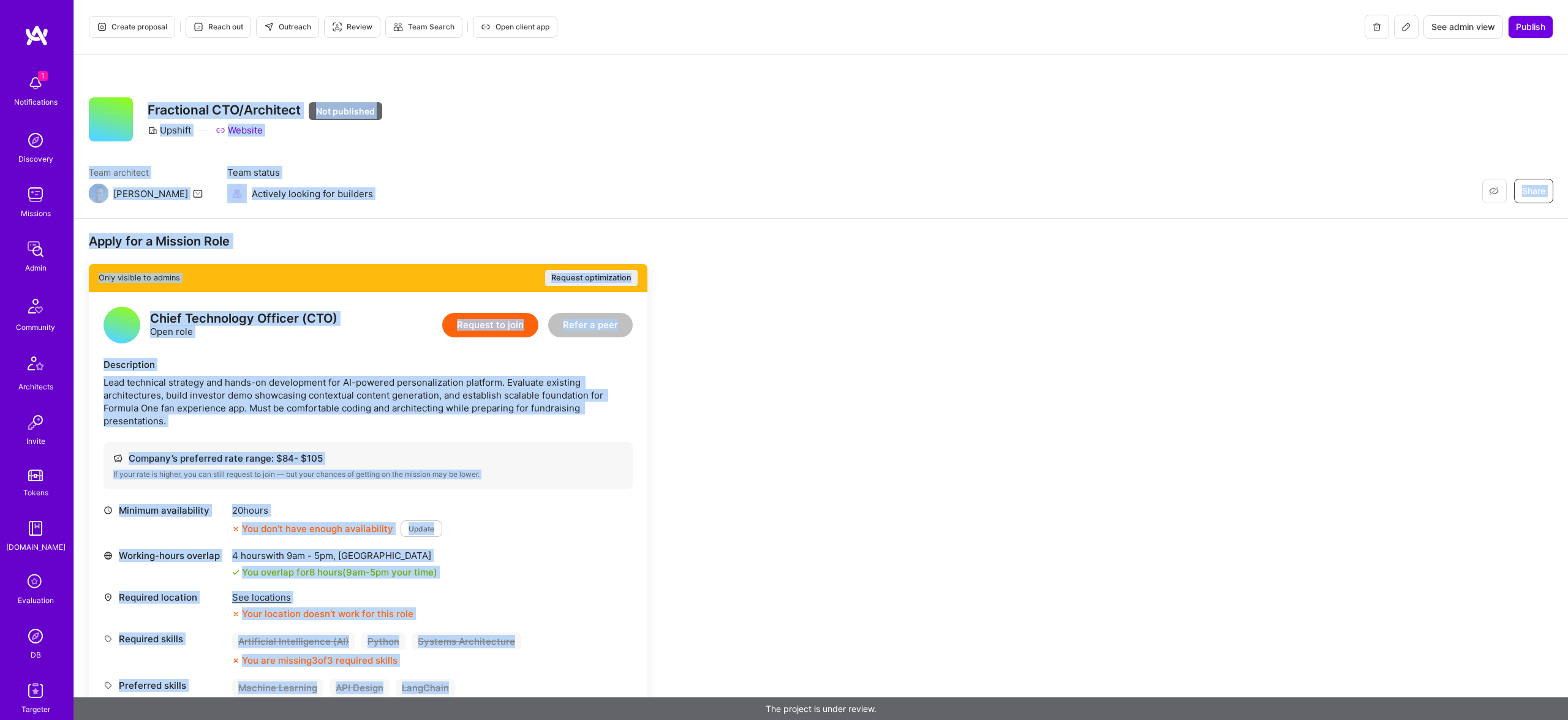
drag, startPoint x: 325, startPoint y: 644, endPoint x: 135, endPoint y: 77, distance: 598.0
click at [135, 77] on div "Create proposal Reach out Outreach Review Team Search Open client app See admin…" at bounding box center [820, 640] width 1494 height 1281
copy div "Restore Not Interested Share Fractional CTO/Architect Not published Upshift Web…"
click at [1522, 27] on span "Publish" at bounding box center [1530, 27] width 29 height 12
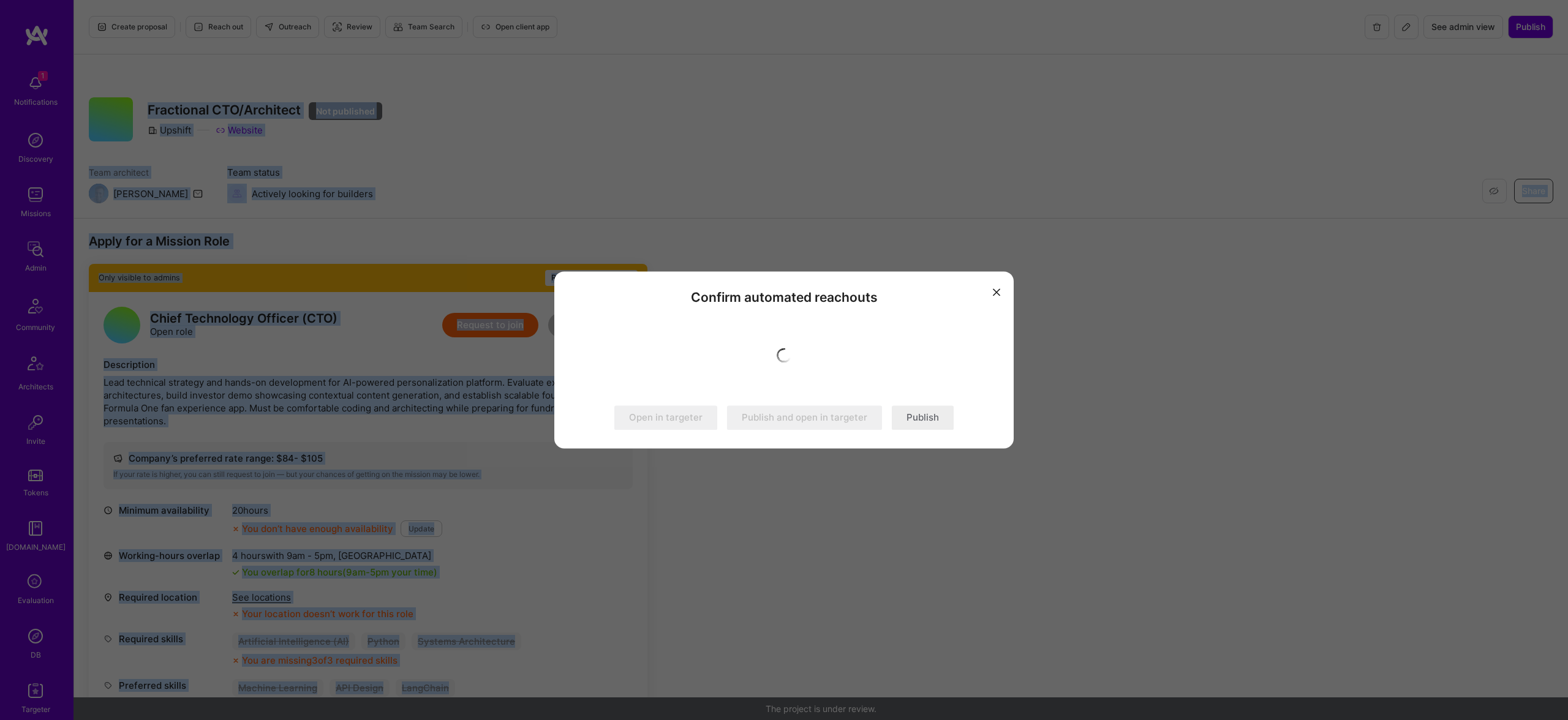
click at [930, 420] on button "Publish" at bounding box center [922, 418] width 62 height 25
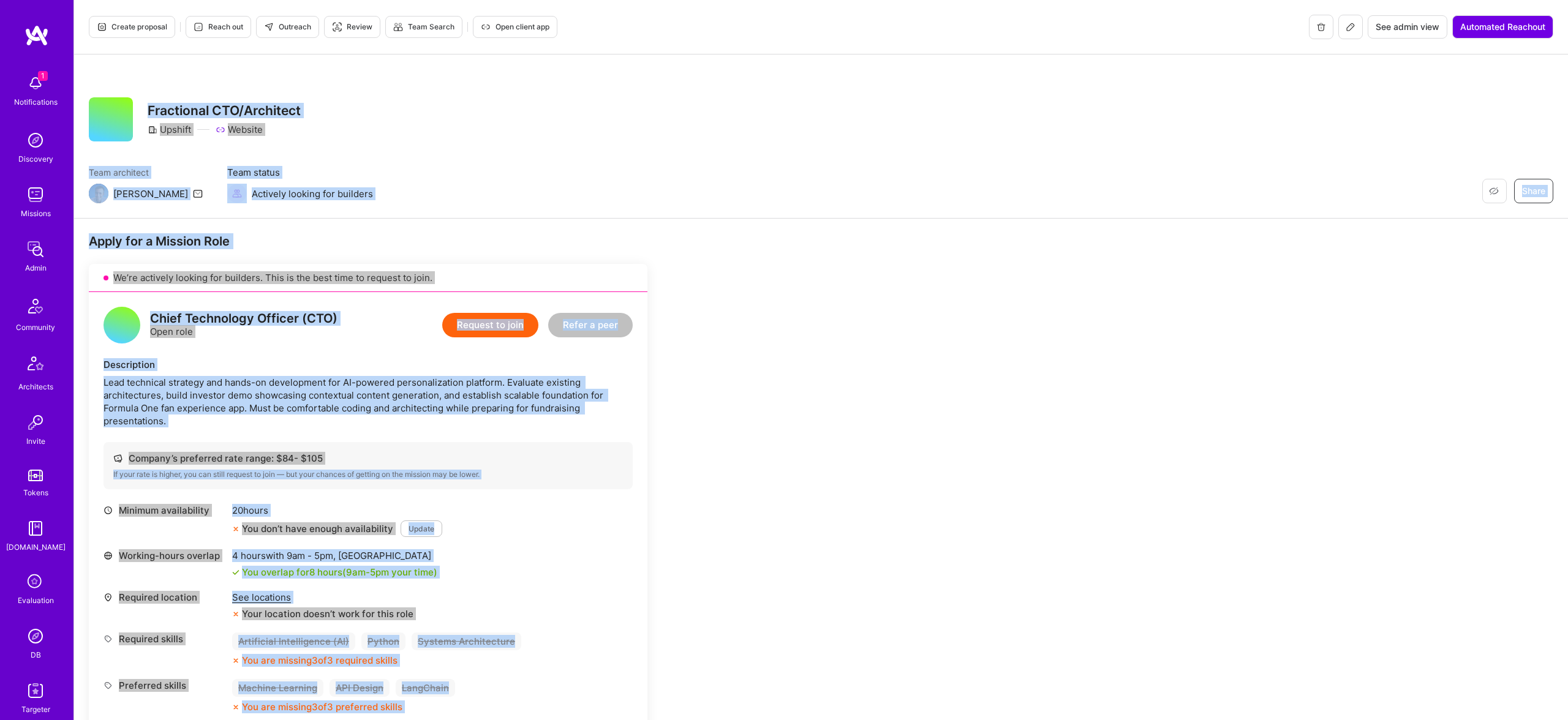
drag, startPoint x: 338, startPoint y: 98, endPoint x: 290, endPoint y: 35, distance: 79.2
click at [337, 97] on div "Restore Not Interested Share Fractional CTO/Architect Upshift Website Team arch…" at bounding box center [821, 137] width 1493 height 164
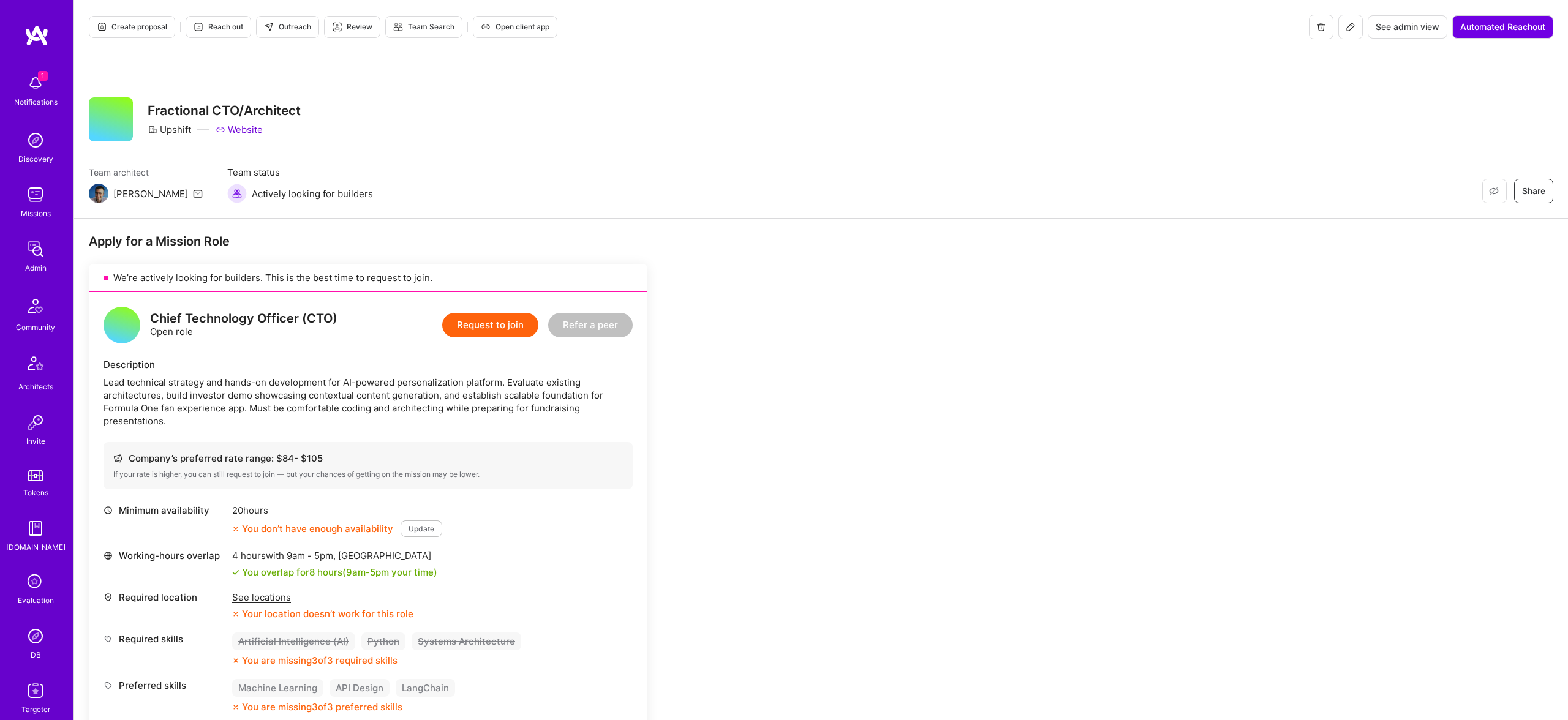
click at [284, 25] on span "Outreach" at bounding box center [287, 27] width 47 height 11
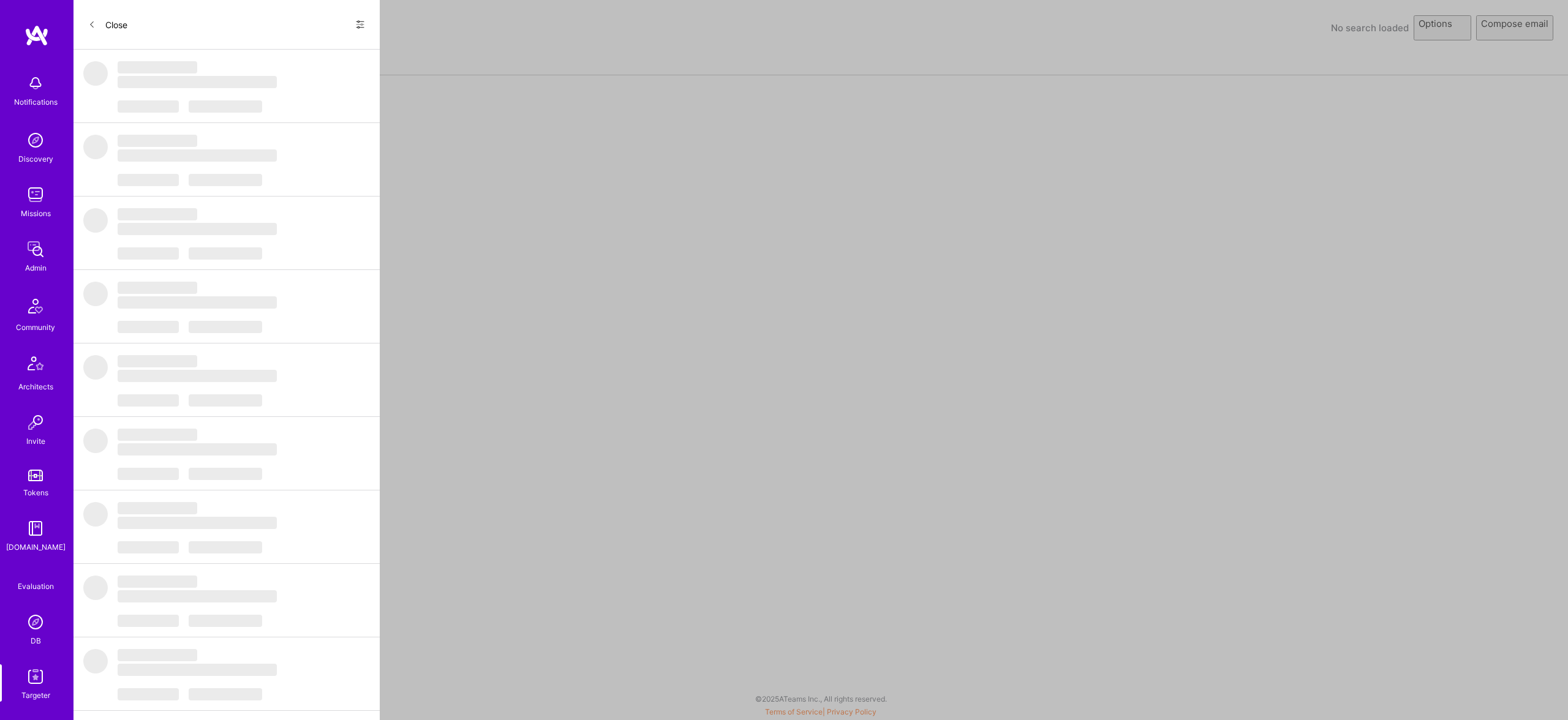
select select "rich-reachout"
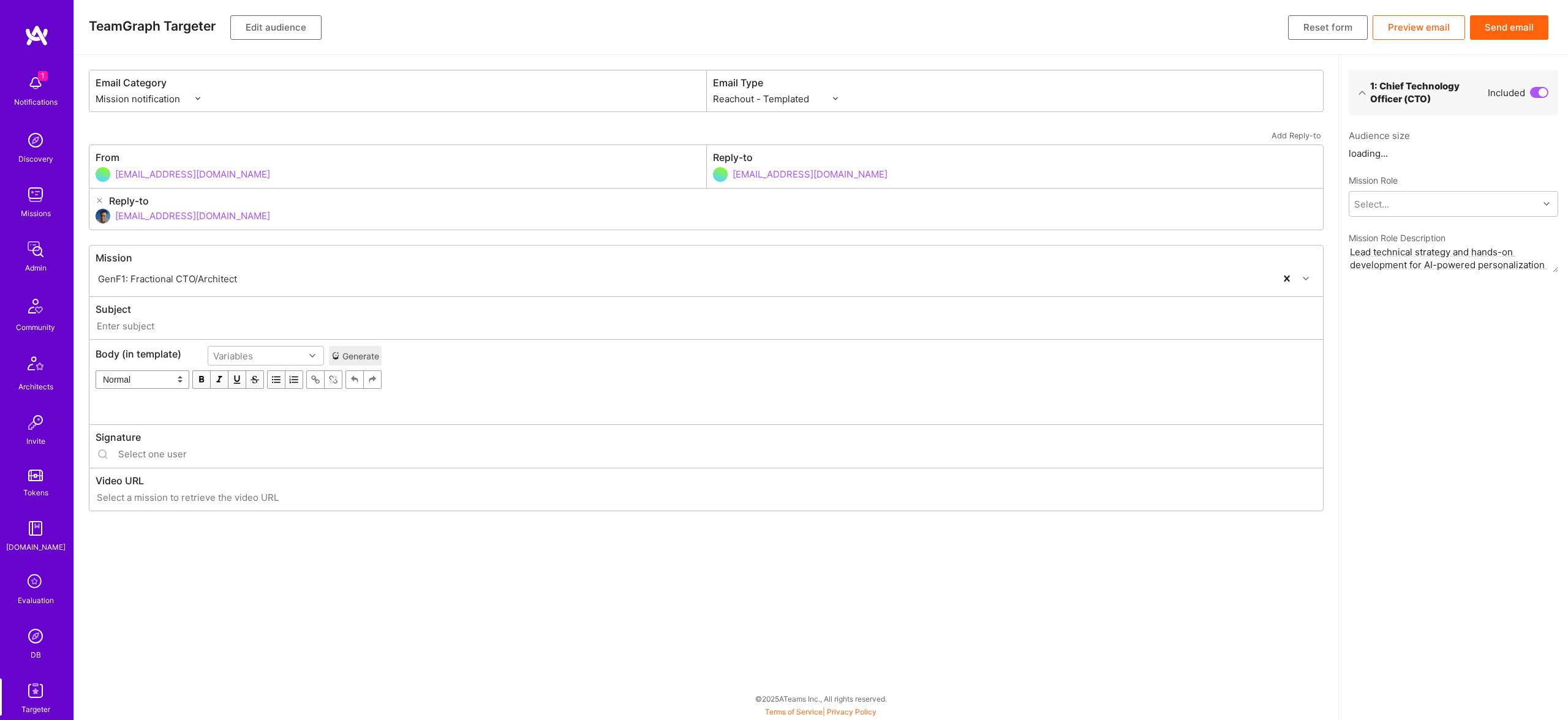
type input "A.Team // GenF1: Fractional CTO/Architect"
type input "luisteofilo@a.team"
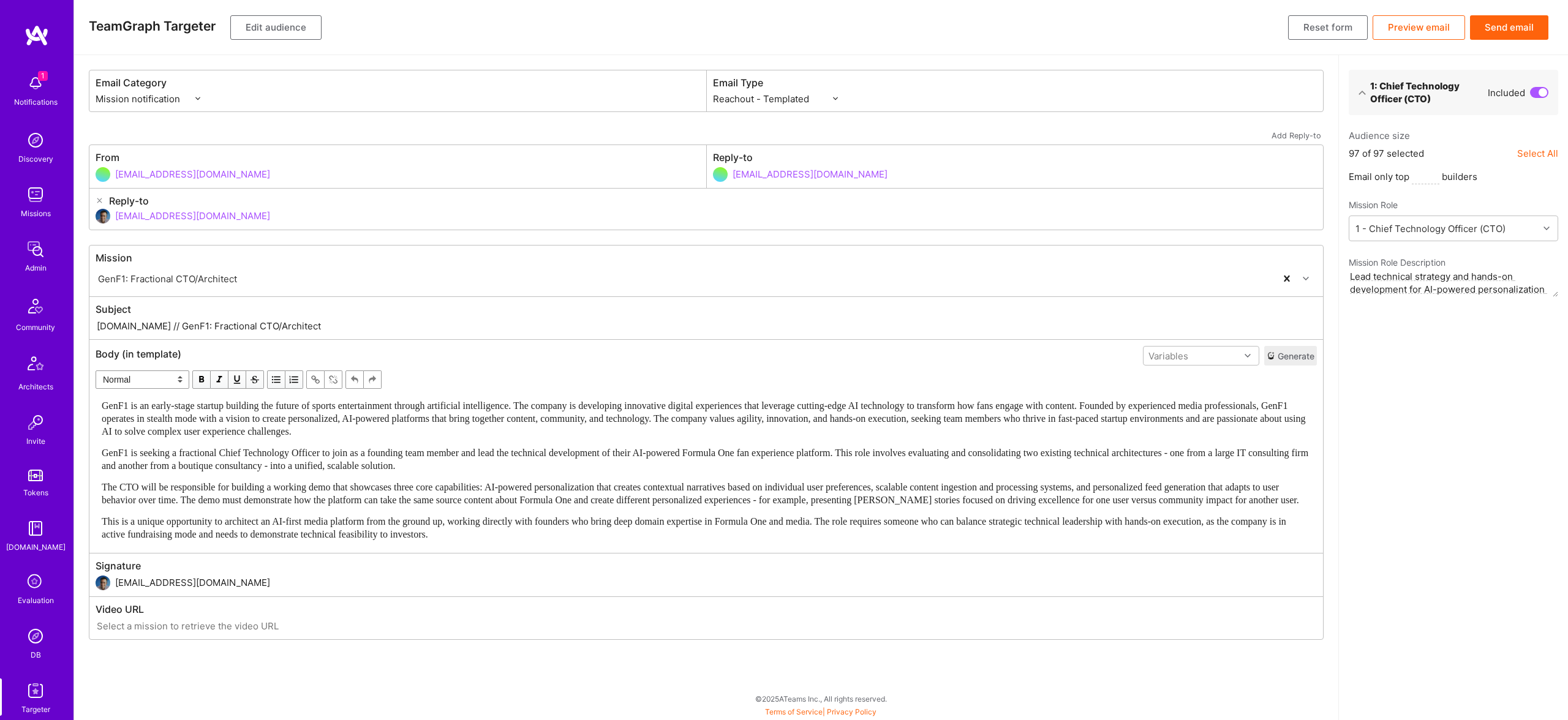
click at [305, 410] on span "GenF1 is an early-stage startup building the future of sports entertainment thr…" at bounding box center [705, 418] width 1206 height 36
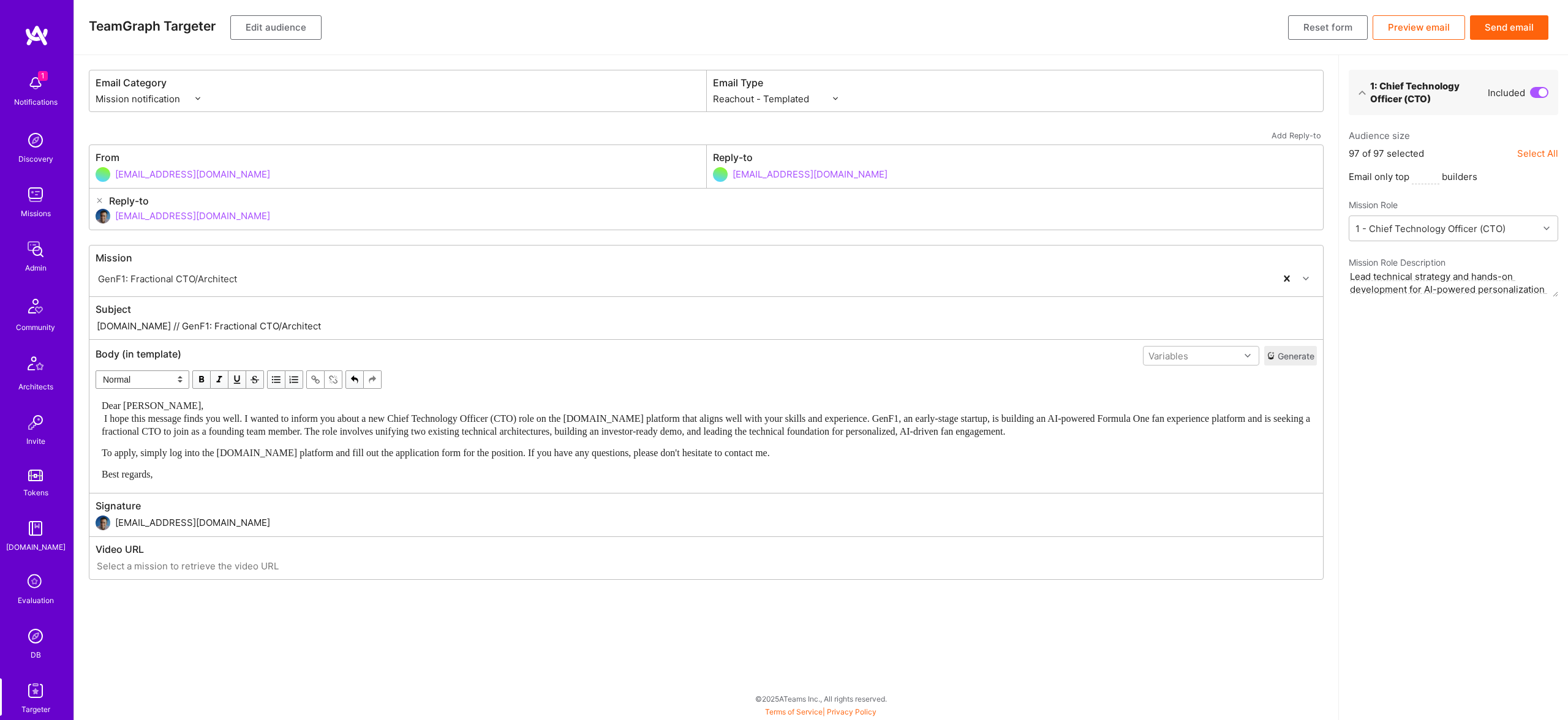
click at [207, 408] on div "Dear Luis, I hope this message finds you well. I wanted to inform you about a n…" at bounding box center [706, 418] width 1209 height 38
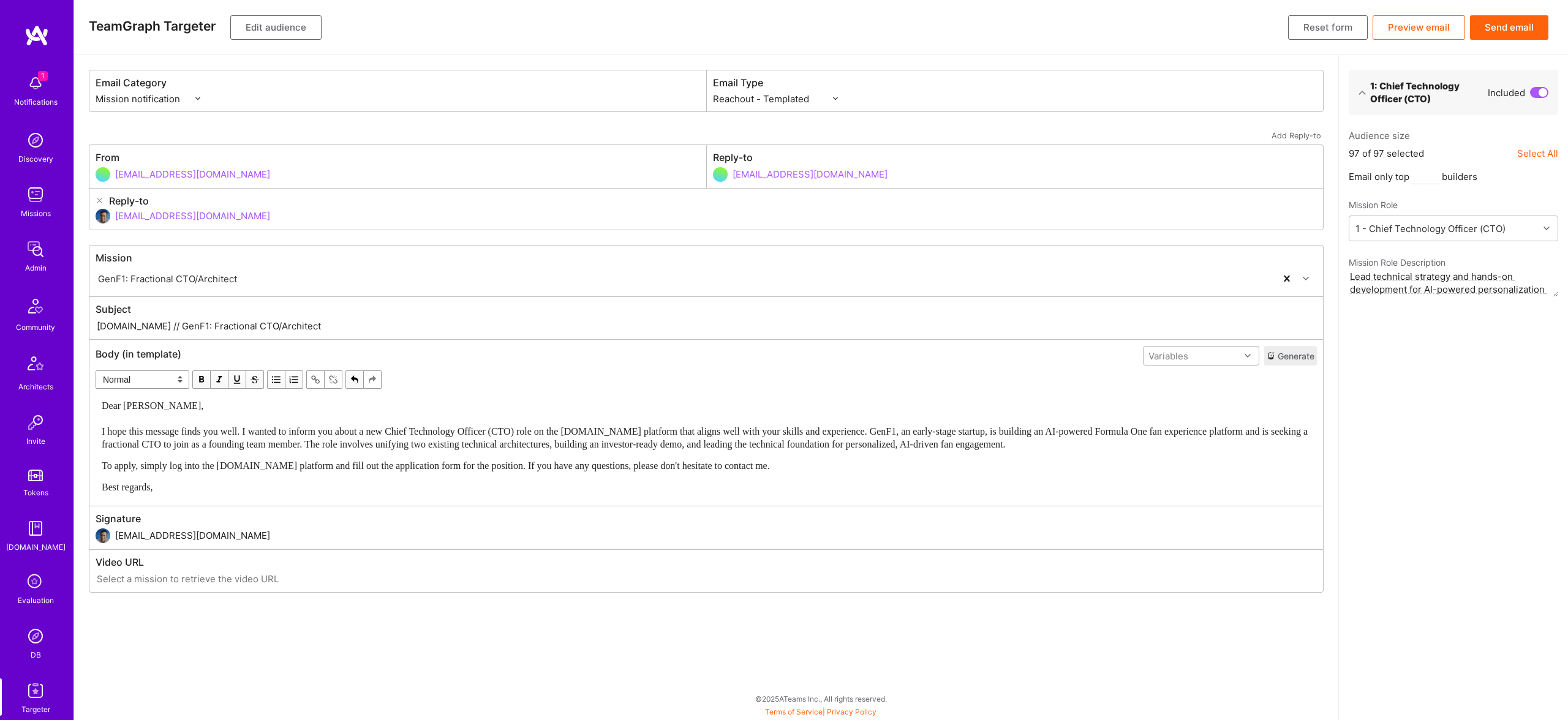
drag, startPoint x: 1217, startPoint y: 355, endPoint x: 1211, endPoint y: 359, distance: 7.2
click at [1217, 355] on div "Variables" at bounding box center [1191, 356] width 96 height 18
click at [1171, 406] on div "userFirstName" at bounding box center [1201, 403] width 116 height 23
click at [127, 404] on span "Dear Luis, I hope this message finds you well. I wanted to inform you about a n…" at bounding box center [706, 425] width 1208 height 49
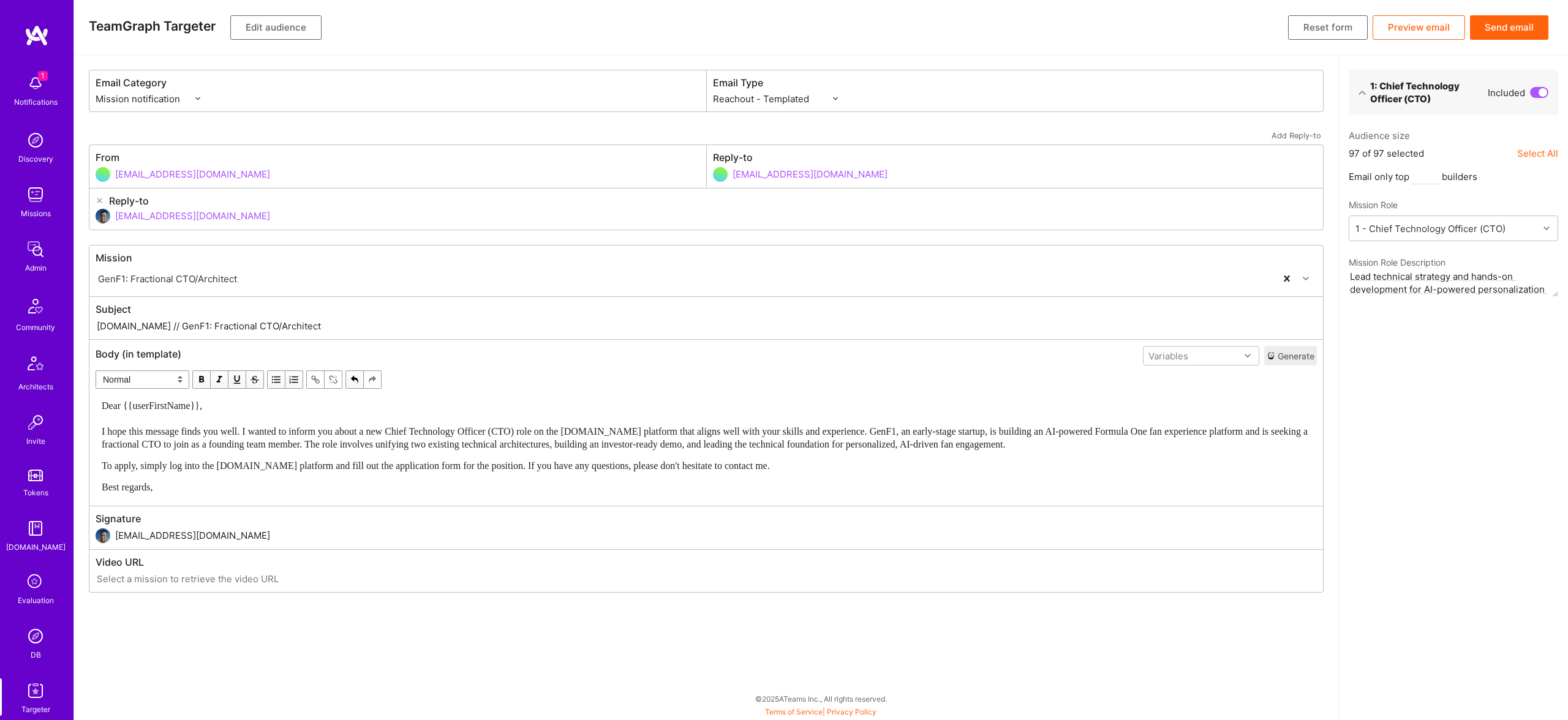
drag, startPoint x: 142, startPoint y: 325, endPoint x: 408, endPoint y: 320, distance: 266.0
click at [408, 320] on input "A.Team // GenF1: Fractional CTO/Architect" at bounding box center [706, 326] width 1221 height 14
paste input "New CTO Role on A.Team – AI-Powered Sports Entertainment Platform"
type input "A.Team // New CTO Role on A.Team – AI-Powered Sports Entertainment Platform"
click at [280, 26] on button "Edit audience" at bounding box center [276, 27] width 91 height 25
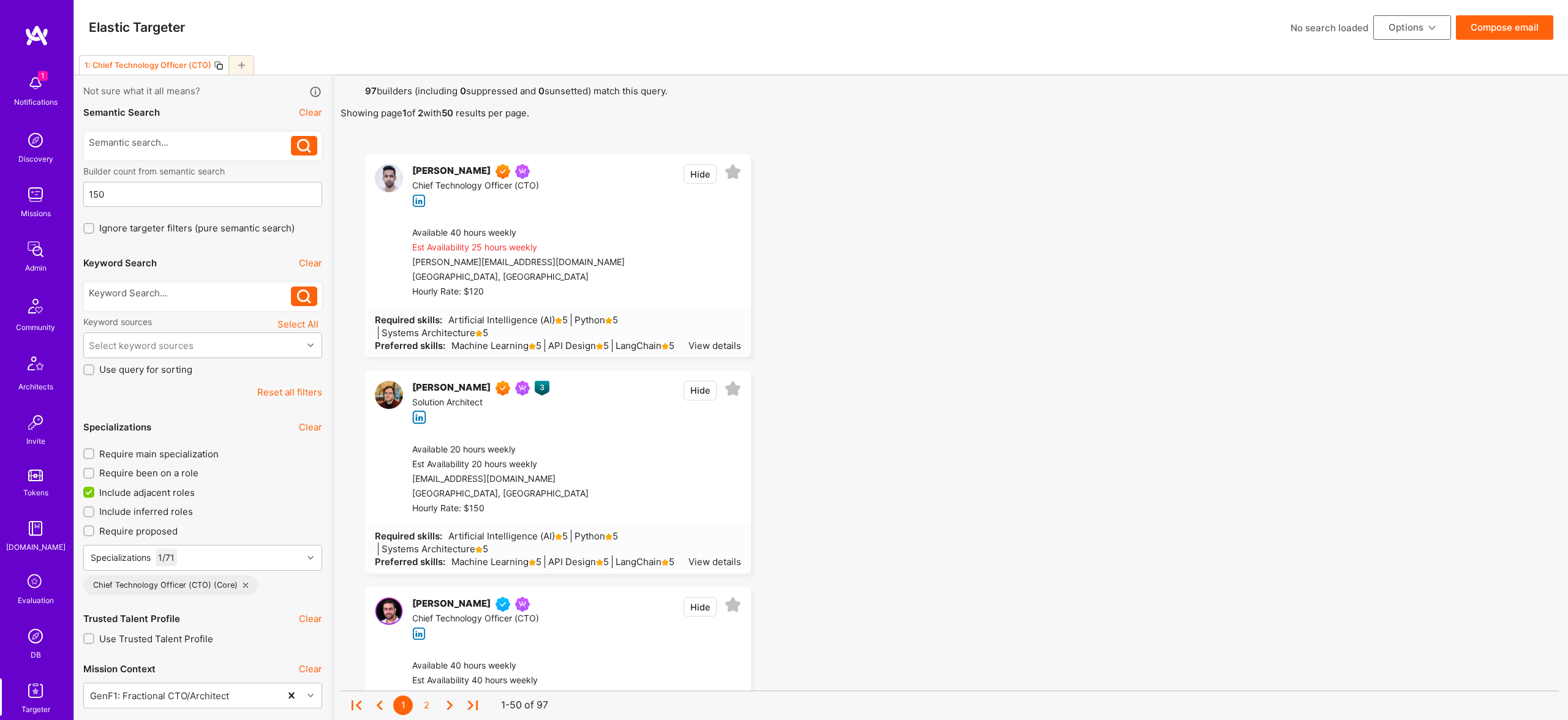
click at [157, 296] on div at bounding box center [190, 293] width 202 height 13
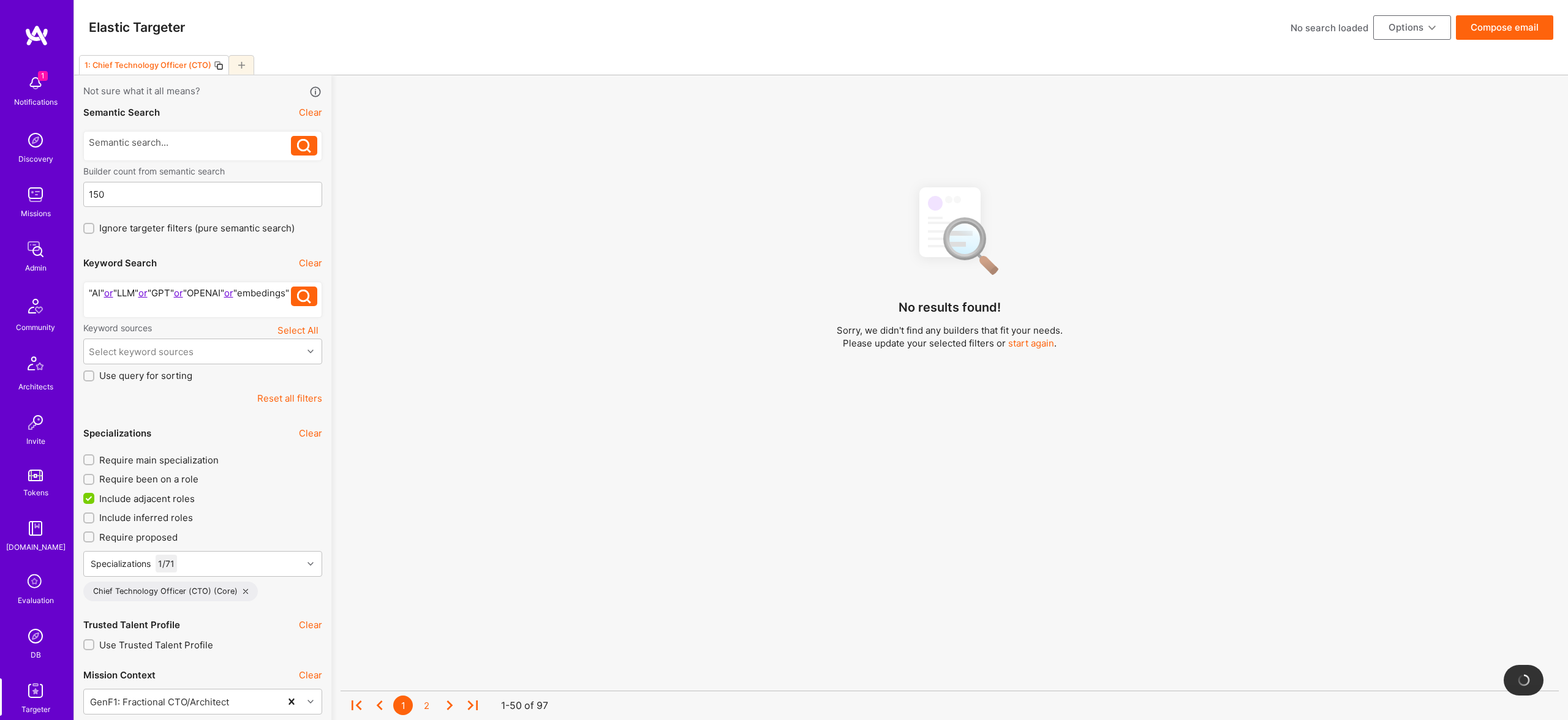
click at [223, 321] on div ""AI" or "LLM" or "GPT" or "OPENAI" or "embedings" "AI" or "LLM" or "GPT" or "OP…" at bounding box center [202, 299] width 239 height 45
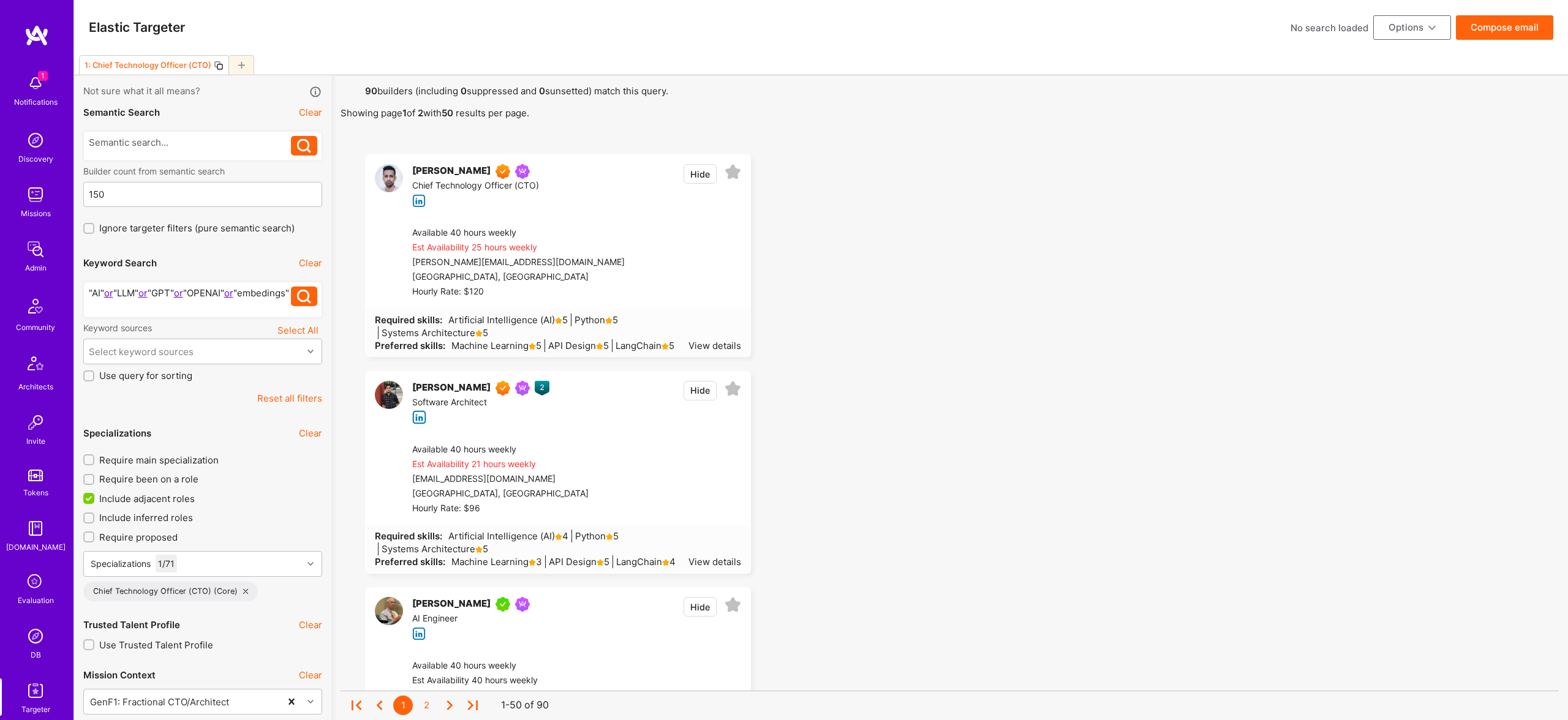
click at [185, 306] on div ""AI" or "LLM" or "GPT" or "OPENAI" or "embedings"" at bounding box center [190, 299] width 202 height 26
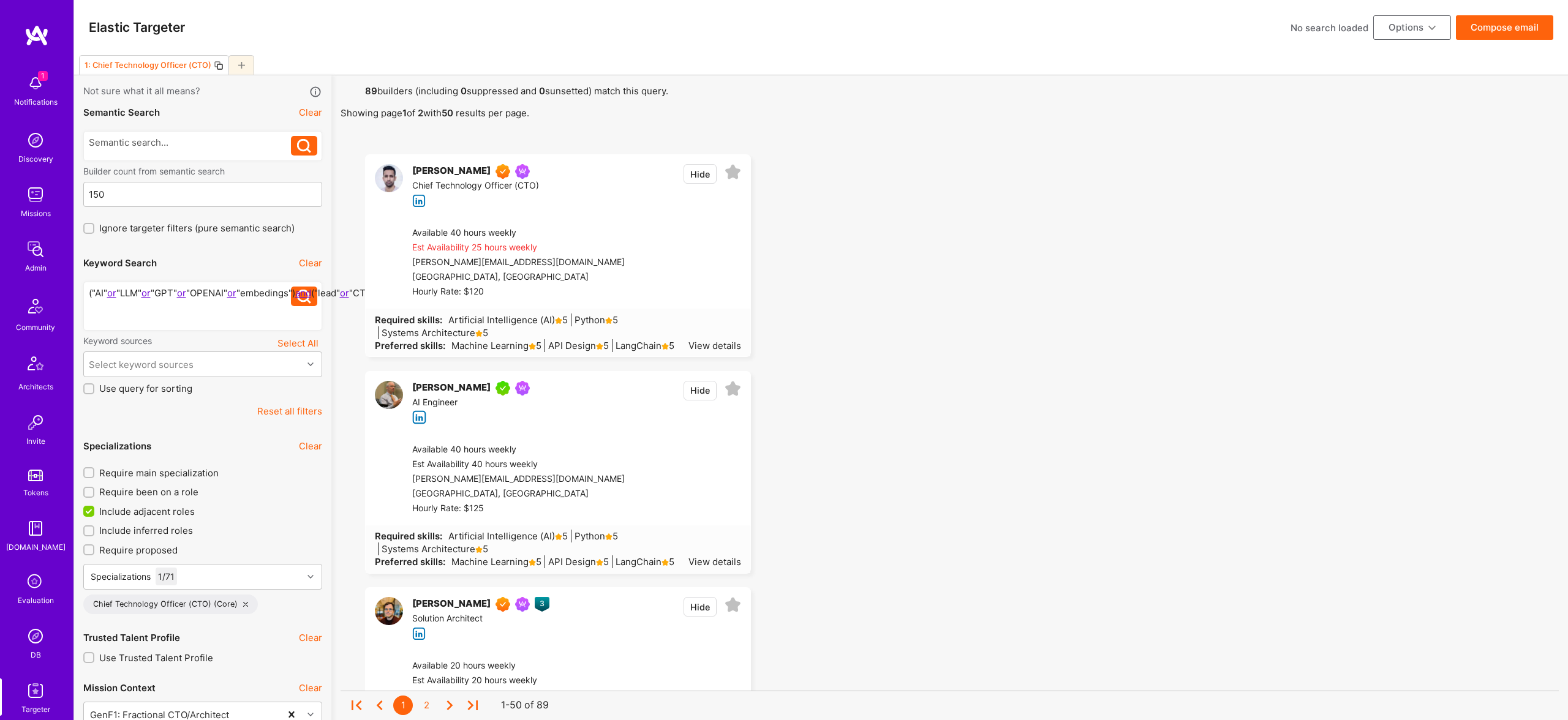
click at [1509, 25] on button "Compose email" at bounding box center [1504, 27] width 97 height 25
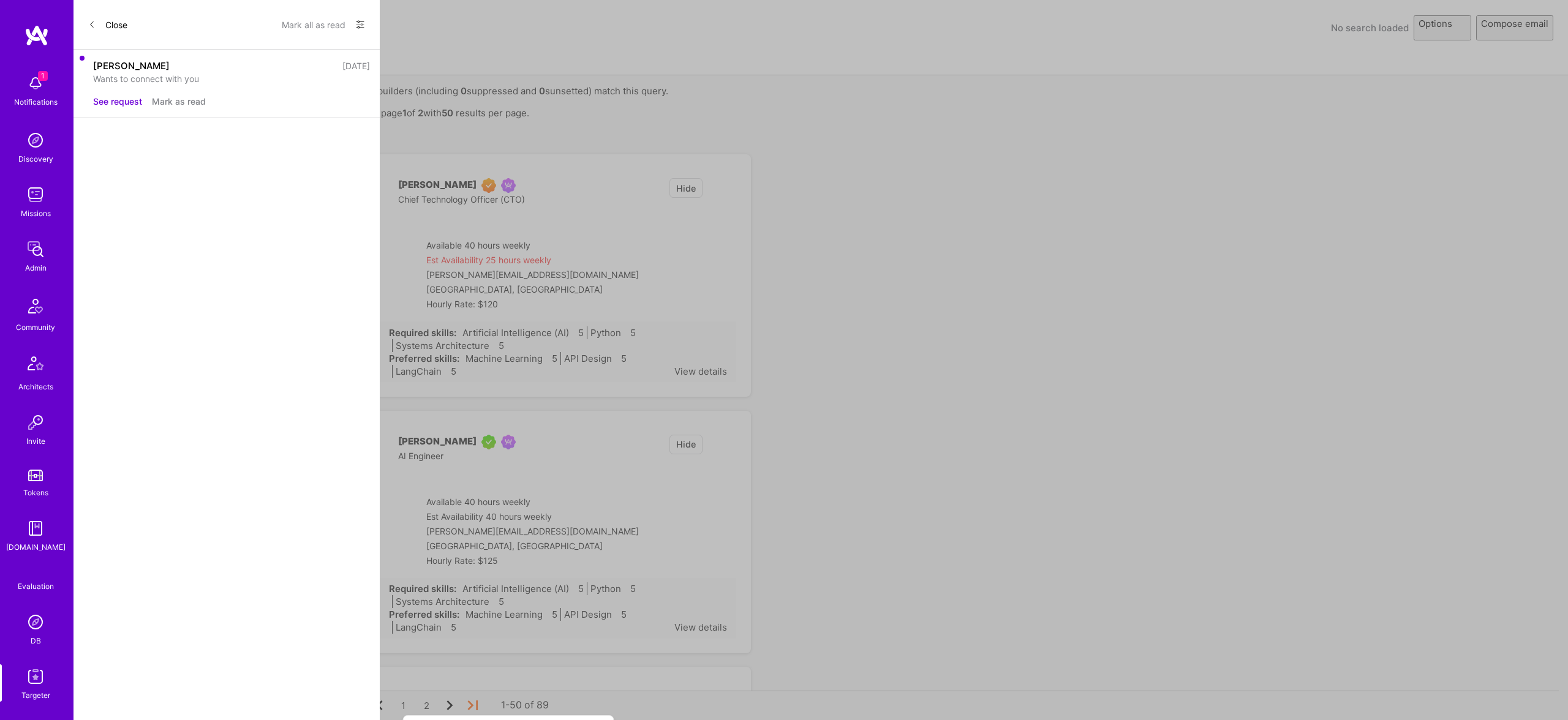
select select "rich-reachout"
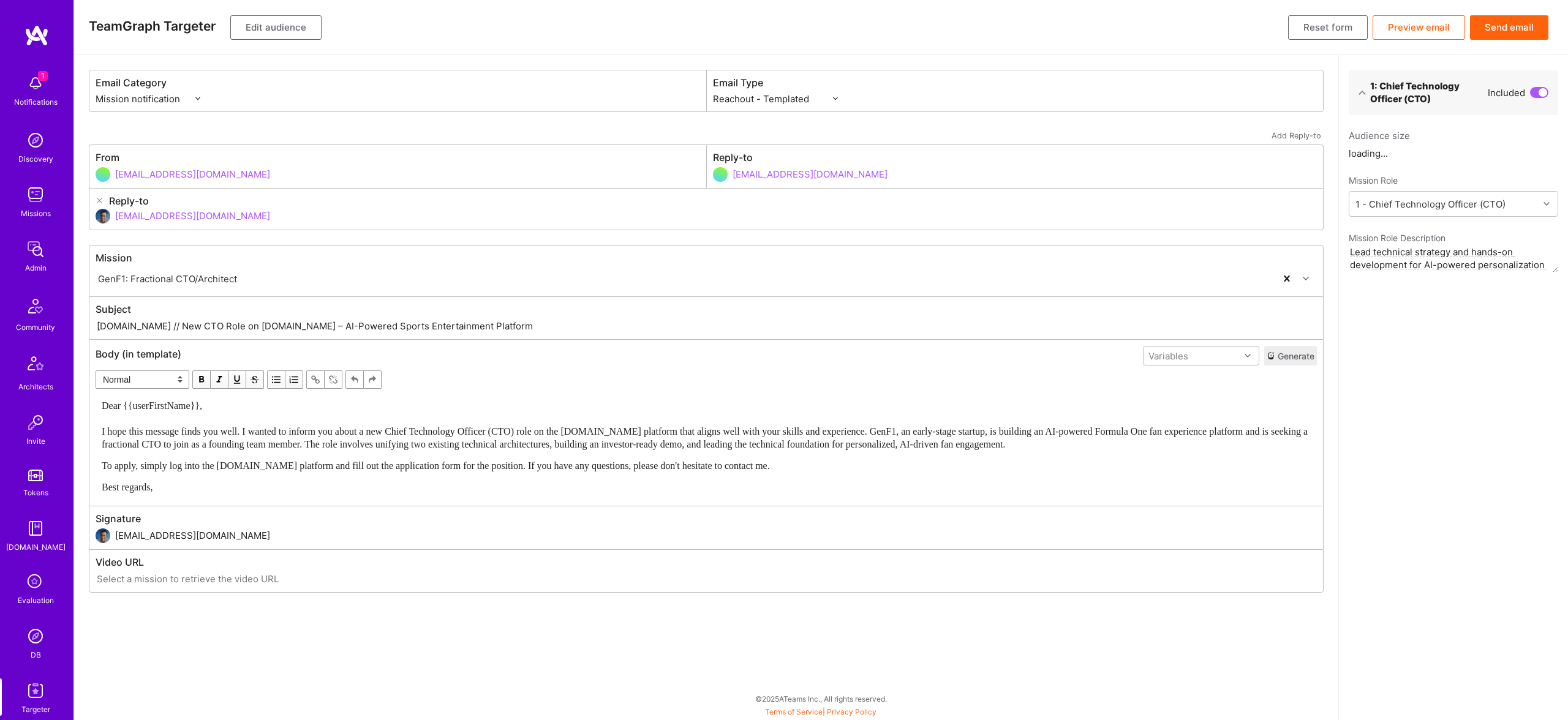
click at [1506, 25] on button "Send email" at bounding box center [1509, 27] width 79 height 25
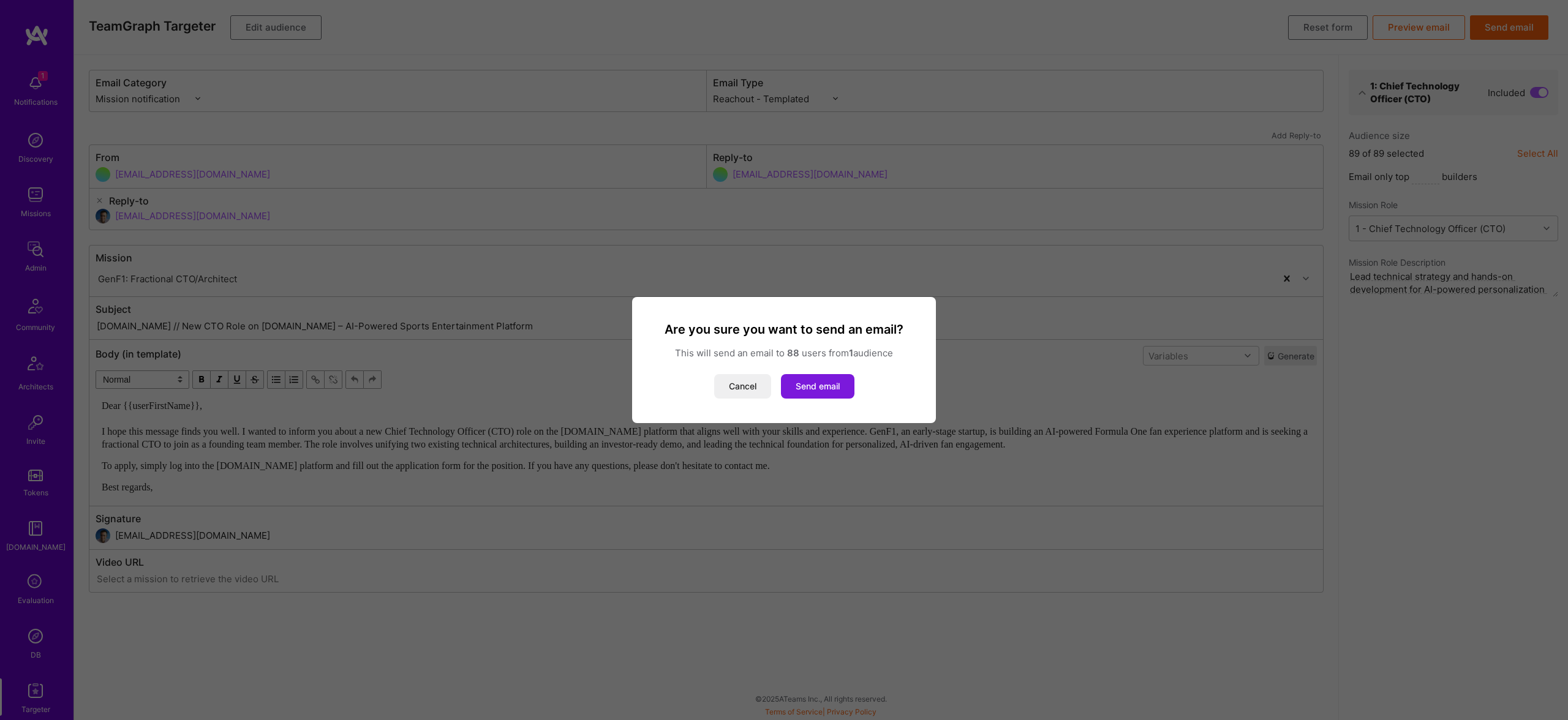
click at [821, 389] on button "Send email" at bounding box center [817, 386] width 73 height 25
